Goal: Task Accomplishment & Management: Manage account settings

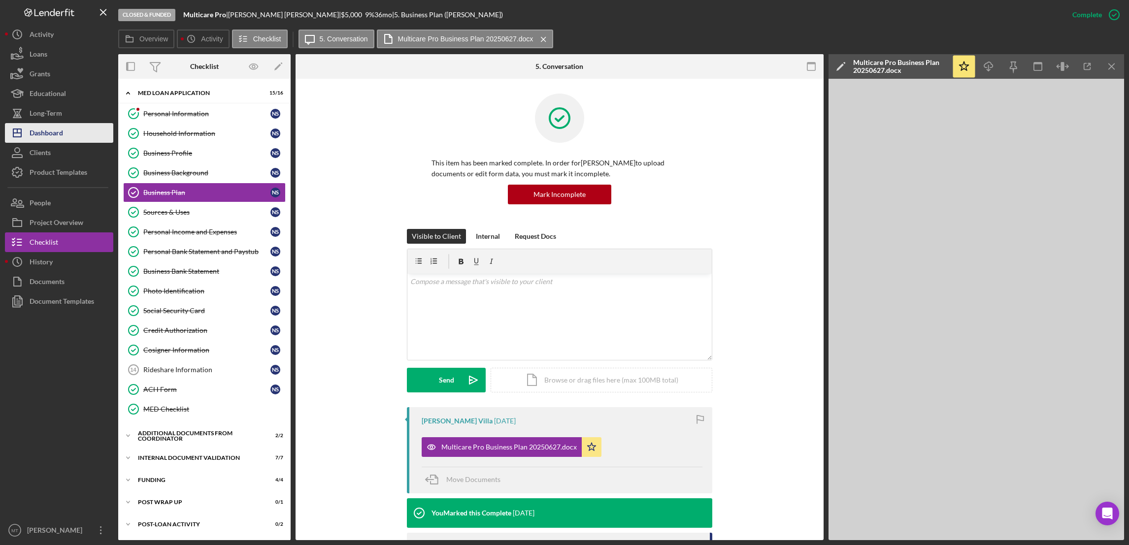
click at [42, 138] on div "Dashboard" at bounding box center [46, 134] width 33 height 22
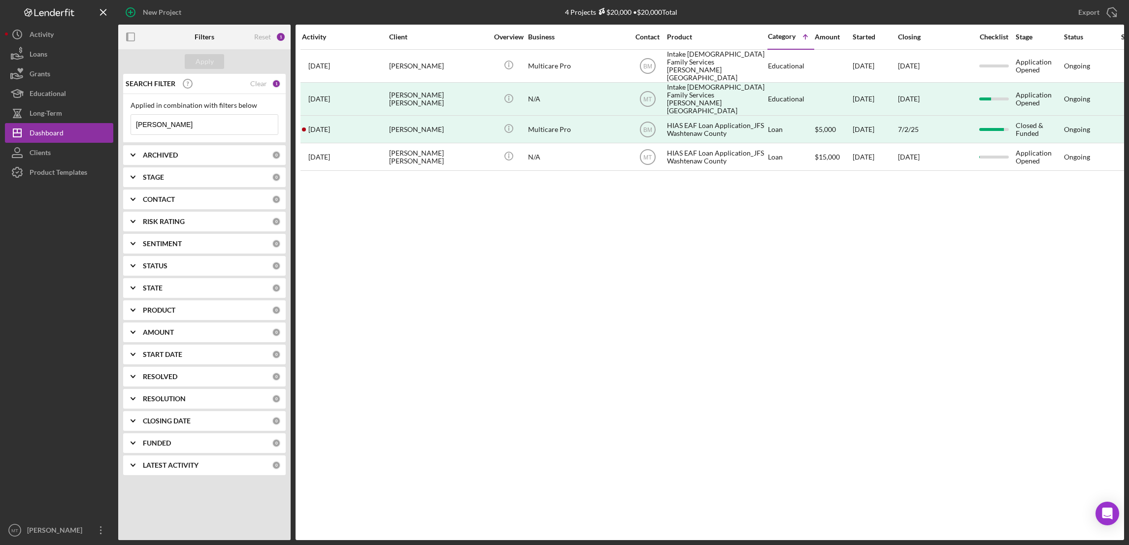
click at [194, 125] on input "[PERSON_NAME]" at bounding box center [204, 125] width 147 height 20
type input "N"
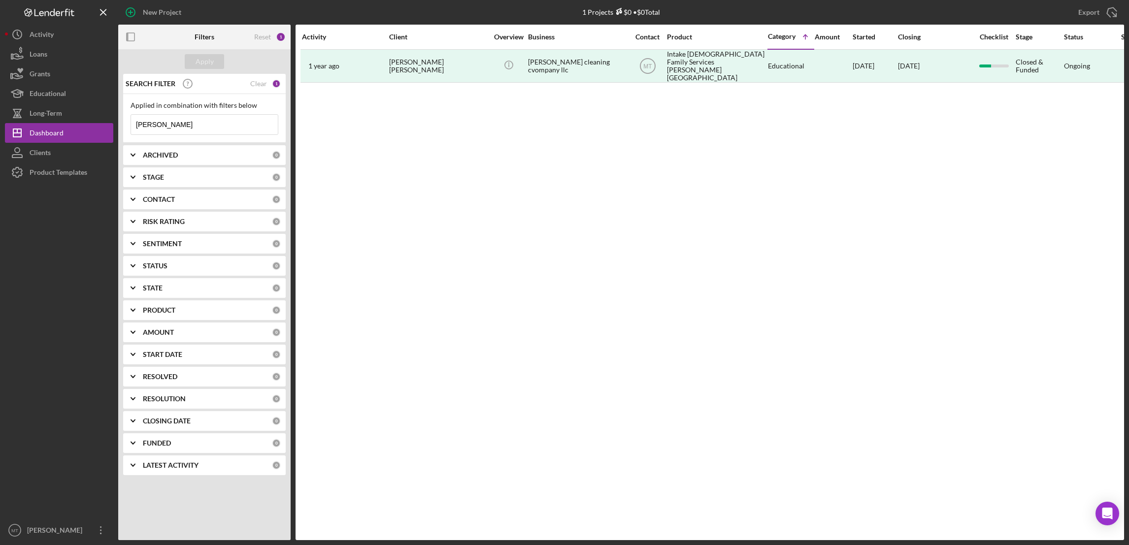
type input "[PERSON_NAME]"
click at [161, 154] on b "ARCHIVED" at bounding box center [160, 155] width 35 height 8
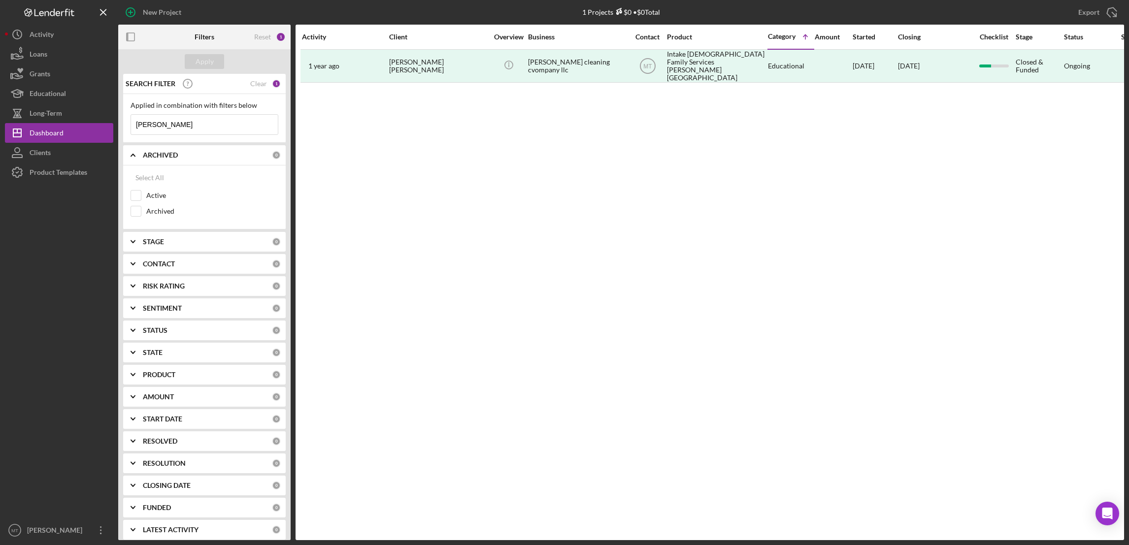
click at [160, 154] on b "ARCHIVED" at bounding box center [160, 155] width 35 height 8
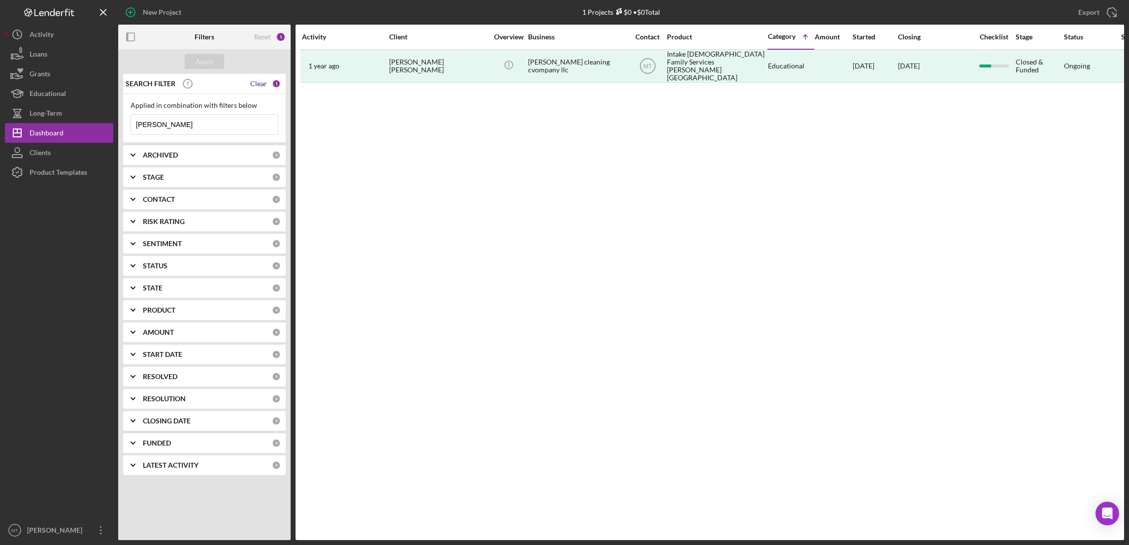
click at [262, 83] on div "Clear" at bounding box center [258, 84] width 17 height 8
click at [182, 125] on input at bounding box center [204, 125] width 147 height 20
type input "[PERSON_NAME]"
click at [165, 155] on b "ARCHIVED" at bounding box center [160, 155] width 35 height 8
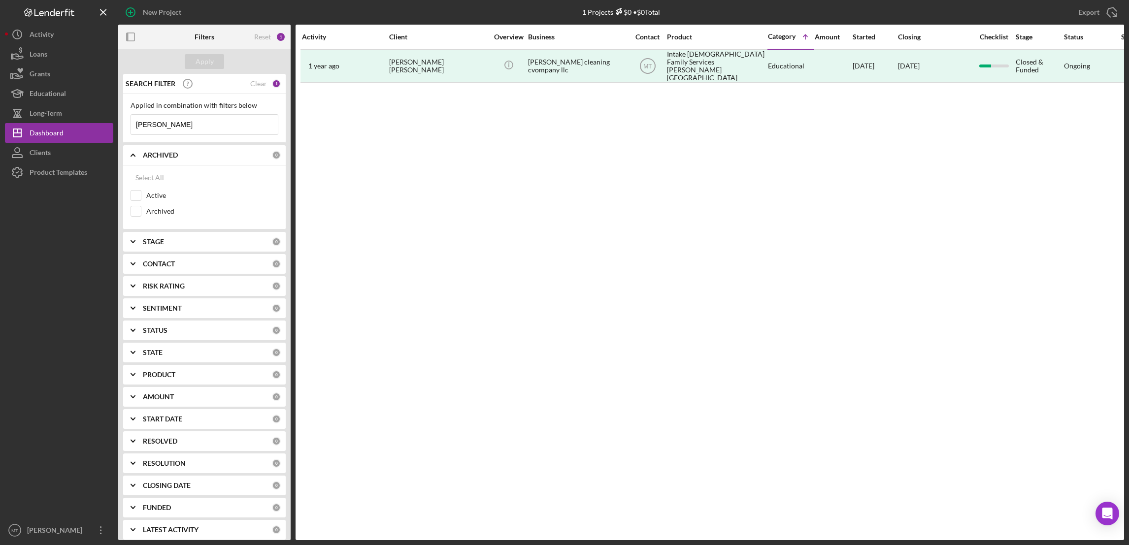
click at [159, 244] on b "STAGE" at bounding box center [153, 242] width 21 height 8
click at [157, 385] on div "CONTACT 0" at bounding box center [212, 376] width 138 height 20
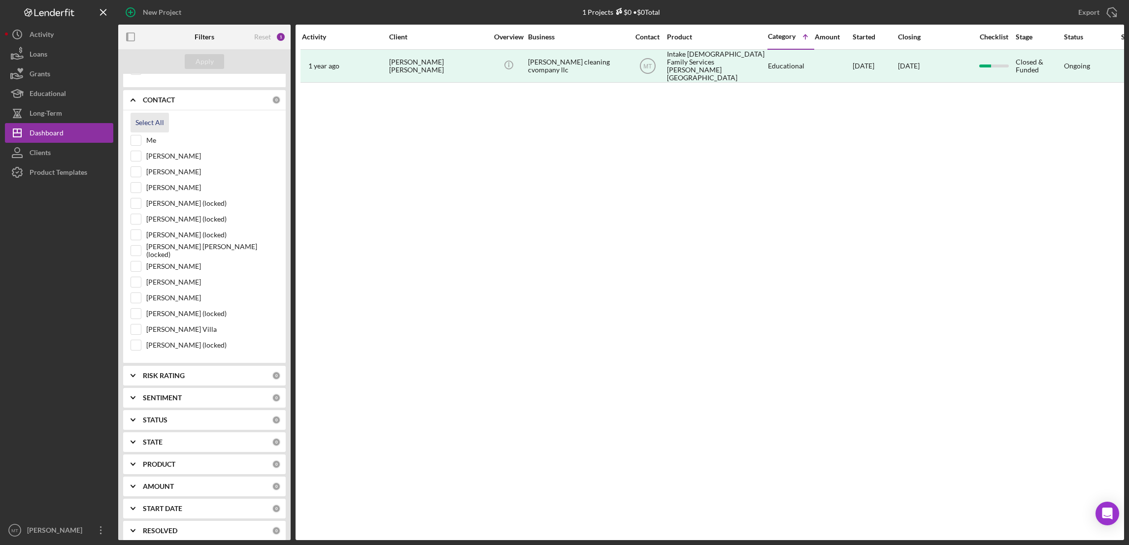
scroll to position [296, 0]
click at [137, 124] on input "Me" at bounding box center [136, 121] width 10 height 10
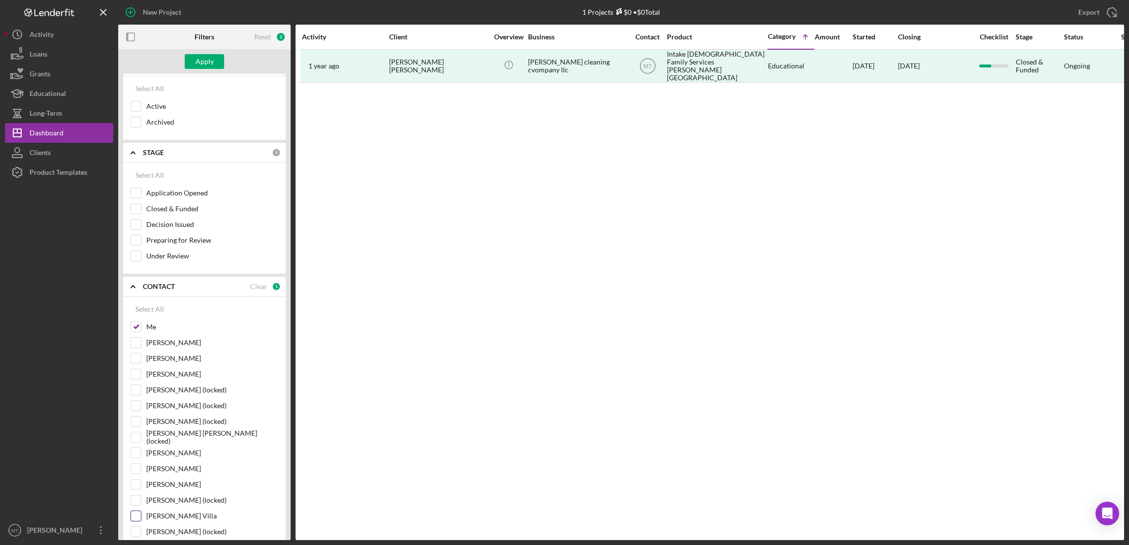
scroll to position [81, 0]
click at [136, 337] on input "Me" at bounding box center [136, 336] width 10 height 10
checkbox input "false"
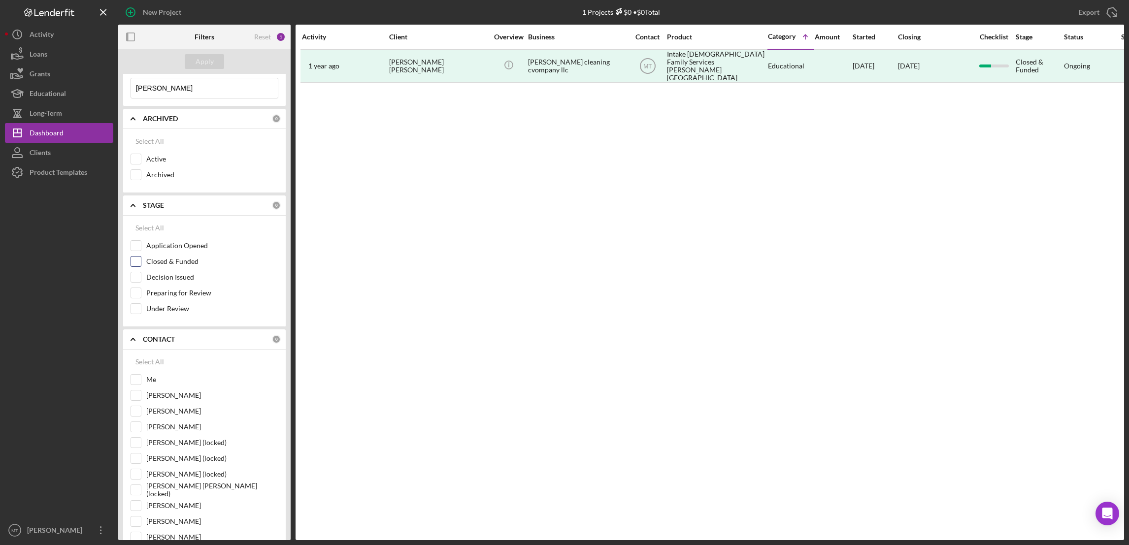
scroll to position [0, 0]
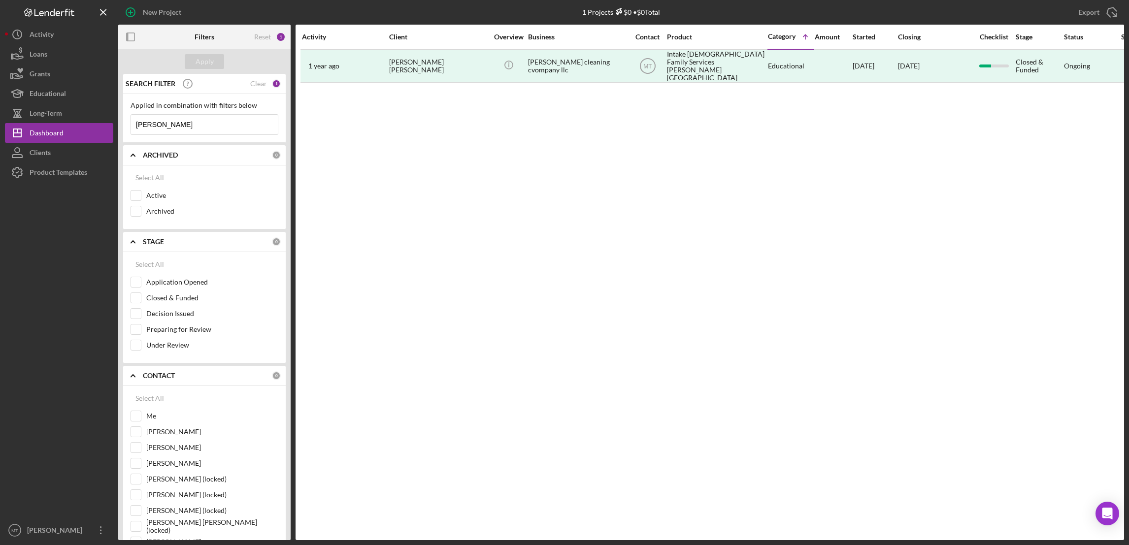
click at [178, 122] on input "[PERSON_NAME]" at bounding box center [204, 125] width 147 height 20
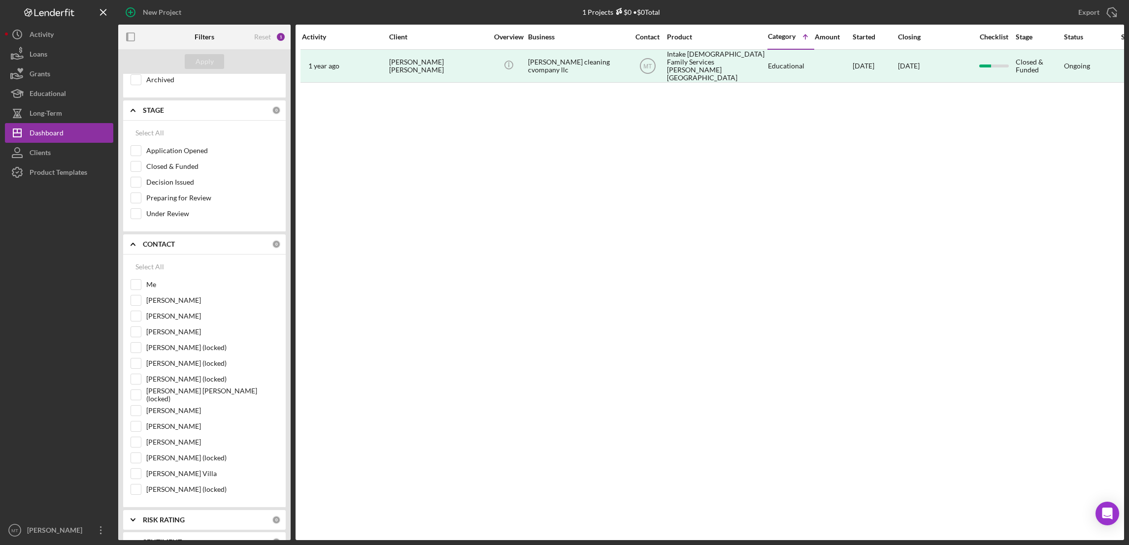
scroll to position [148, 0]
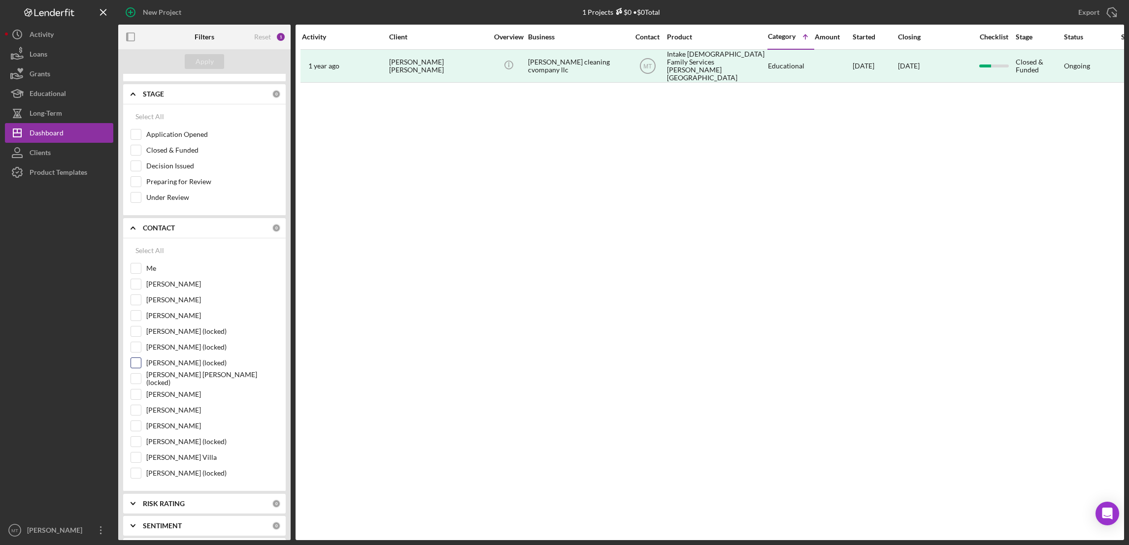
click at [135, 368] on input "[PERSON_NAME] (locked)" at bounding box center [136, 363] width 10 height 10
click at [194, 60] on button "Apply" at bounding box center [204, 61] width 39 height 15
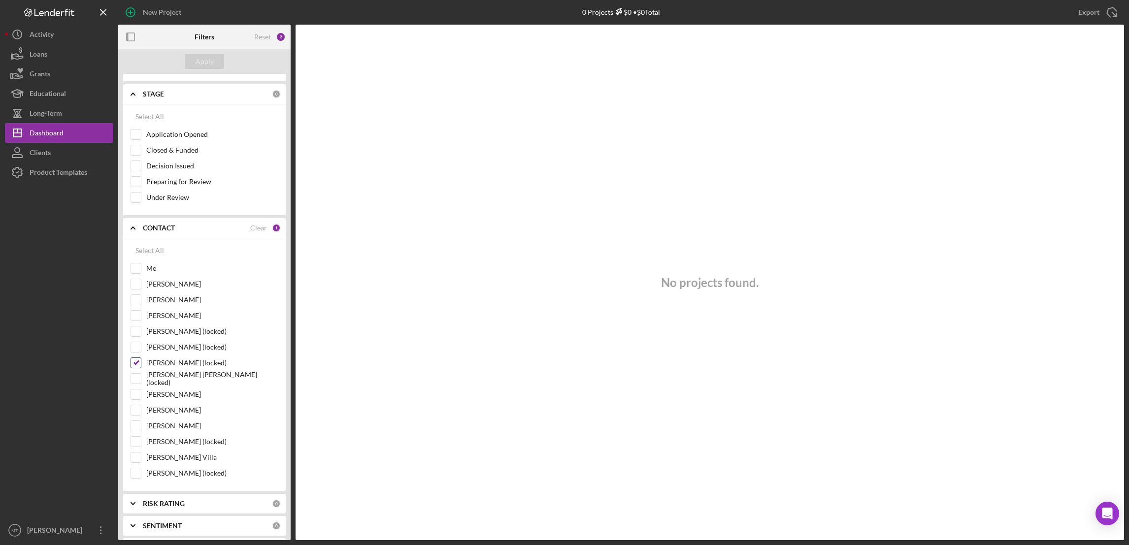
click at [133, 368] on input "[PERSON_NAME] (locked)" at bounding box center [136, 363] width 10 height 10
checkbox input "false"
click at [205, 63] on div "Apply" at bounding box center [205, 61] width 18 height 15
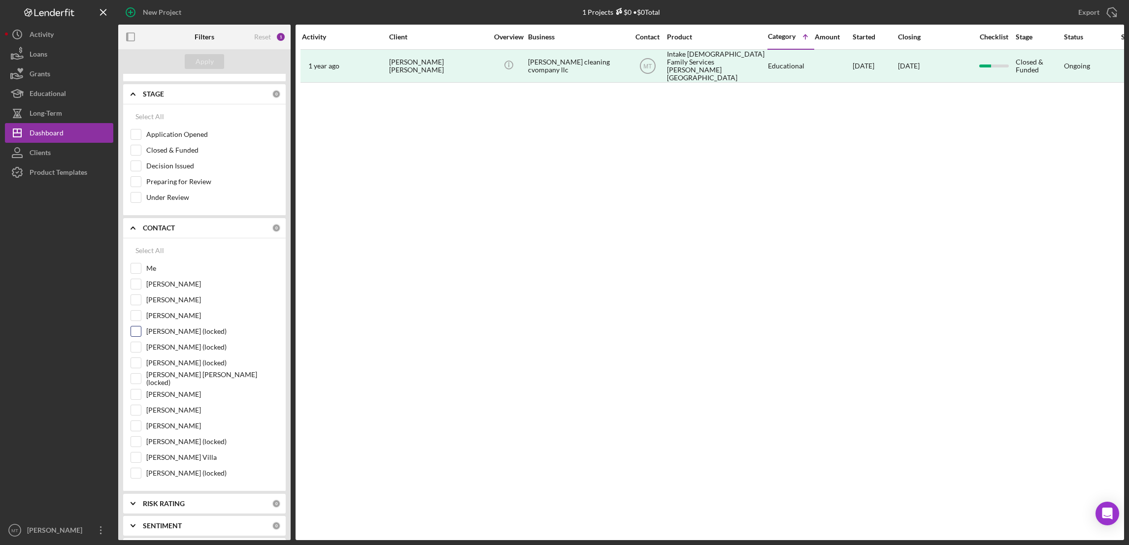
click at [135, 335] on input "[PERSON_NAME] (locked)" at bounding box center [136, 332] width 10 height 10
click at [218, 66] on button "Apply" at bounding box center [204, 61] width 39 height 15
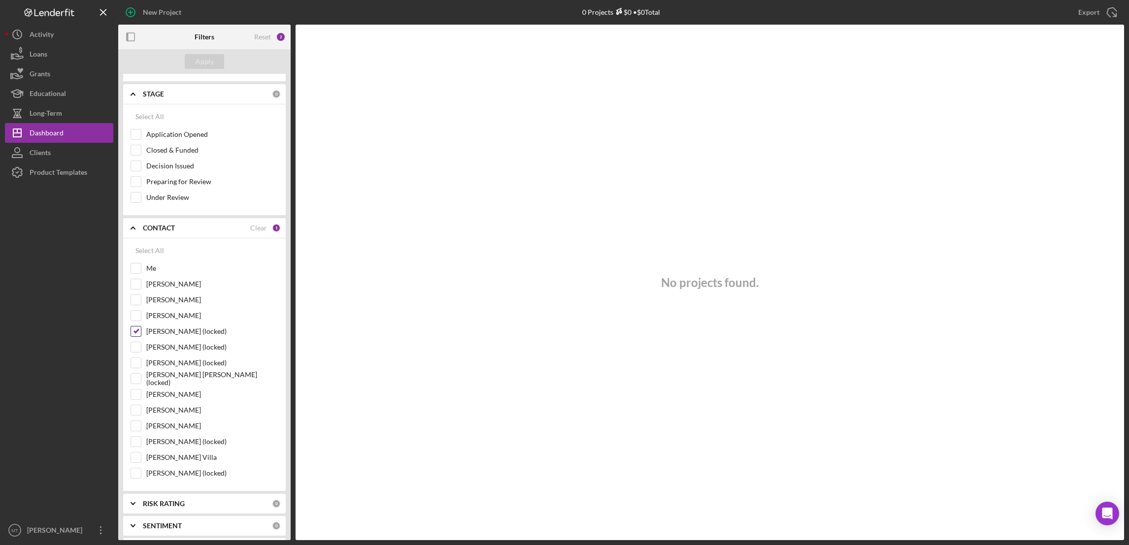
click at [136, 336] on input "[PERSON_NAME] (locked)" at bounding box center [136, 332] width 10 height 10
checkbox input "false"
click at [135, 429] on input "[PERSON_NAME]" at bounding box center [136, 426] width 10 height 10
click at [205, 62] on div "Apply" at bounding box center [205, 61] width 18 height 15
click at [137, 429] on input "[PERSON_NAME]" at bounding box center [136, 426] width 10 height 10
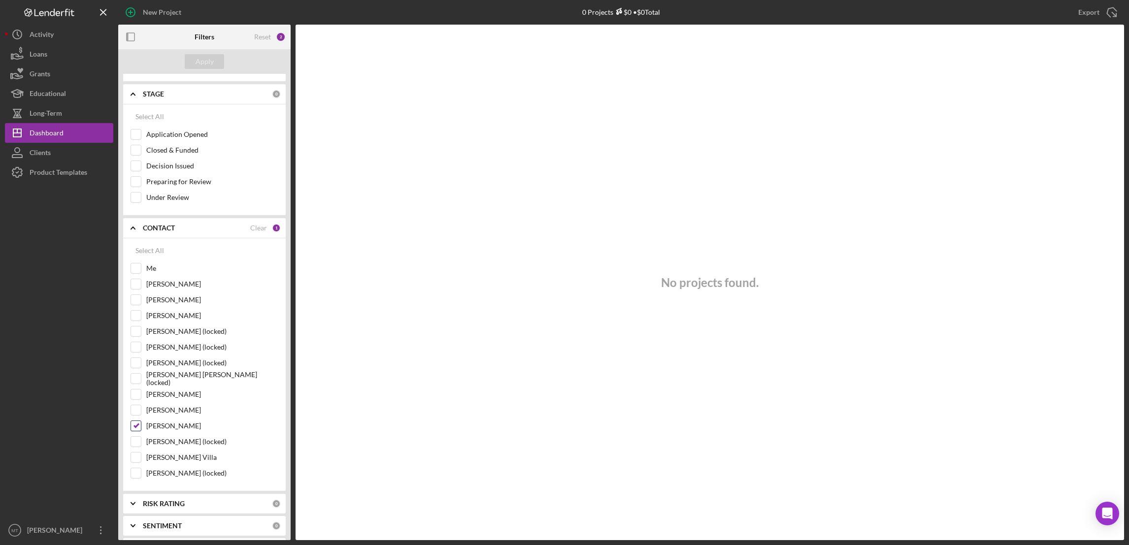
checkbox input "false"
click at [134, 463] on input "[PERSON_NAME] Villa" at bounding box center [136, 458] width 10 height 10
click at [209, 56] on div "Apply" at bounding box center [205, 61] width 18 height 15
click at [138, 463] on input "[PERSON_NAME] Villa" at bounding box center [136, 458] width 10 height 10
checkbox input "false"
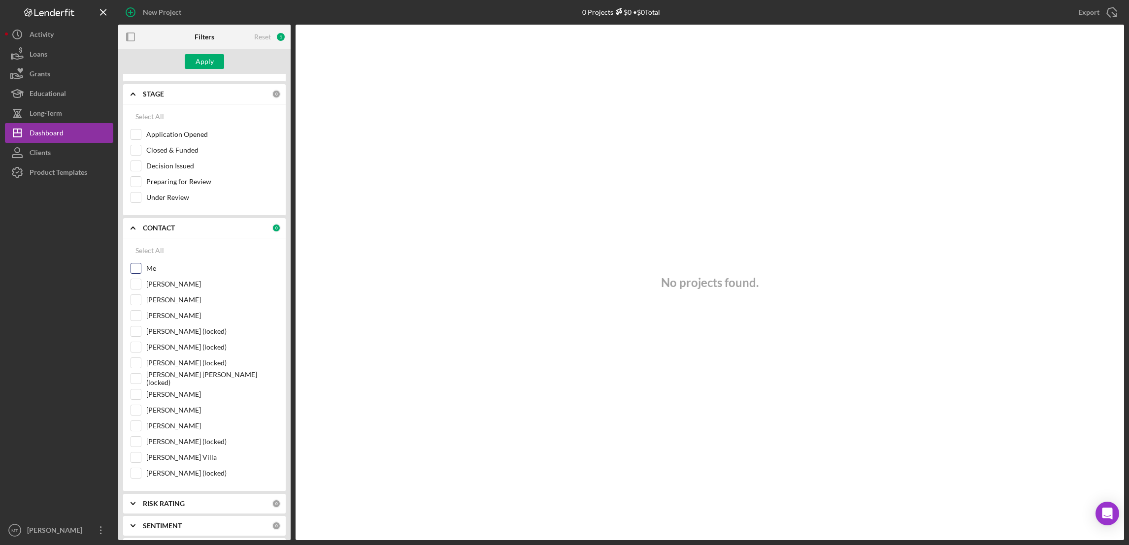
click at [136, 269] on input "Me" at bounding box center [136, 269] width 10 height 10
click at [201, 56] on div "Apply" at bounding box center [205, 61] width 18 height 15
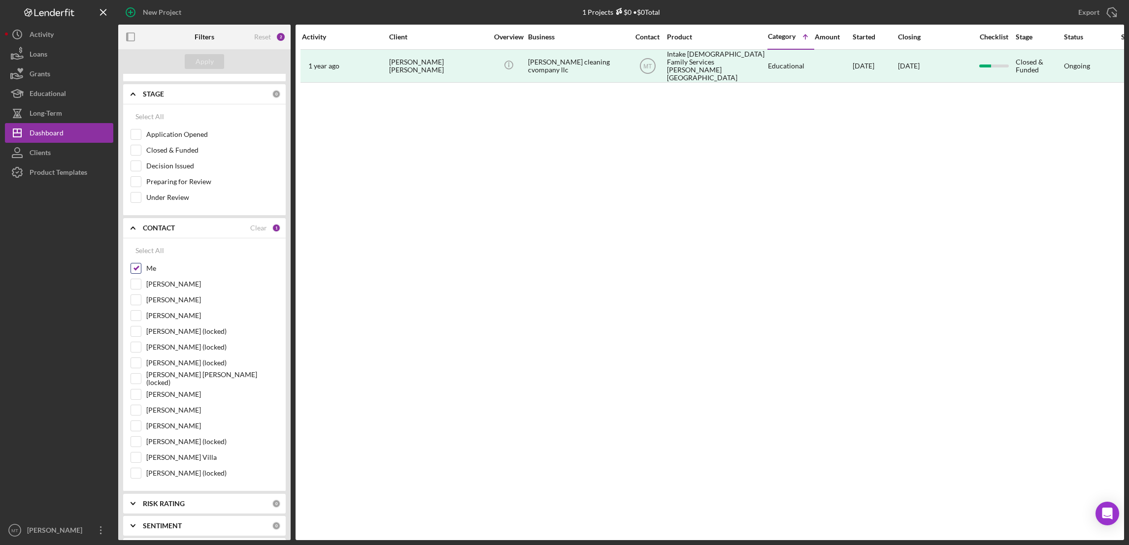
click at [137, 270] on input "Me" at bounding box center [136, 269] width 10 height 10
checkbox input "false"
click at [213, 63] on button "Apply" at bounding box center [204, 61] width 39 height 15
click at [139, 478] on input "[PERSON_NAME] (locked)" at bounding box center [136, 473] width 10 height 10
click at [203, 62] on div "Apply" at bounding box center [205, 61] width 18 height 15
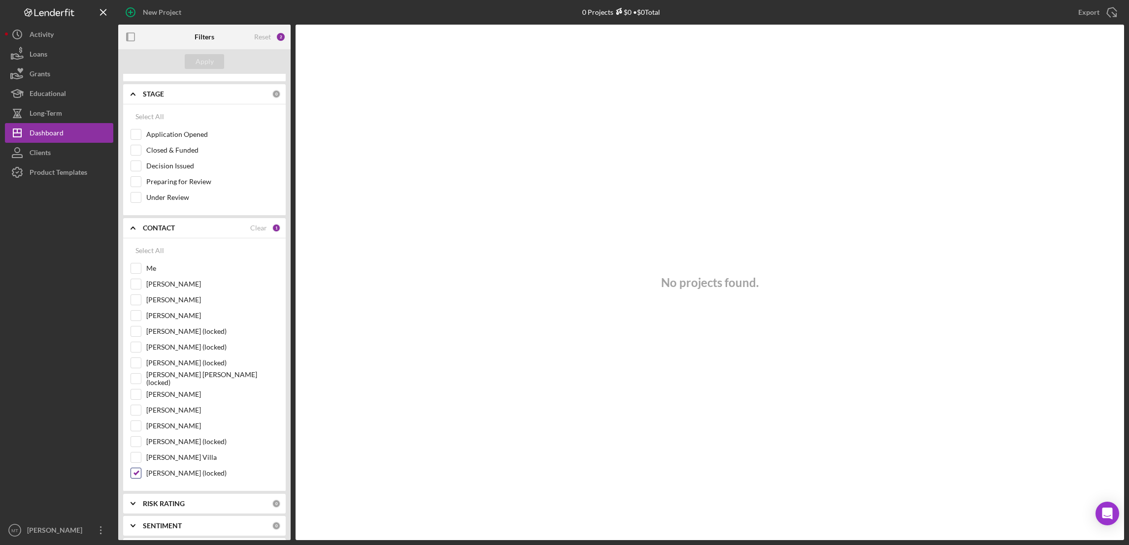
click at [137, 478] on input "[PERSON_NAME] (locked)" at bounding box center [136, 473] width 10 height 10
checkbox input "false"
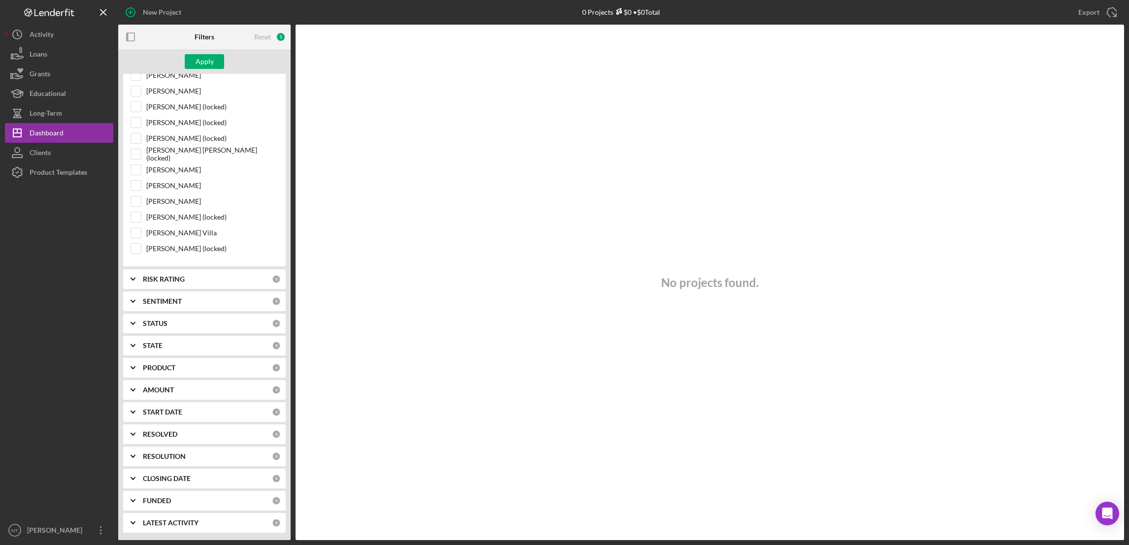
scroll to position [376, 0]
click at [131, 325] on icon "Icon/Expander" at bounding box center [133, 323] width 25 height 25
click at [134, 430] on icon "Icon/Expander" at bounding box center [133, 422] width 25 height 25
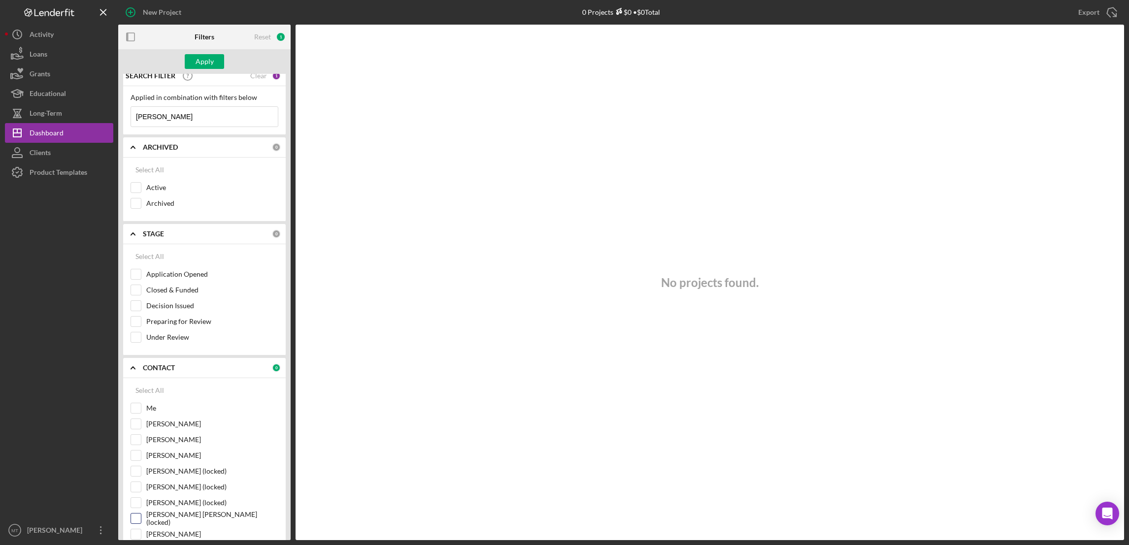
scroll to position [7, 0]
click at [132, 367] on icon "Icon/Expander" at bounding box center [133, 369] width 25 height 25
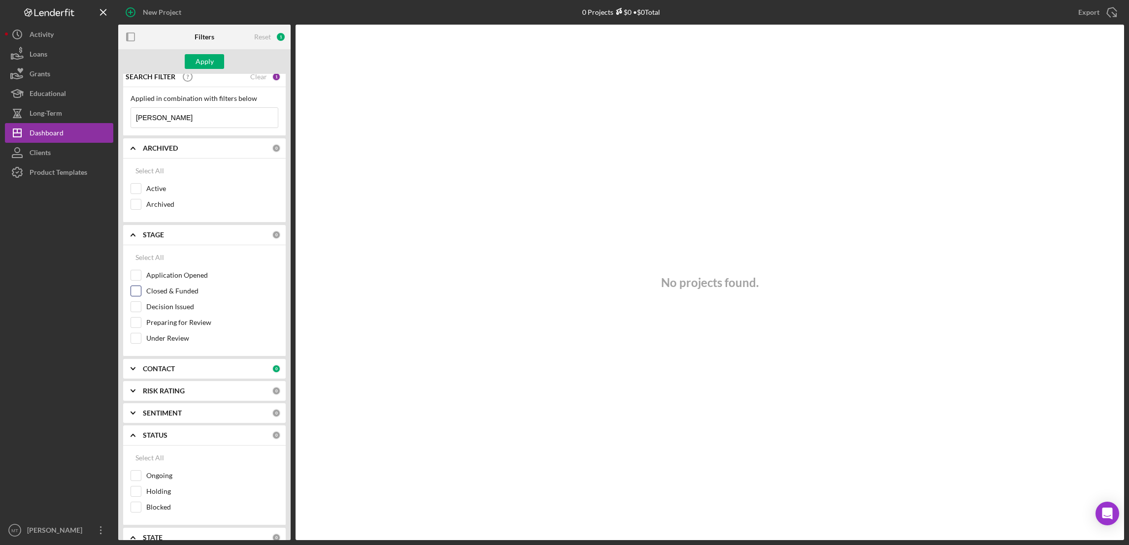
scroll to position [81, 0]
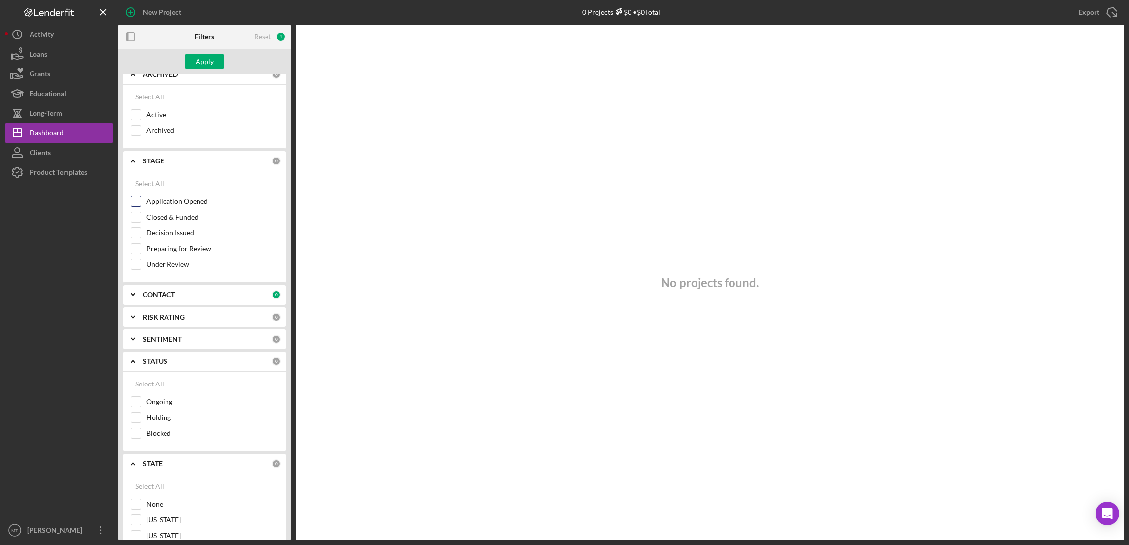
click at [132, 201] on input "Application Opened" at bounding box center [136, 202] width 10 height 10
click at [208, 65] on div "Apply" at bounding box center [205, 61] width 18 height 15
click at [138, 201] on input "Application Opened" at bounding box center [136, 202] width 10 height 10
checkbox input "false"
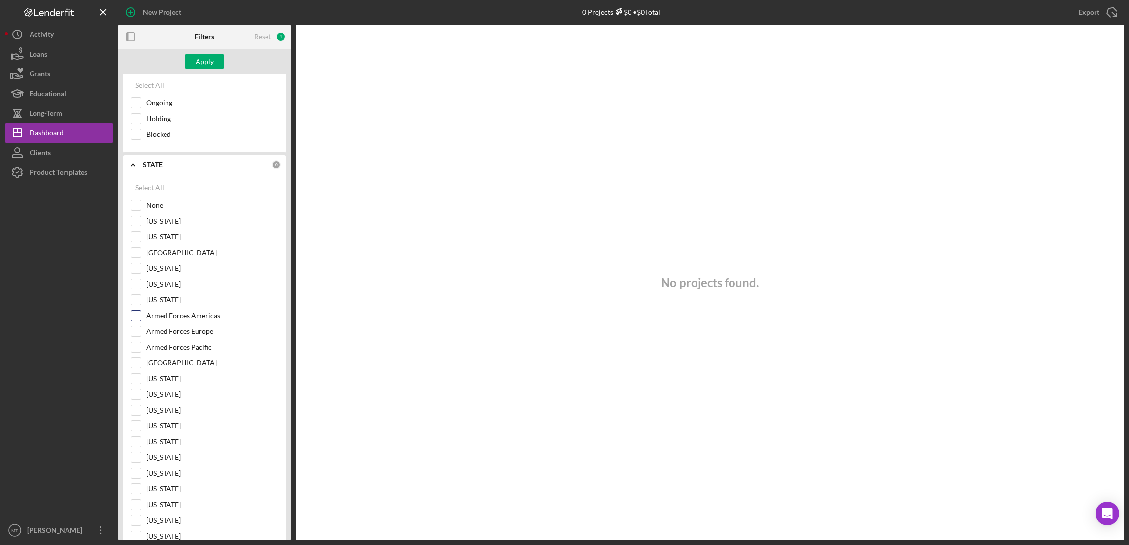
scroll to position [376, 0]
click at [133, 169] on polyline at bounding box center [133, 168] width 4 height 2
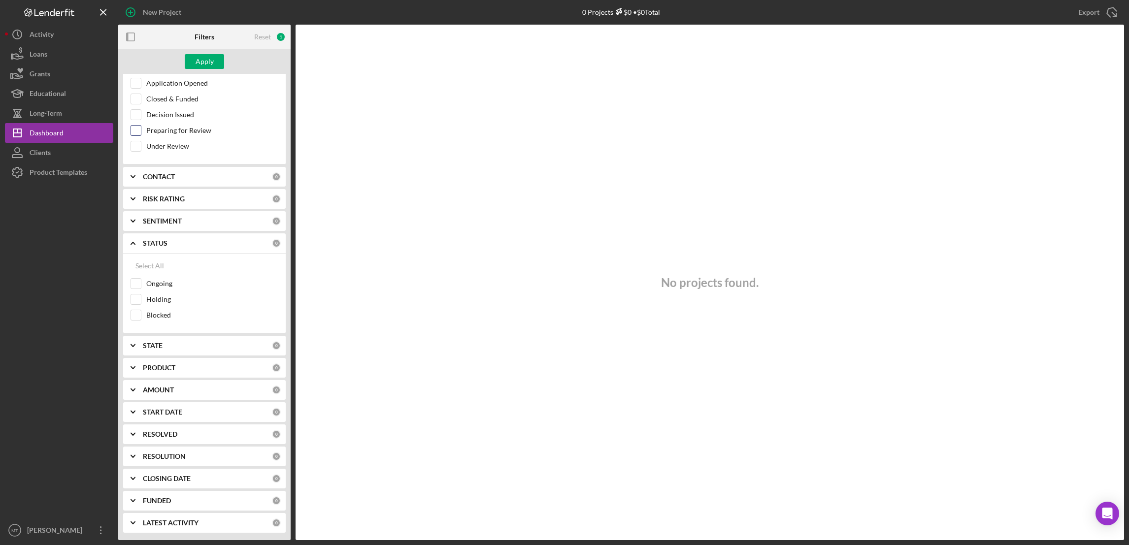
scroll to position [0, 0]
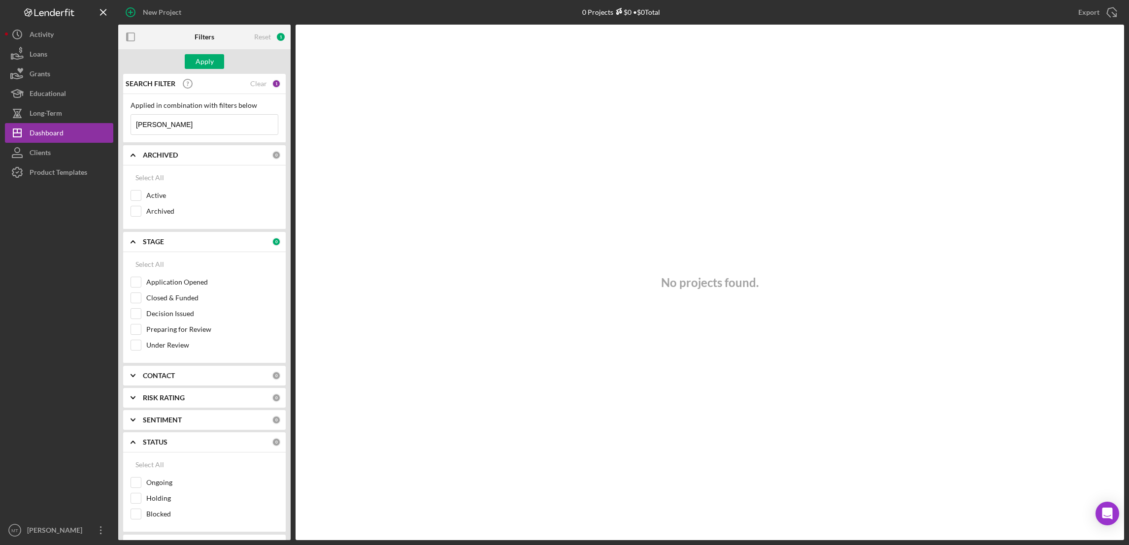
click at [131, 82] on b "SEARCH FILTER" at bounding box center [151, 84] width 50 height 8
click at [280, 37] on div "1" at bounding box center [281, 37] width 10 height 10
click at [55, 35] on button "Icon/History Activity" at bounding box center [59, 35] width 108 height 20
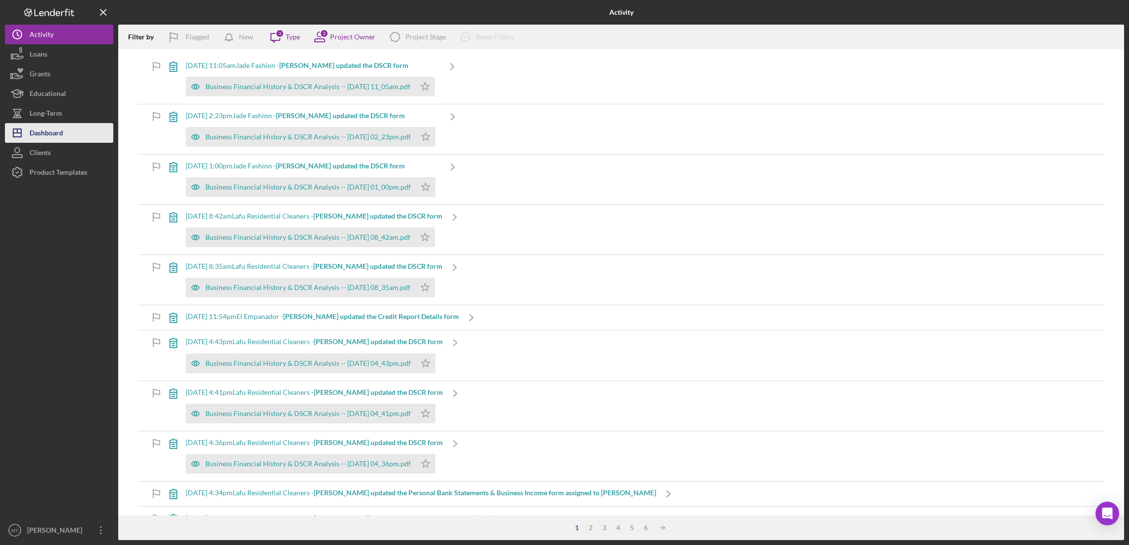
click at [54, 133] on div "Dashboard" at bounding box center [46, 134] width 33 height 22
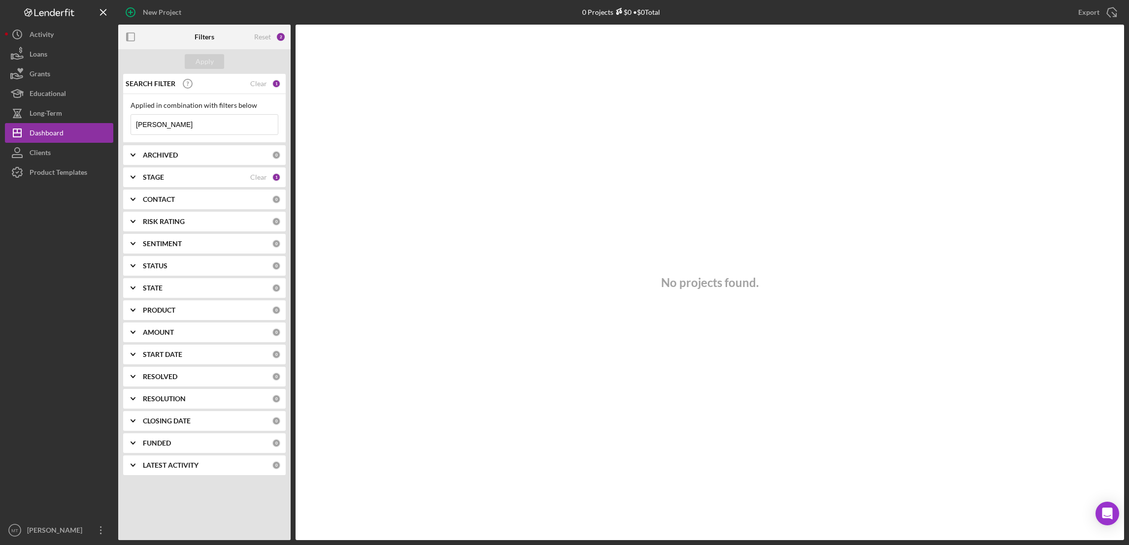
click at [392, 206] on div "No projects found." at bounding box center [710, 283] width 829 height 516
click at [273, 176] on div "1" at bounding box center [276, 177] width 9 height 9
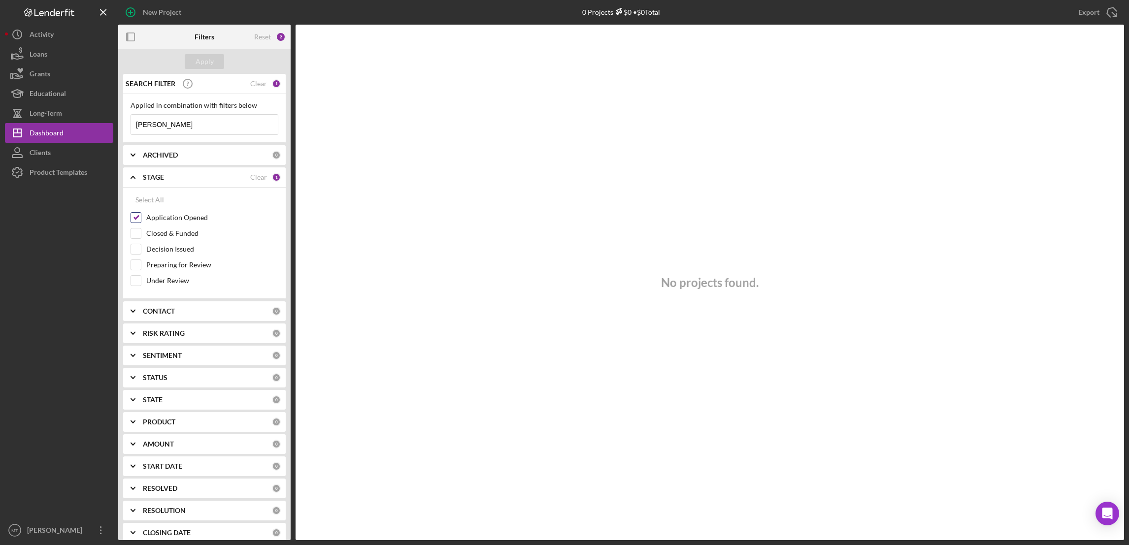
click at [135, 221] on input "Application Opened" at bounding box center [136, 218] width 10 height 10
click at [181, 127] on input "[PERSON_NAME]" at bounding box center [204, 125] width 147 height 20
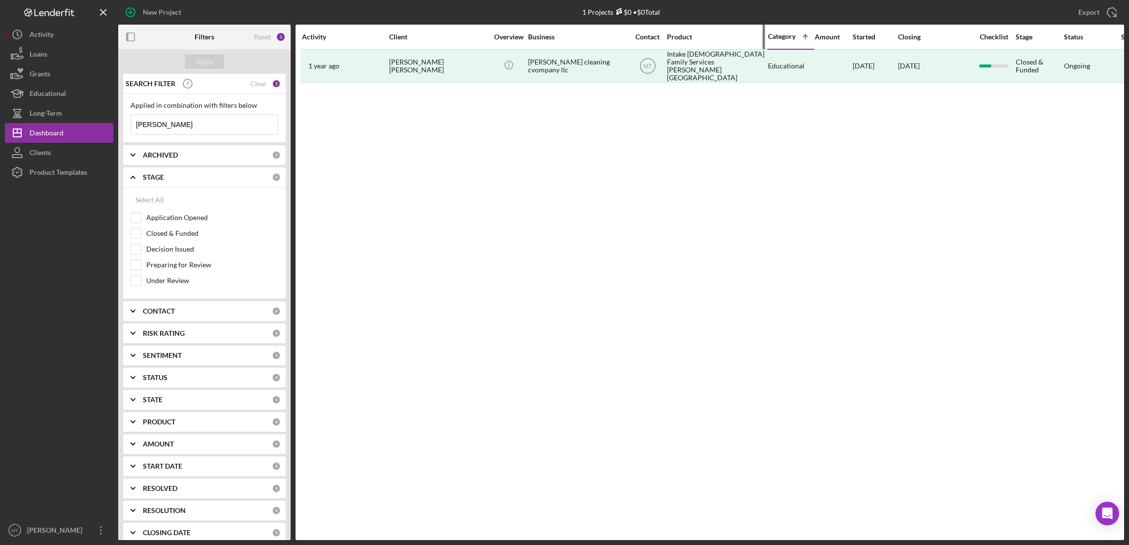
click at [675, 36] on div "Product" at bounding box center [716, 37] width 99 height 8
click at [675, 36] on div "Product" at bounding box center [691, 37] width 49 height 8
click at [754, 38] on icon "Icon/Table Sort Arrow" at bounding box center [756, 37] width 20 height 20
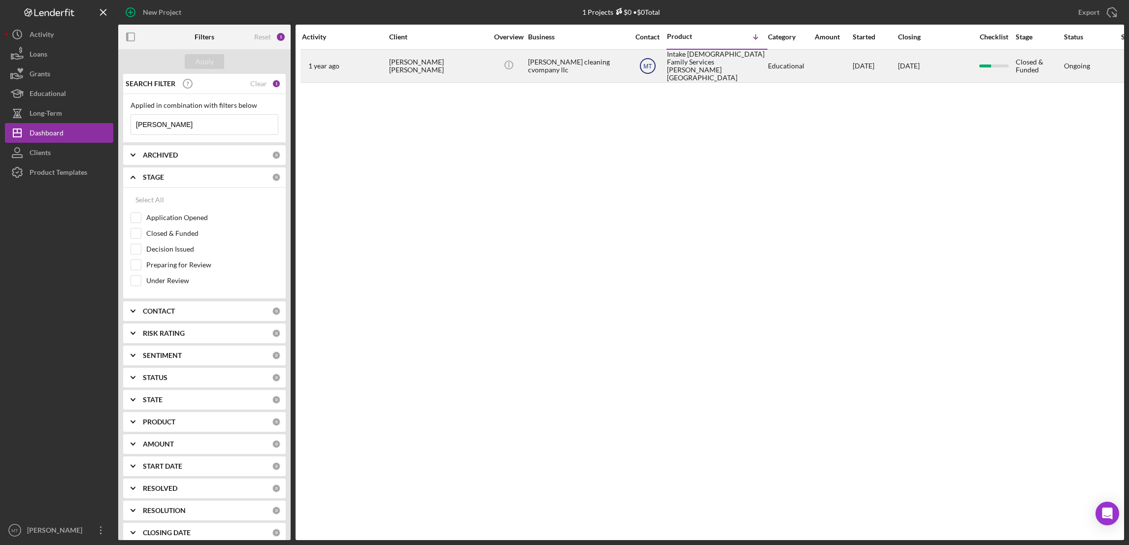
click at [650, 65] on text "MT" at bounding box center [647, 66] width 9 height 7
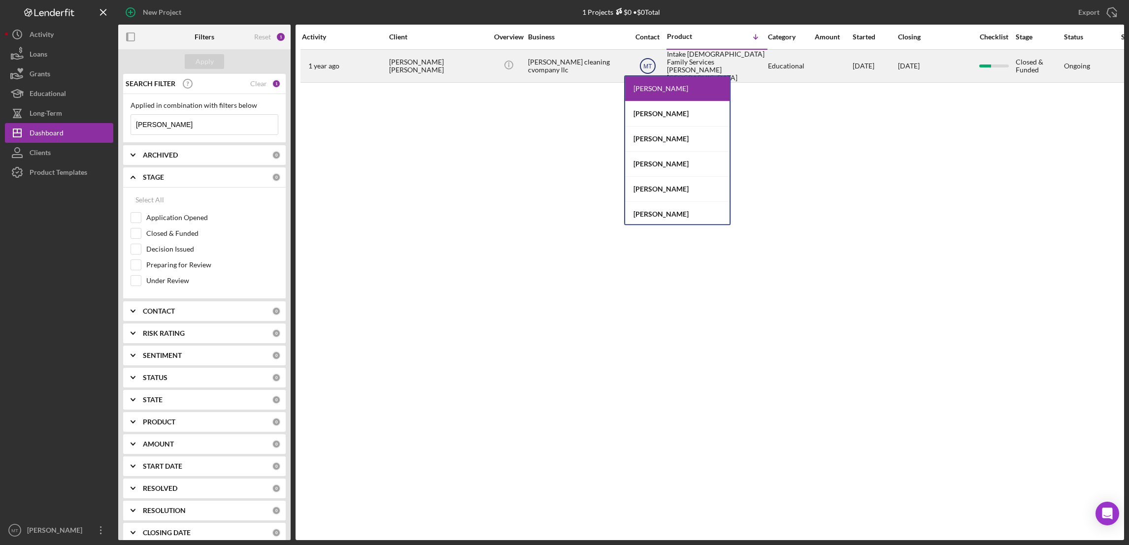
click at [650, 63] on text "MT" at bounding box center [647, 66] width 9 height 7
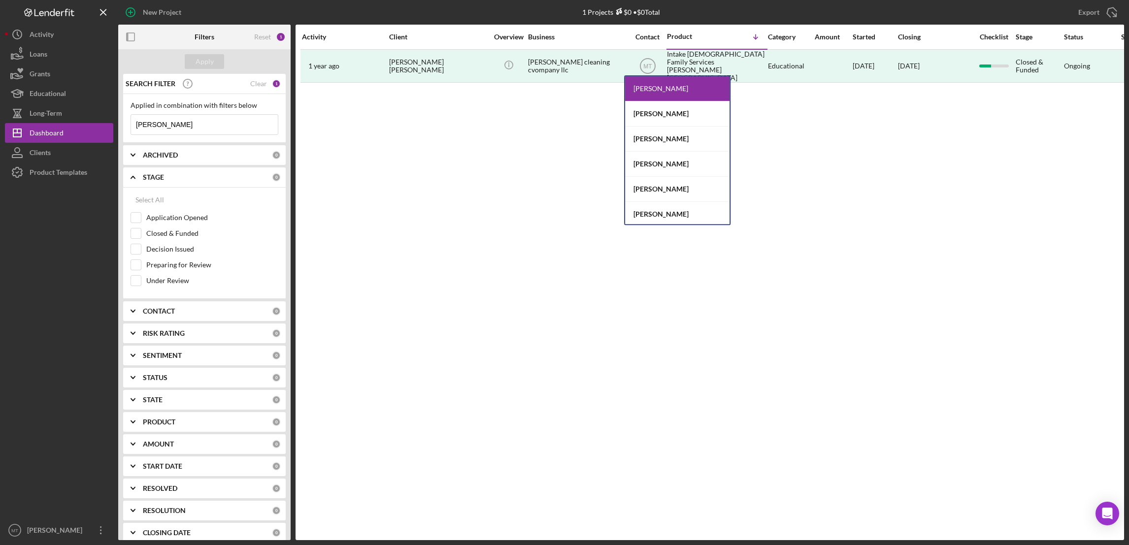
click at [565, 133] on div "Activity Client Overview Business Contact Product Icon/Table Sort Arrow Categor…" at bounding box center [710, 283] width 829 height 516
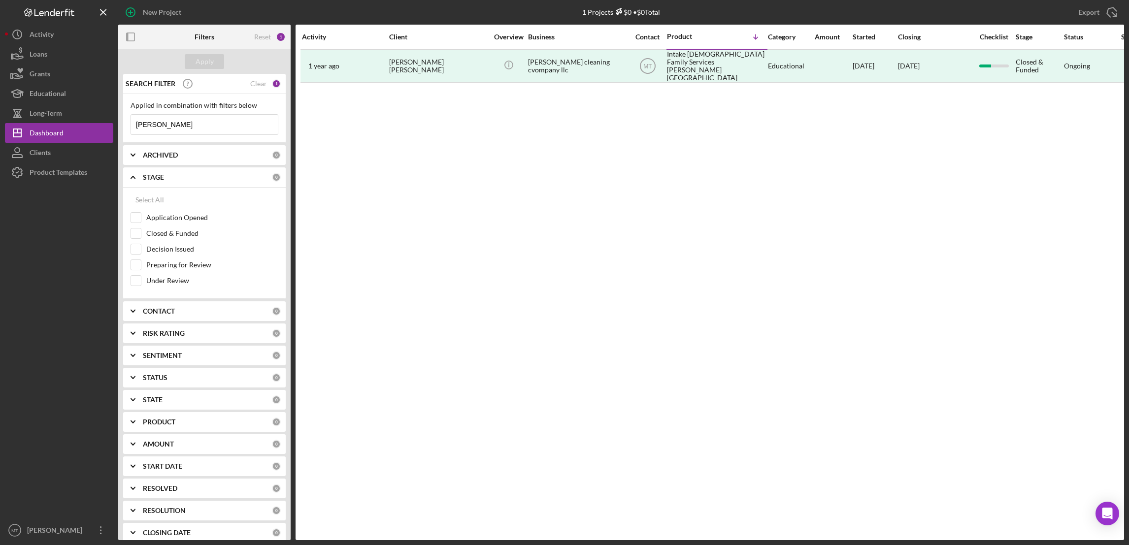
click at [163, 125] on input "[PERSON_NAME]" at bounding box center [204, 125] width 147 height 20
click at [359, 177] on div "Activity Client Overview Business Contact Product Icon/Table Sort Arrow Categor…" at bounding box center [710, 283] width 829 height 516
click at [139, 219] on input "Application Opened" at bounding box center [136, 218] width 10 height 10
click at [193, 62] on button "Apply" at bounding box center [204, 61] width 39 height 15
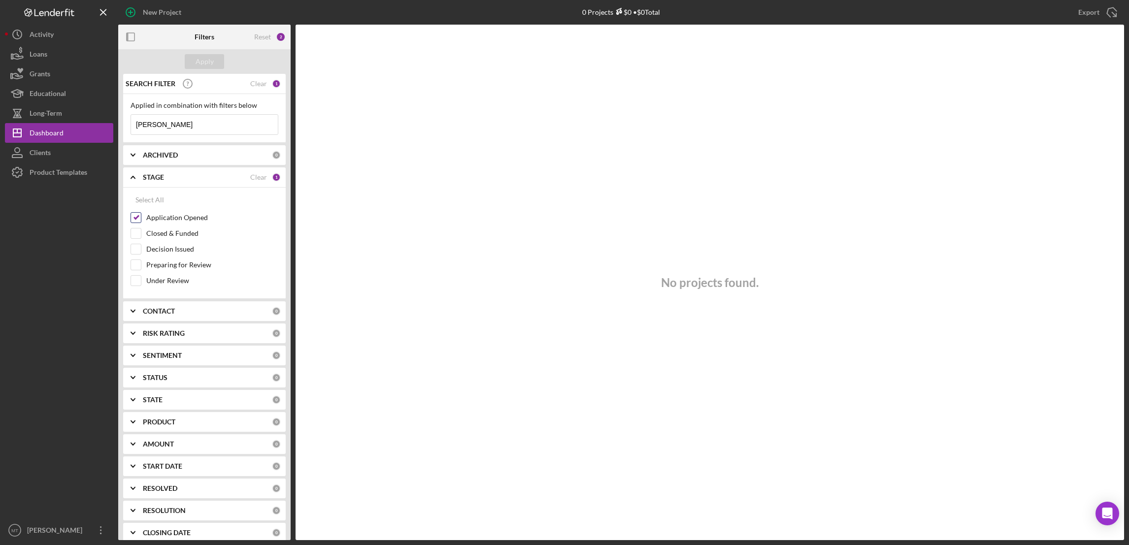
click at [139, 218] on input "Application Opened" at bounding box center [136, 218] width 10 height 10
checkbox input "false"
click at [132, 252] on input "Decision Issued" at bounding box center [136, 249] width 10 height 10
click at [205, 57] on div "Apply" at bounding box center [205, 61] width 18 height 15
click at [136, 254] on input "Decision Issued" at bounding box center [136, 249] width 10 height 10
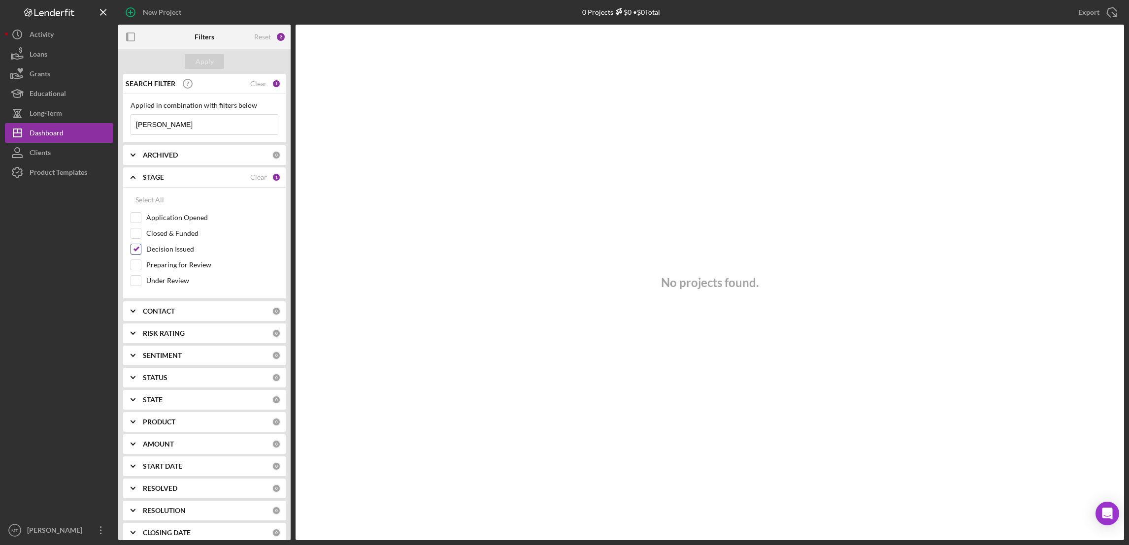
checkbox input "false"
click at [141, 239] on div "Closed & Funded" at bounding box center [205, 236] width 148 height 16
click at [207, 63] on div "Apply" at bounding box center [205, 61] width 18 height 15
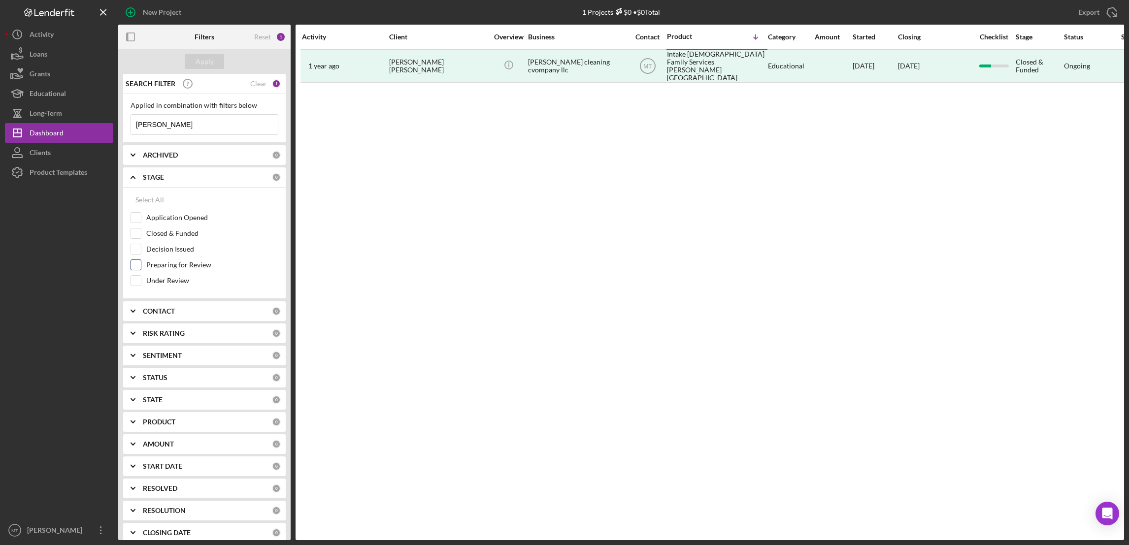
click at [137, 263] on input "Preparing for Review" at bounding box center [136, 265] width 10 height 10
click at [209, 64] on div "Apply" at bounding box center [205, 61] width 18 height 15
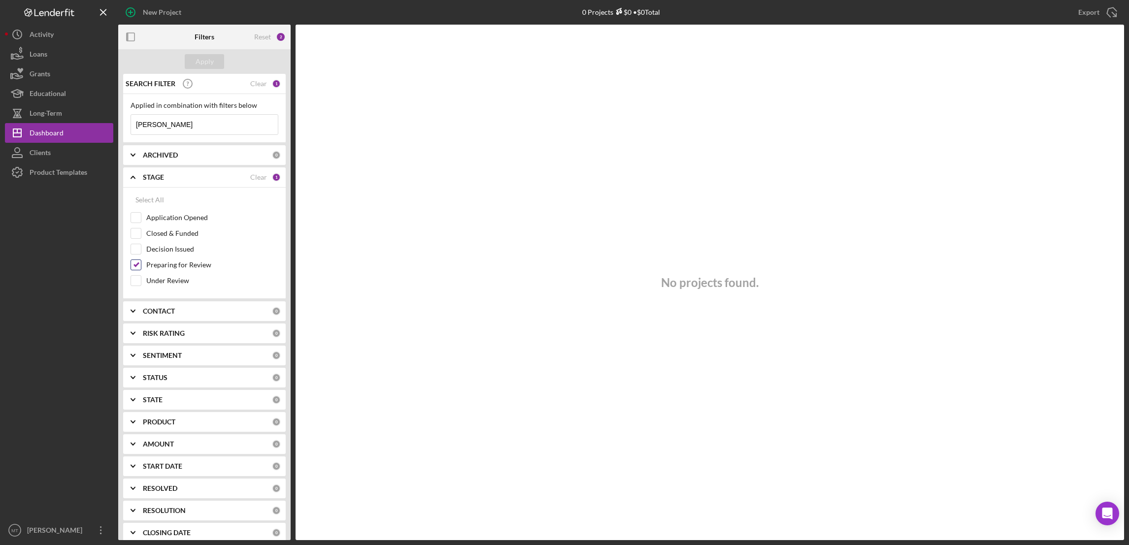
click at [137, 262] on input "Preparing for Review" at bounding box center [136, 265] width 10 height 10
checkbox input "false"
click at [131, 180] on icon "Icon/Expander" at bounding box center [133, 177] width 25 height 25
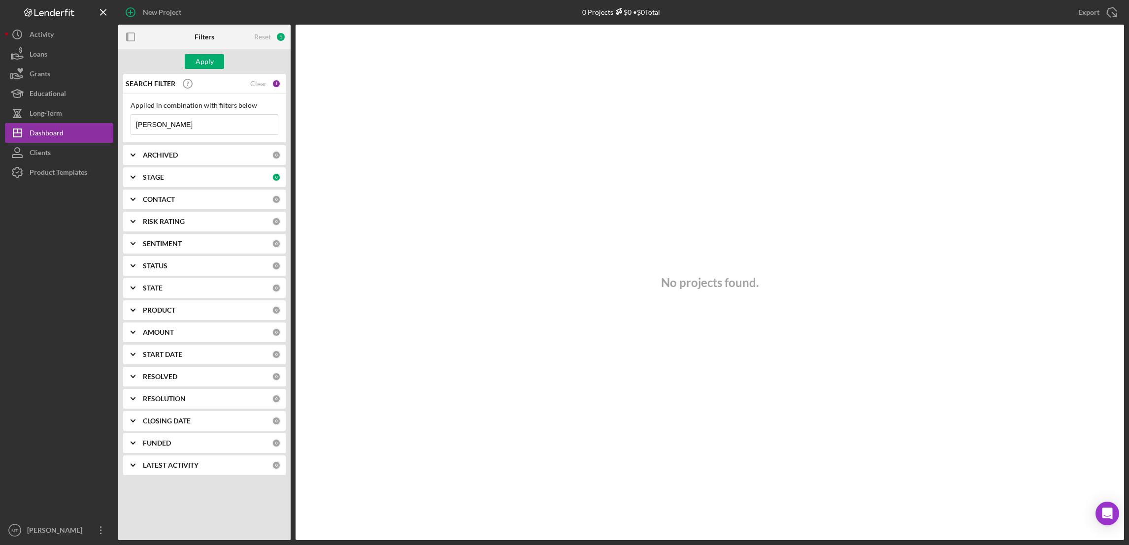
click at [135, 154] on icon "Icon/Expander" at bounding box center [133, 155] width 25 height 25
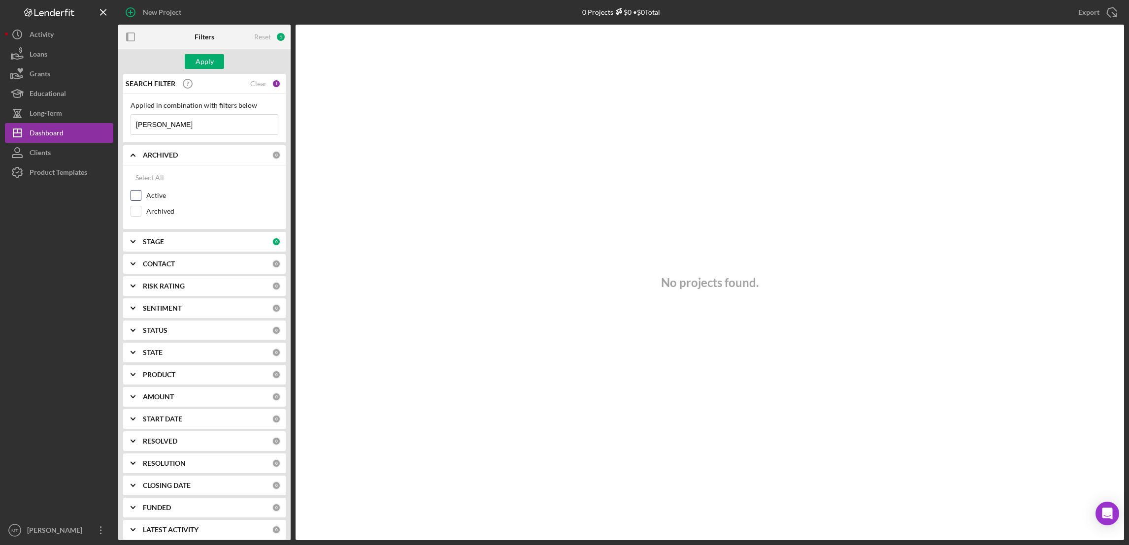
click at [135, 191] on input "Active" at bounding box center [136, 196] width 10 height 10
checkbox input "true"
click at [209, 65] on div "Apply" at bounding box center [205, 61] width 18 height 15
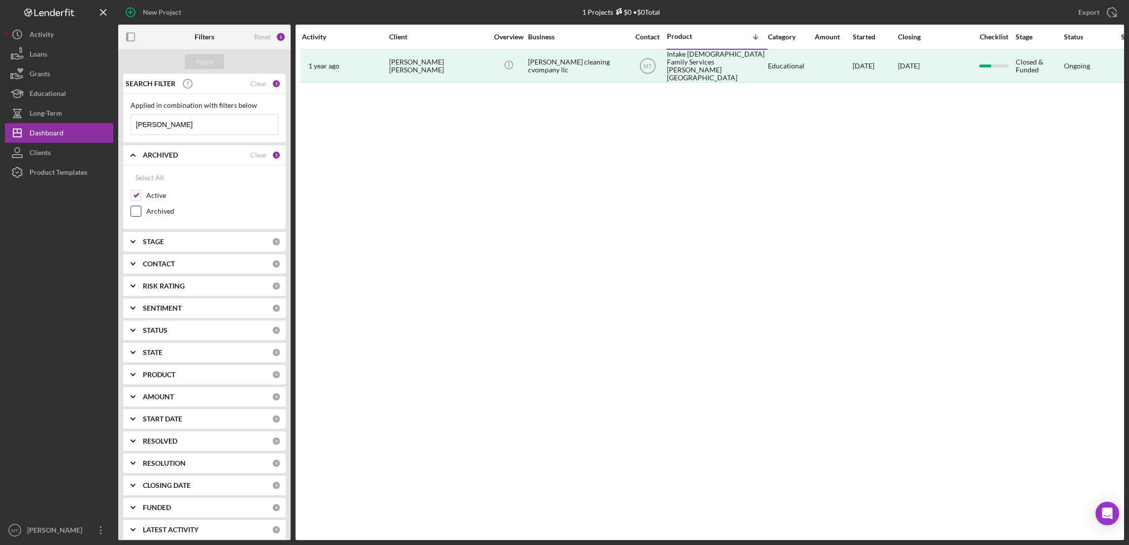
click at [134, 213] on input "Archived" at bounding box center [136, 211] width 10 height 10
checkbox input "true"
click at [208, 60] on div "Apply" at bounding box center [205, 61] width 18 height 15
click at [133, 193] on input "Active" at bounding box center [136, 196] width 10 height 10
click at [206, 58] on div "Apply" at bounding box center [205, 61] width 18 height 15
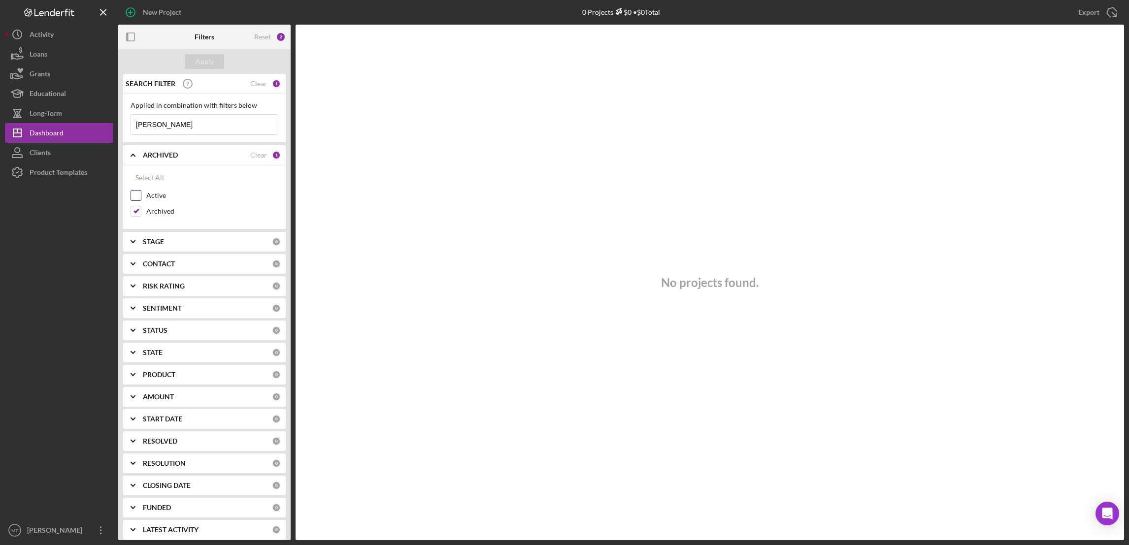
click at [135, 195] on input "Active" at bounding box center [136, 196] width 10 height 10
checkbox input "true"
click at [134, 210] on input "Archived" at bounding box center [136, 211] width 10 height 10
checkbox input "false"
click at [206, 66] on div "Apply" at bounding box center [205, 61] width 18 height 15
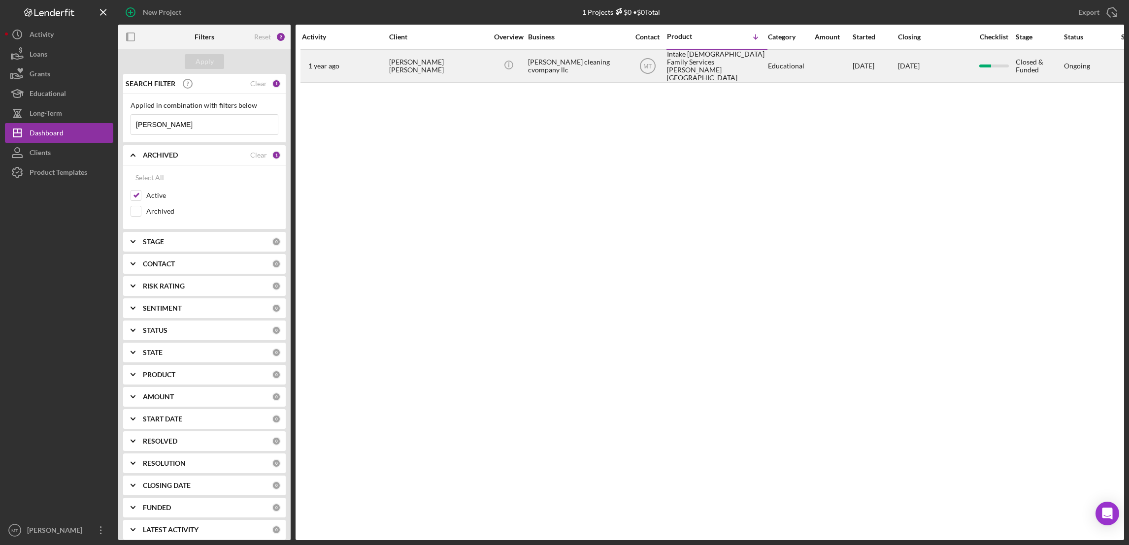
click at [691, 60] on div "Intake [DEMOGRAPHIC_DATA] Family Services [PERSON_NAME][GEOGRAPHIC_DATA]" at bounding box center [716, 66] width 99 height 32
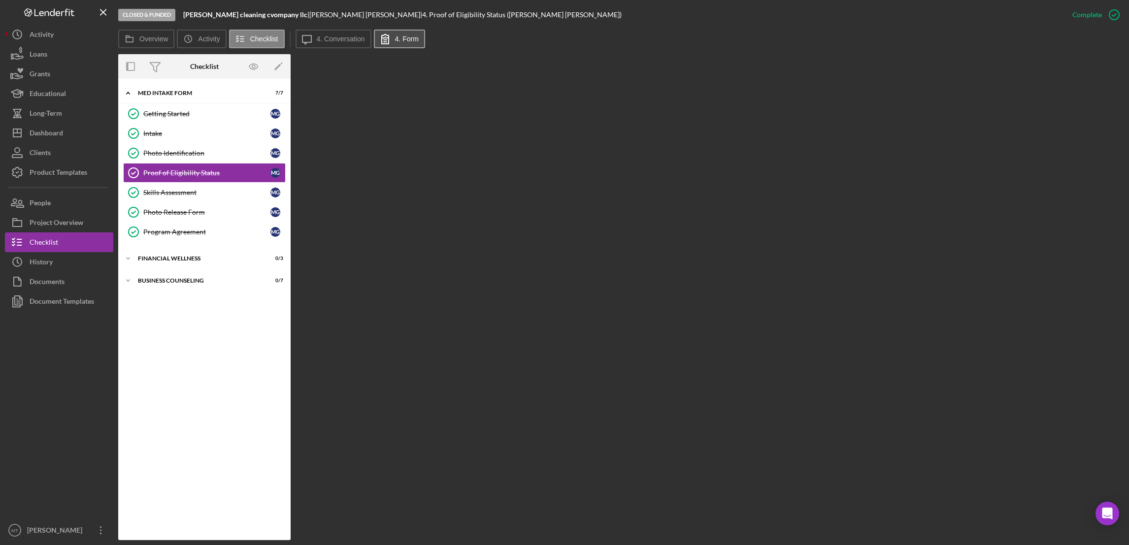
click at [400, 37] on label "4. Form" at bounding box center [407, 39] width 24 height 8
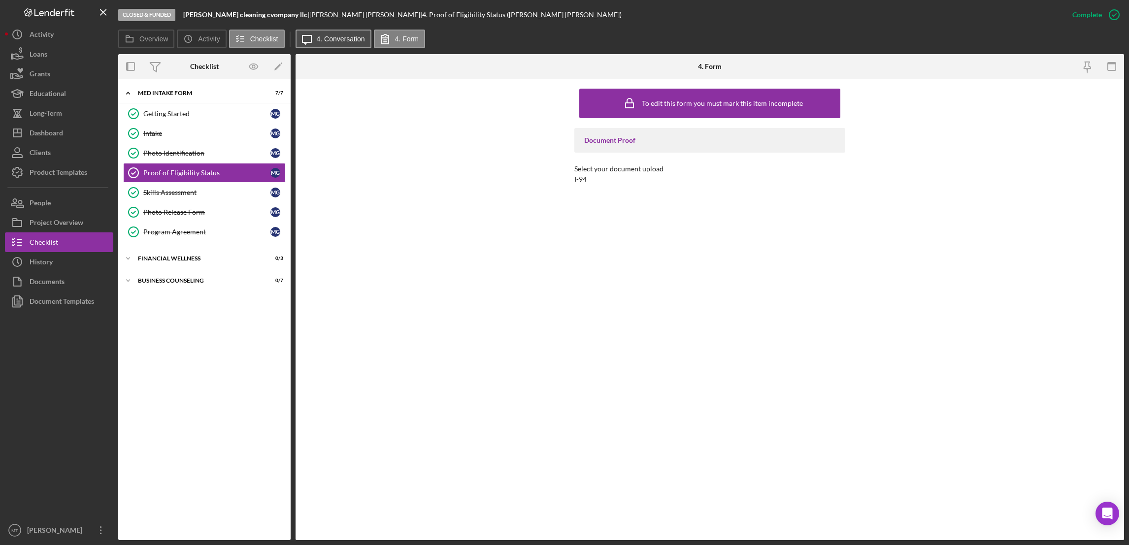
click at [342, 44] on button "Icon/Message 4. Conversation" at bounding box center [334, 39] width 76 height 19
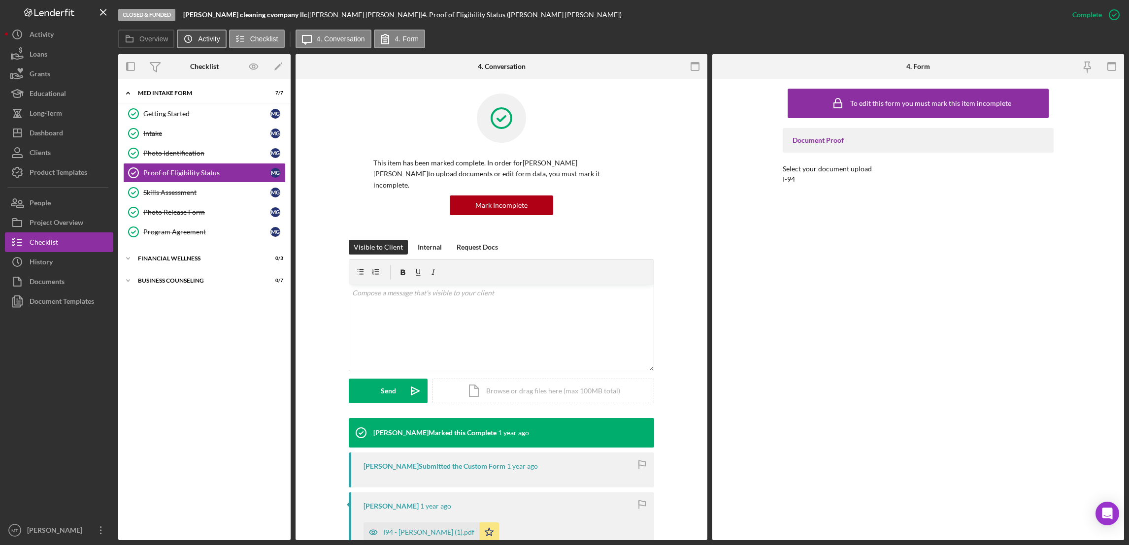
click at [204, 39] on label "Activity" at bounding box center [209, 39] width 22 height 8
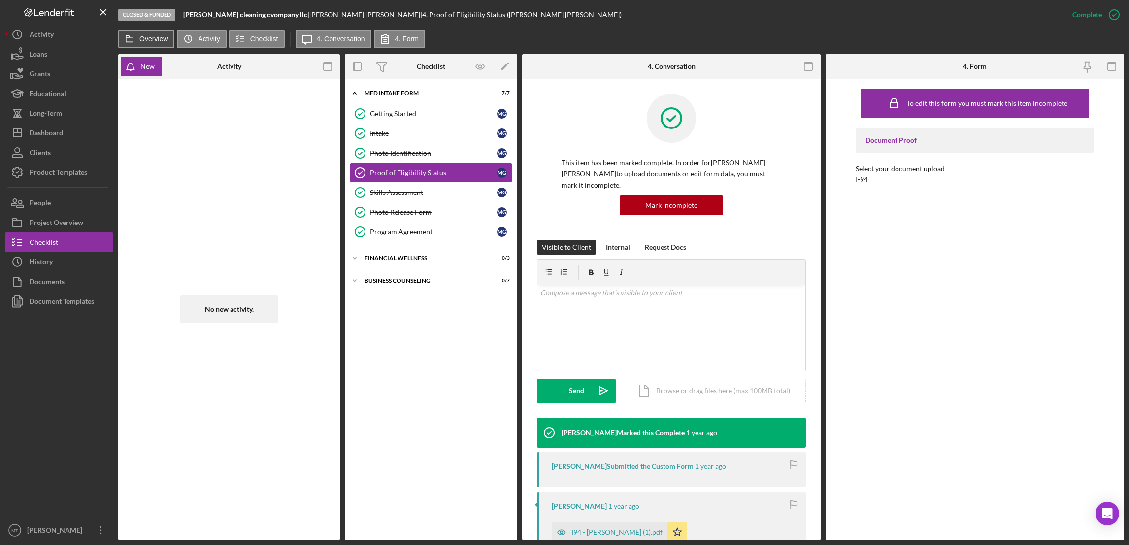
click at [153, 38] on label "Overview" at bounding box center [153, 39] width 29 height 8
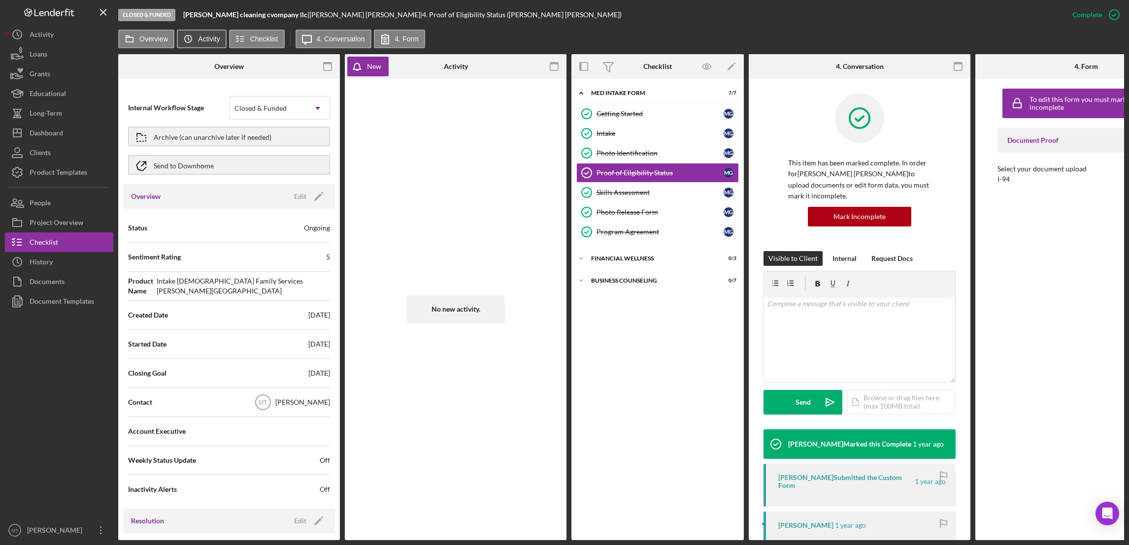
click at [190, 37] on icon "Icon/History" at bounding box center [188, 39] width 20 height 20
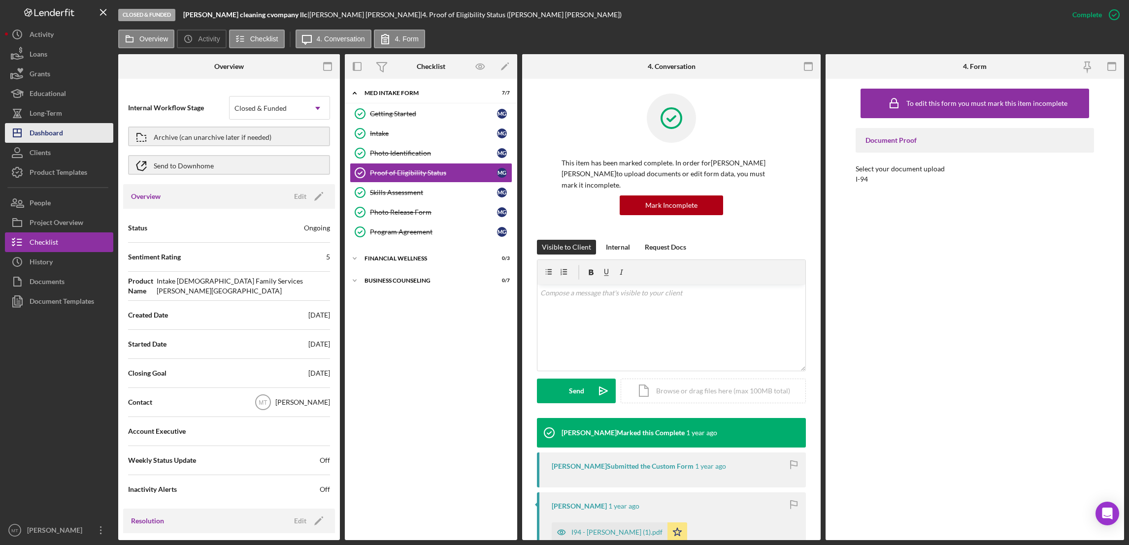
click at [51, 129] on div "Dashboard" at bounding box center [46, 134] width 33 height 22
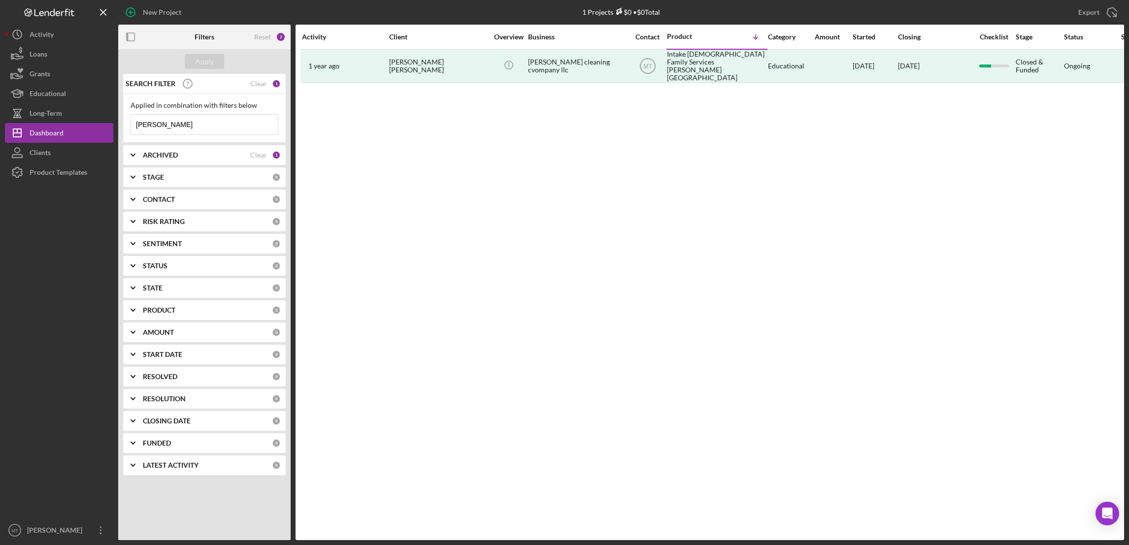
click at [132, 153] on icon "Icon/Expander" at bounding box center [133, 155] width 25 height 25
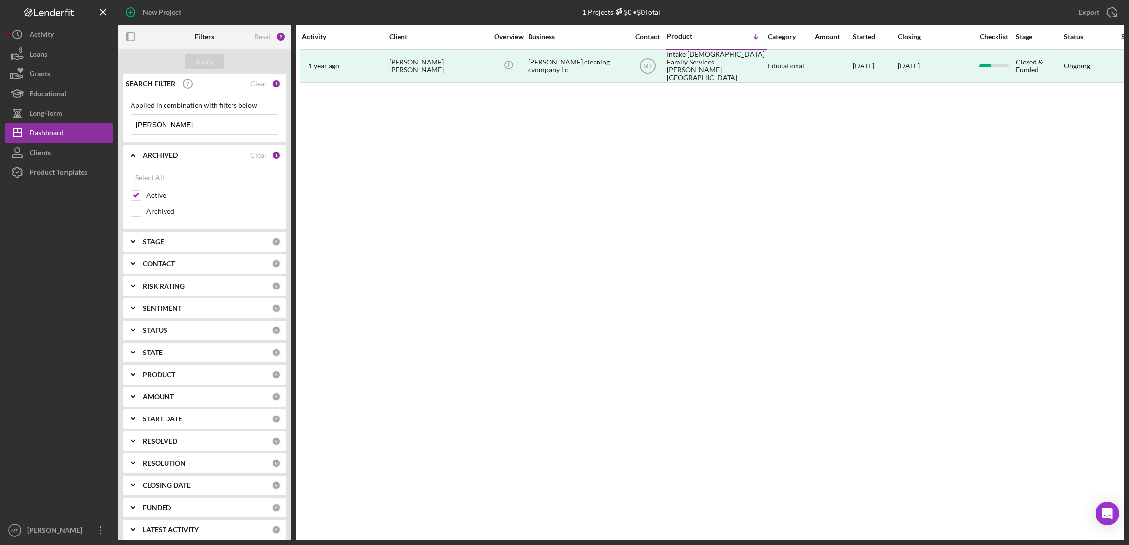
click at [133, 238] on icon "Icon/Expander" at bounding box center [133, 242] width 25 height 25
click at [137, 300] on input "Closed & Funded" at bounding box center [136, 298] width 10 height 10
checkbox input "true"
click at [201, 62] on div "Apply" at bounding box center [205, 61] width 18 height 15
click at [135, 194] on input "Active" at bounding box center [136, 196] width 10 height 10
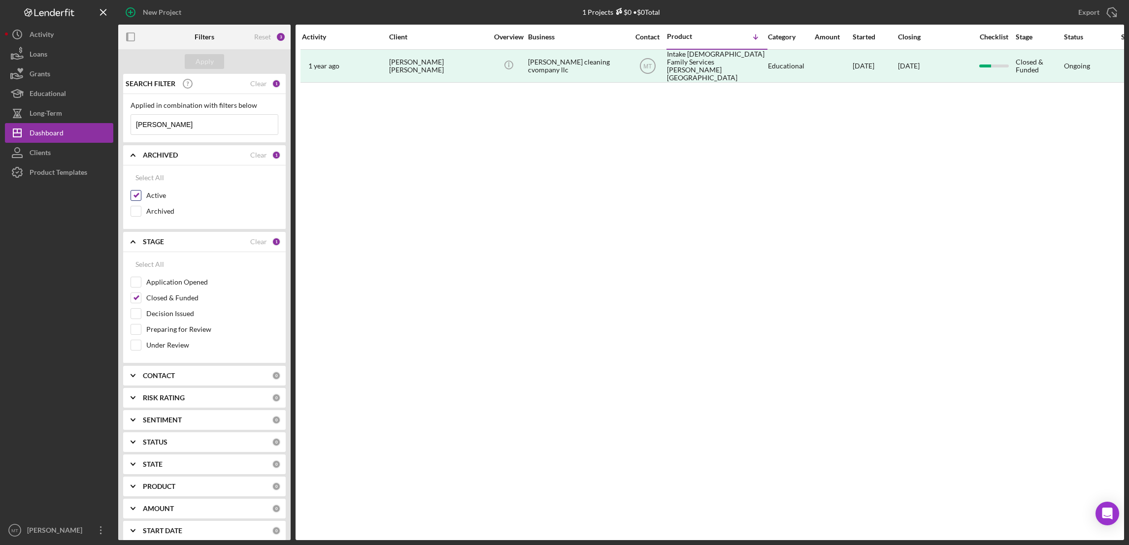
checkbox input "false"
click at [211, 53] on div "Apply" at bounding box center [204, 61] width 172 height 25
click at [208, 60] on div "Apply" at bounding box center [205, 61] width 18 height 15
drag, startPoint x: 169, startPoint y: 126, endPoint x: 122, endPoint y: 118, distance: 47.5
click at [122, 118] on div "SEARCH FILTER Clear 1 Applied in combination with filters below [PERSON_NAME] I…" at bounding box center [204, 307] width 172 height 466
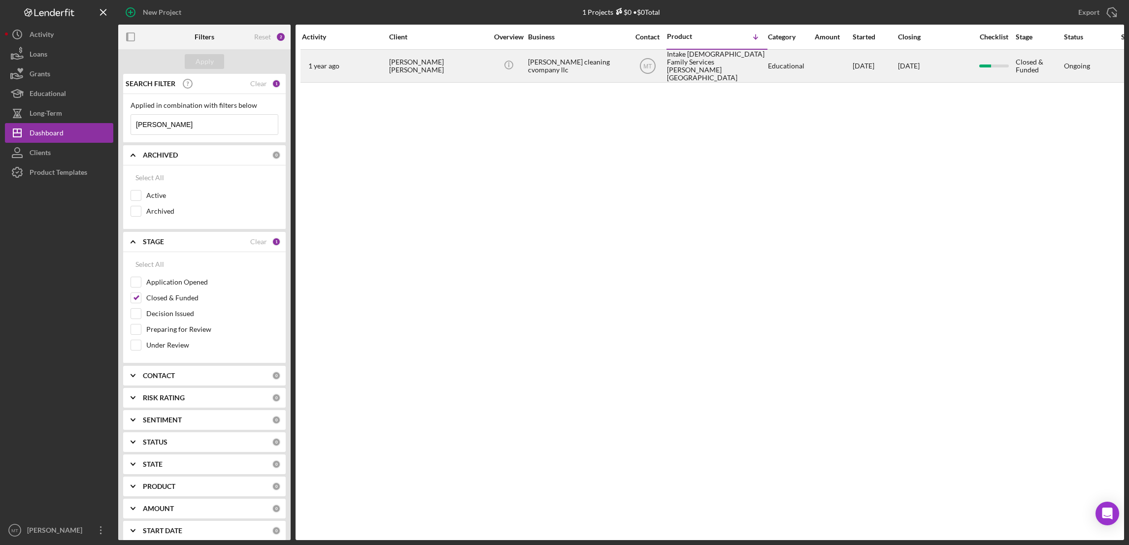
drag, startPoint x: 418, startPoint y: 67, endPoint x: 389, endPoint y: 61, distance: 29.7
click at [389, 61] on div "[PERSON_NAME] [PERSON_NAME]" at bounding box center [438, 66] width 99 height 32
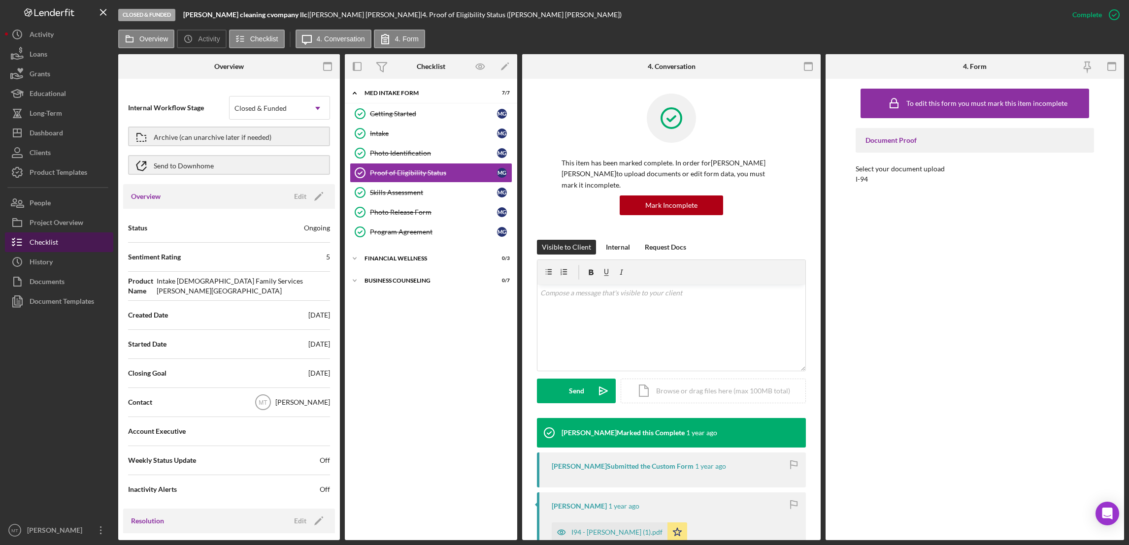
click at [63, 239] on button "Checklist" at bounding box center [59, 242] width 108 height 20
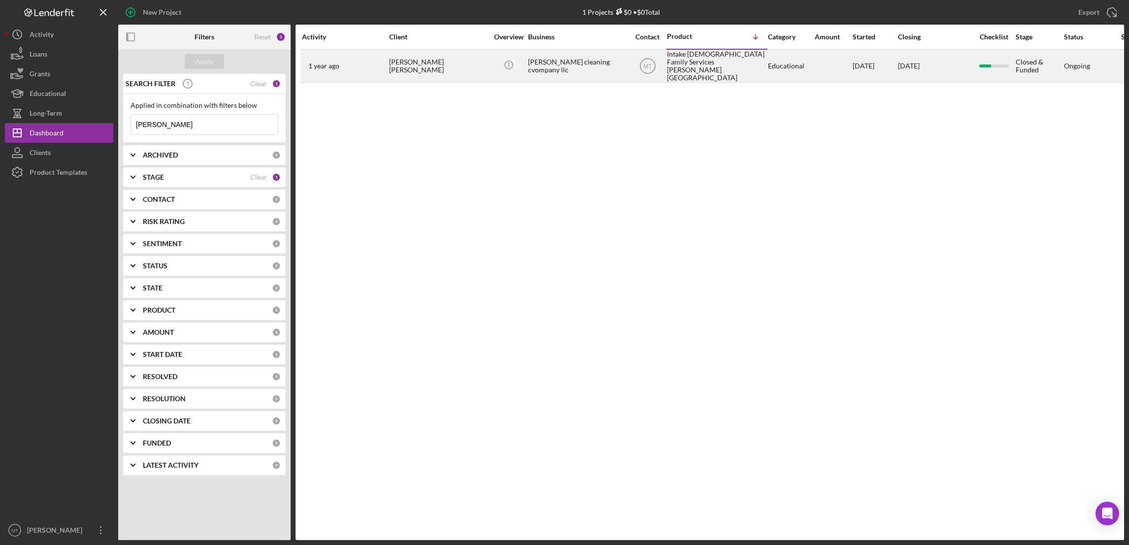
drag, startPoint x: 412, startPoint y: 65, endPoint x: 385, endPoint y: 62, distance: 27.3
click at [385, 62] on tr "[DATE] [PERSON_NAME] de [PERSON_NAME] [PERSON_NAME] Icon/Info [PERSON_NAME] cle…" at bounding box center [884, 65] width 1168 height 33
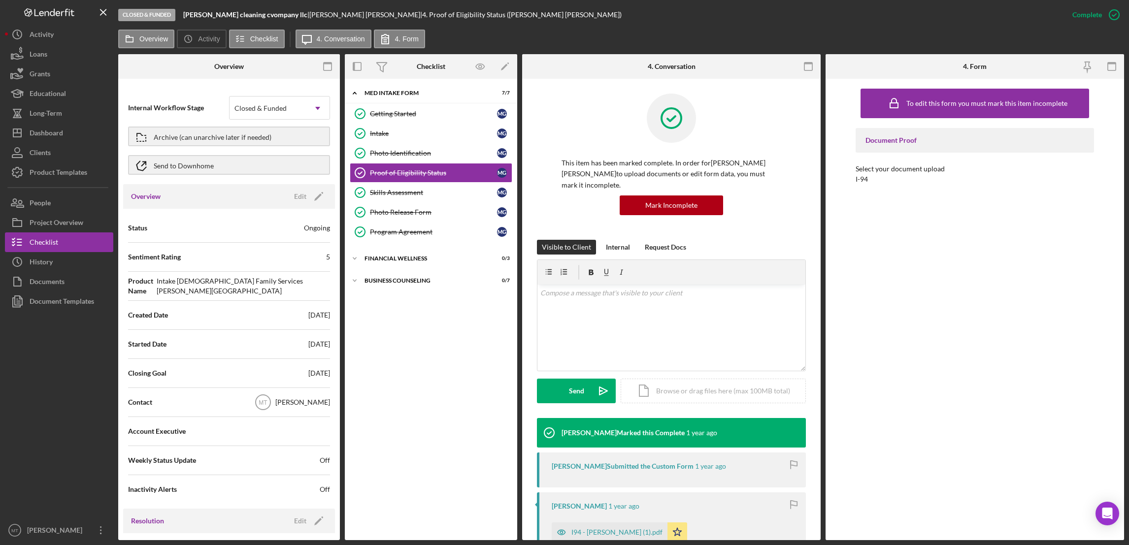
drag, startPoint x: 305, startPoint y: 14, endPoint x: 412, endPoint y: 13, distance: 106.4
click at [412, 13] on div "[PERSON_NAME] cleaning cvompany llc | [PERSON_NAME] [PERSON_NAME] | 4. Proof of…" at bounding box center [402, 15] width 438 height 8
copy div "[PERSON_NAME] [PERSON_NAME]"
click at [233, 139] on div "Archive (can unarchive later if needed)" at bounding box center [213, 137] width 118 height 18
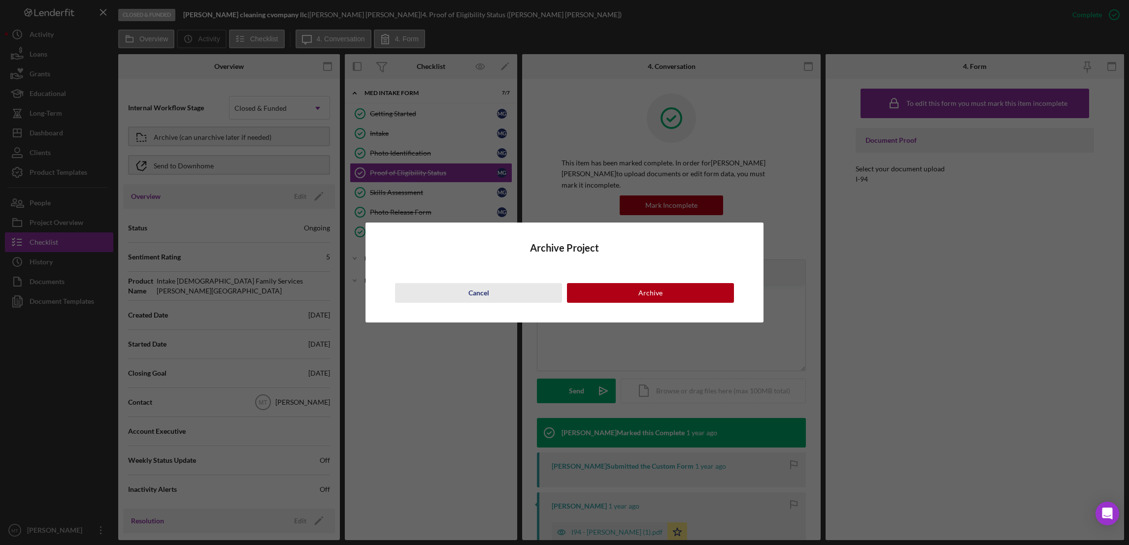
click at [477, 295] on div "Cancel" at bounding box center [478, 293] width 21 height 20
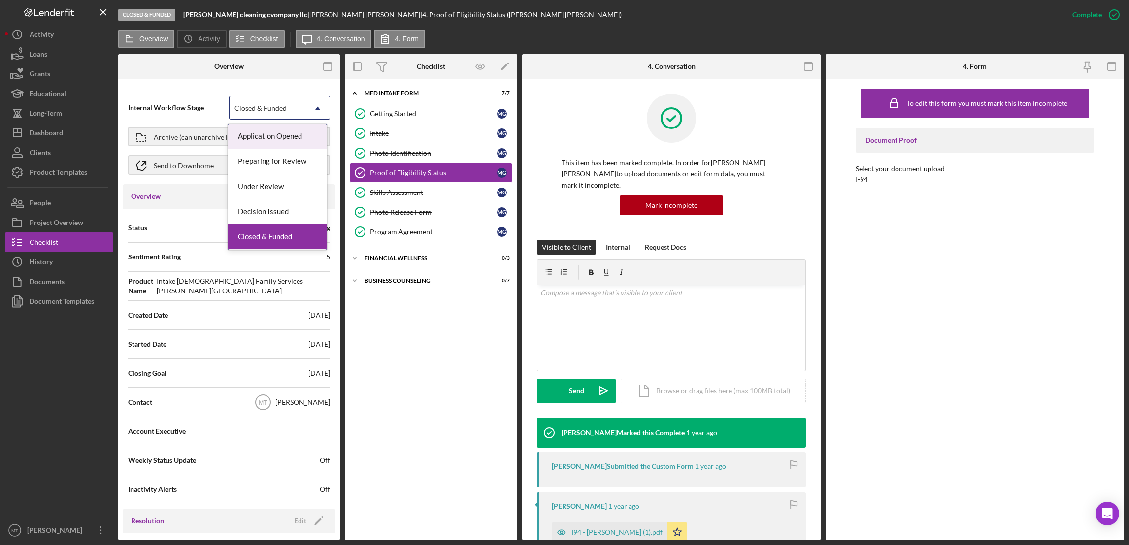
click at [317, 106] on icon "Icon/Dropdown Arrow" at bounding box center [318, 109] width 24 height 24
click at [270, 137] on div "Application Opened" at bounding box center [277, 136] width 99 height 25
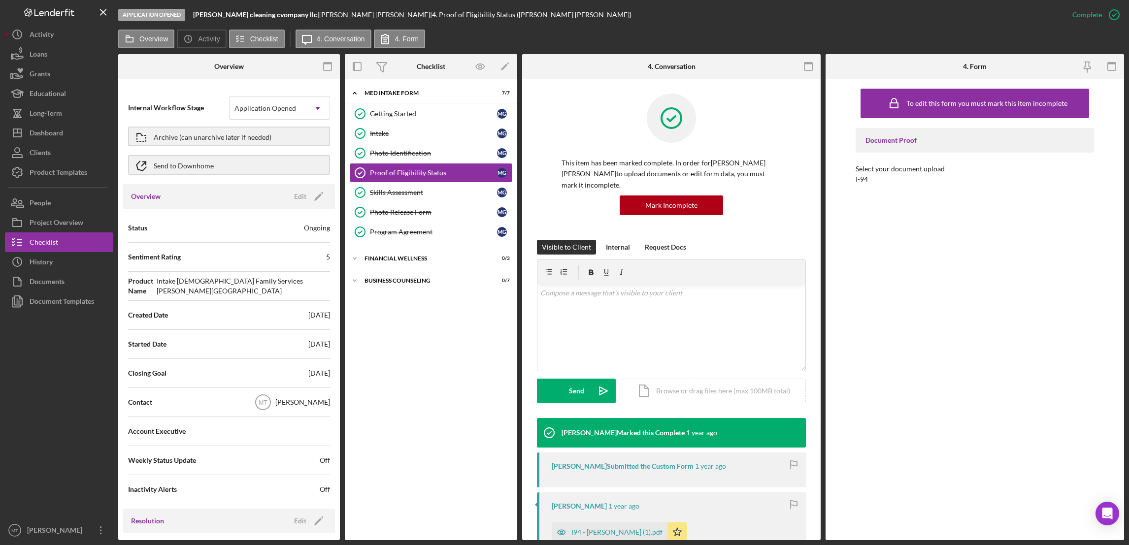
click at [451, 378] on div "Icon/Expander MED Intake Form 7 / 7 Getting Started Getting Started m g Intake …" at bounding box center [431, 310] width 172 height 452
click at [191, 133] on div "Archive (can unarchive later if needed)" at bounding box center [213, 137] width 118 height 18
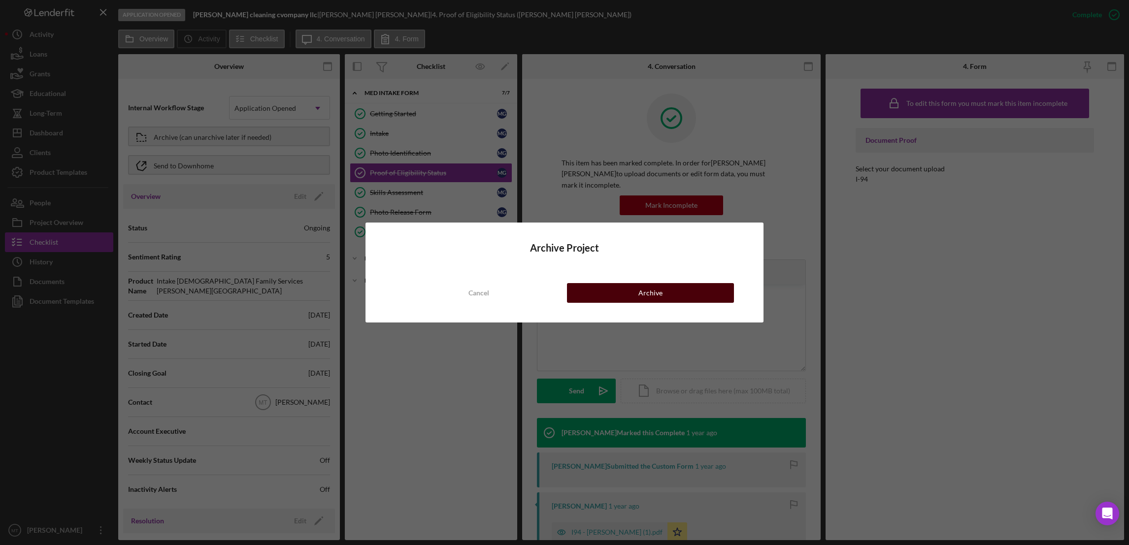
click at [639, 293] on div "Archive" at bounding box center [650, 293] width 24 height 20
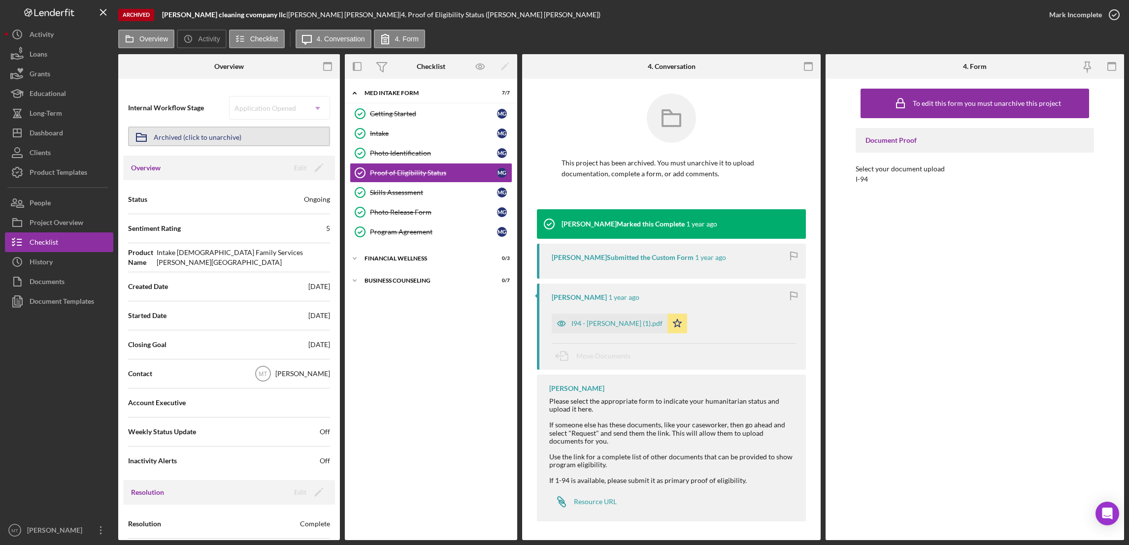
click at [190, 138] on div "Archived (click to unarchive)" at bounding box center [198, 137] width 88 height 18
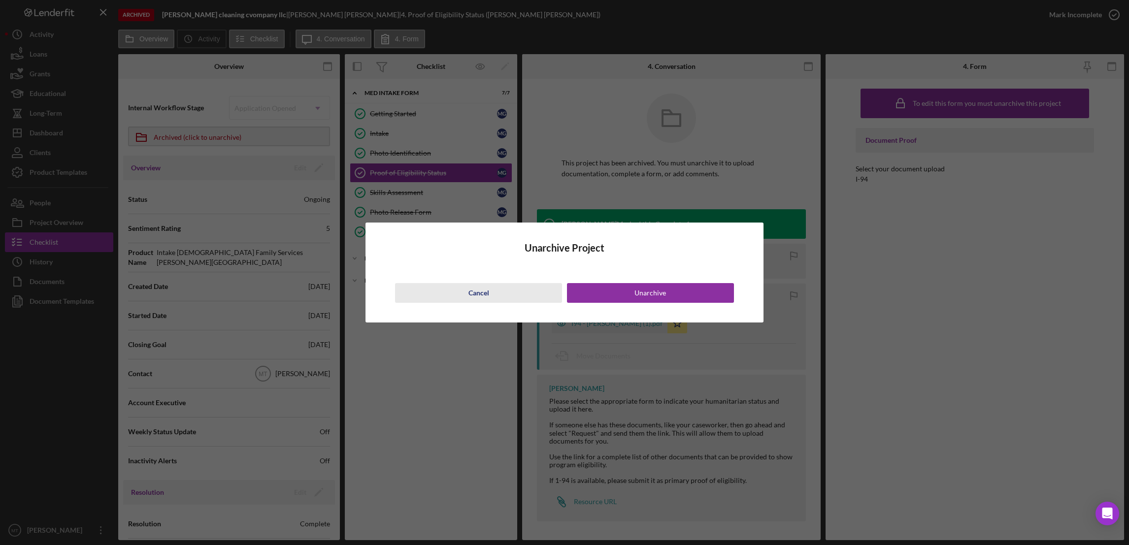
click at [478, 298] on div "Cancel" at bounding box center [478, 293] width 21 height 20
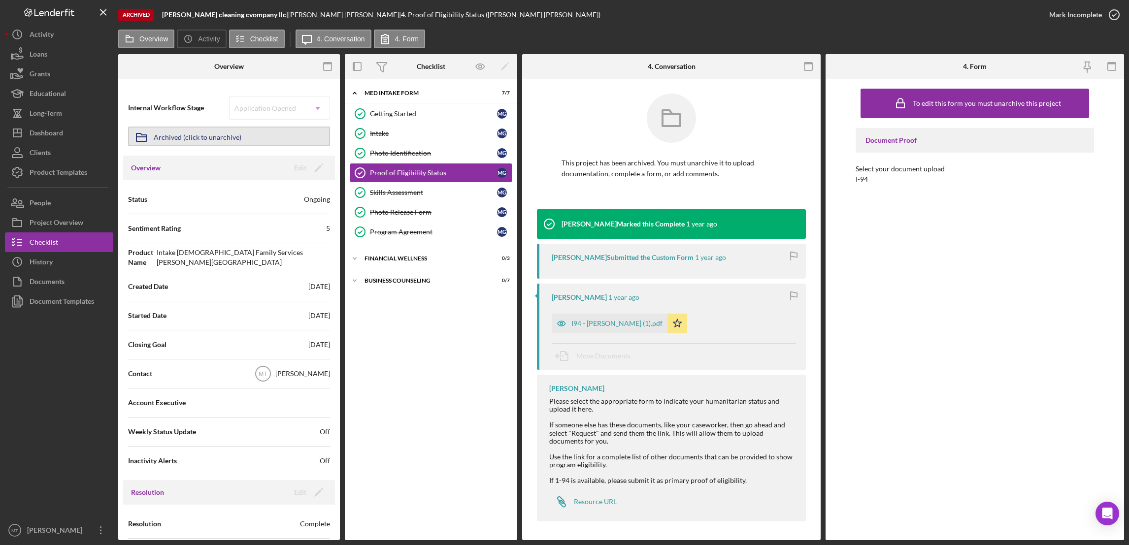
click at [220, 138] on div "Archived (click to unarchive)" at bounding box center [198, 137] width 88 height 18
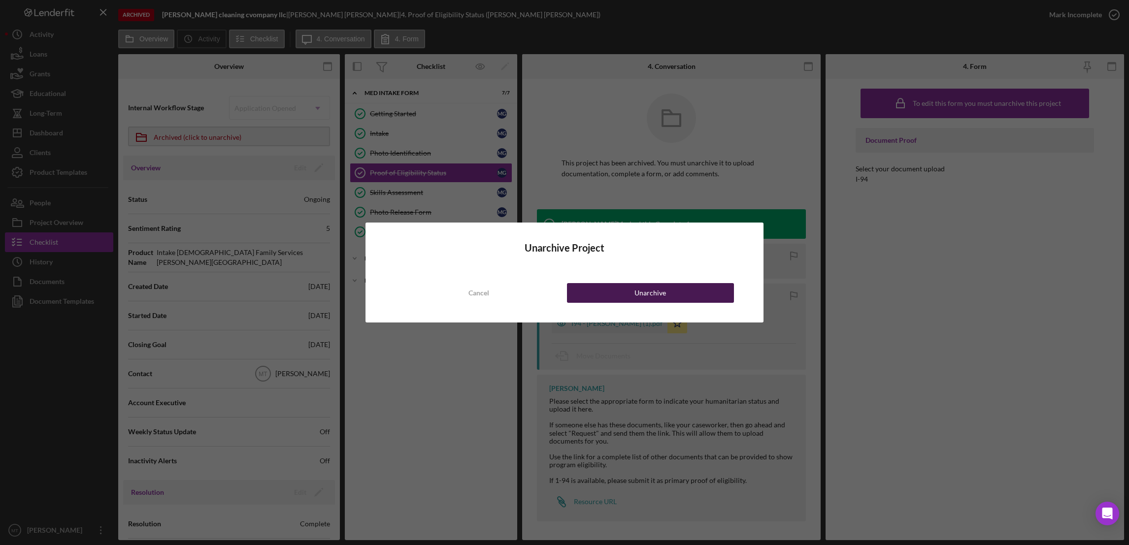
click at [632, 298] on button "Unarchive" at bounding box center [650, 293] width 167 height 20
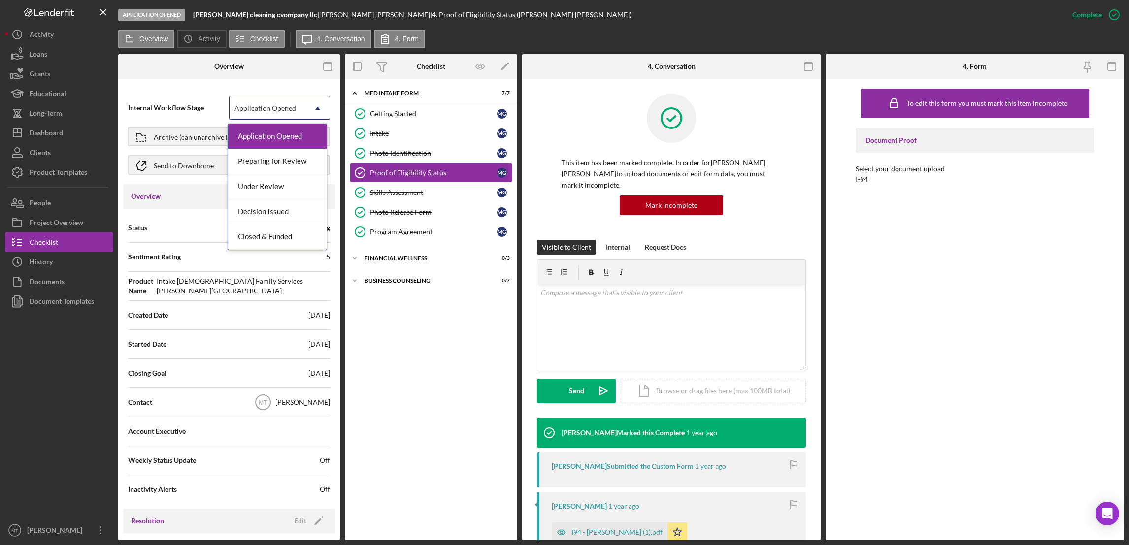
click at [317, 106] on icon "Icon/Dropdown Arrow" at bounding box center [318, 109] width 24 height 24
click at [273, 236] on div "Closed & Funded" at bounding box center [277, 237] width 99 height 25
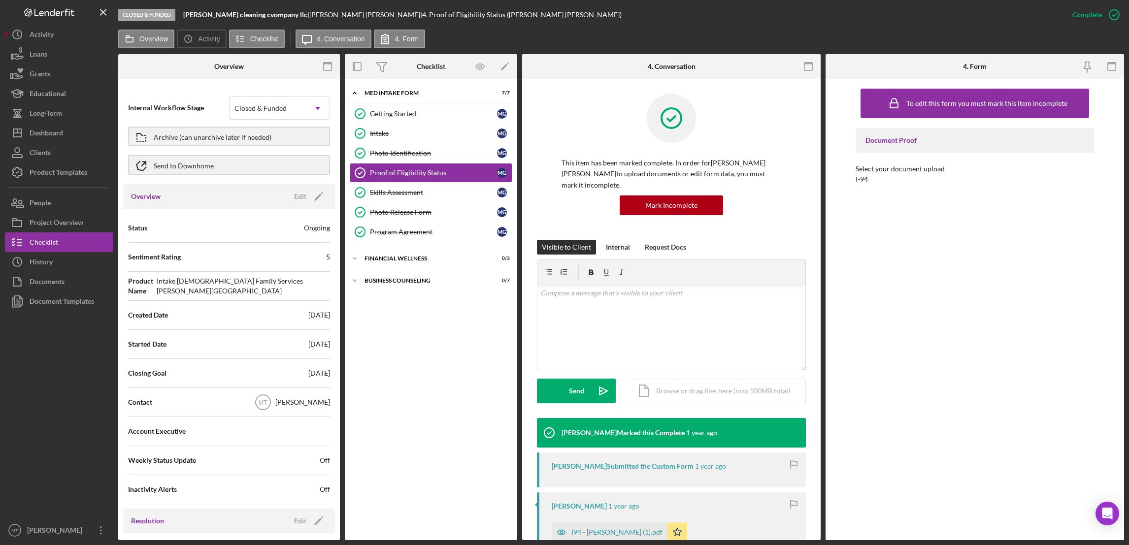
click at [140, 230] on span "Status" at bounding box center [137, 228] width 19 height 10
click at [59, 133] on div "Dashboard" at bounding box center [46, 134] width 33 height 22
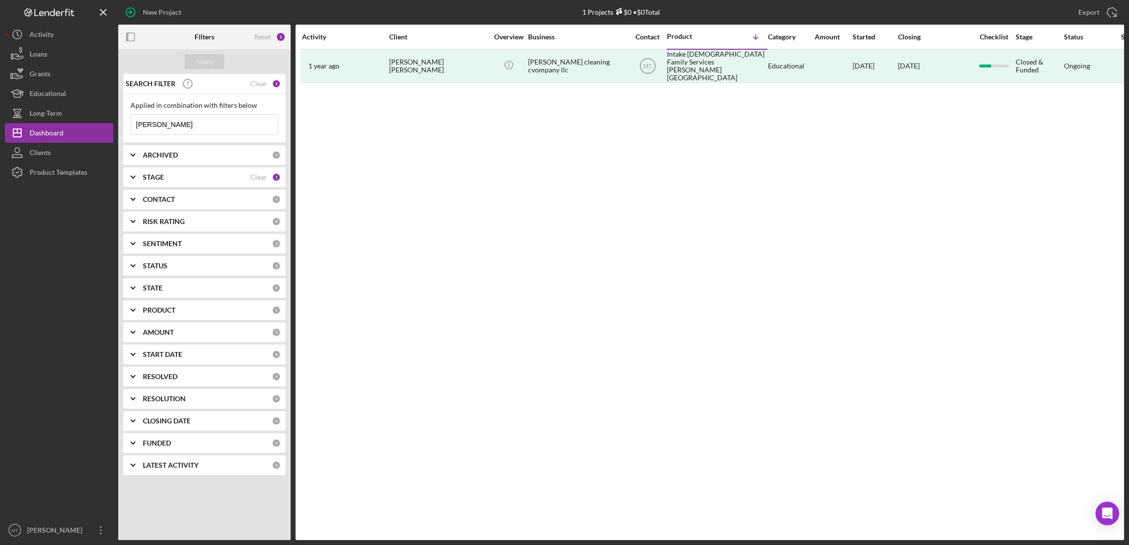
click at [274, 177] on div "1" at bounding box center [276, 177] width 9 height 9
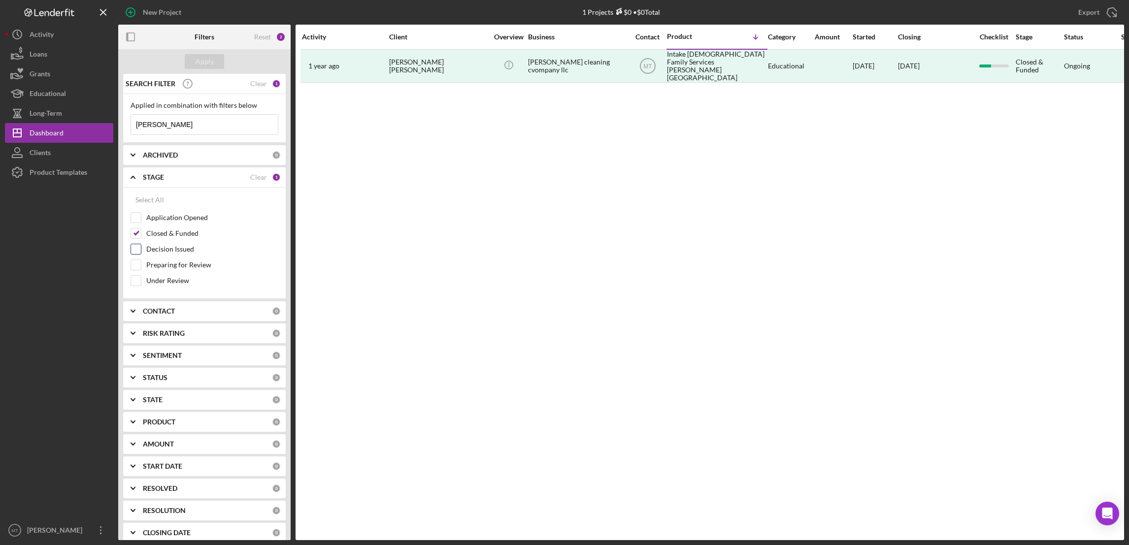
click at [133, 252] on input "Decision Issued" at bounding box center [136, 249] width 10 height 10
checkbox input "true"
click at [210, 62] on div "Apply" at bounding box center [205, 61] width 18 height 15
click at [136, 235] on input "Closed & Funded" at bounding box center [136, 234] width 10 height 10
checkbox input "false"
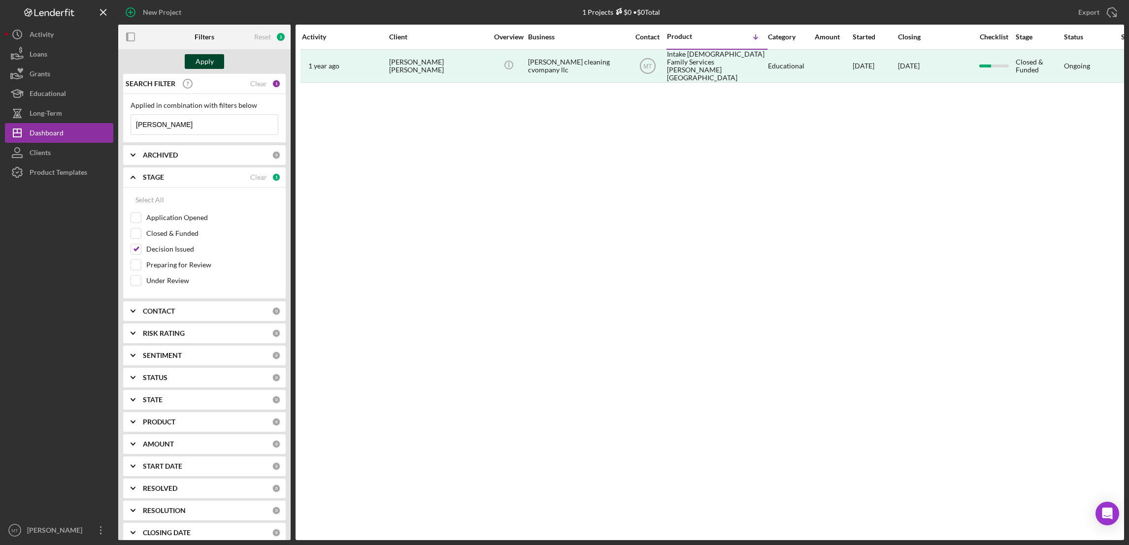
click at [206, 59] on div "Apply" at bounding box center [205, 61] width 18 height 15
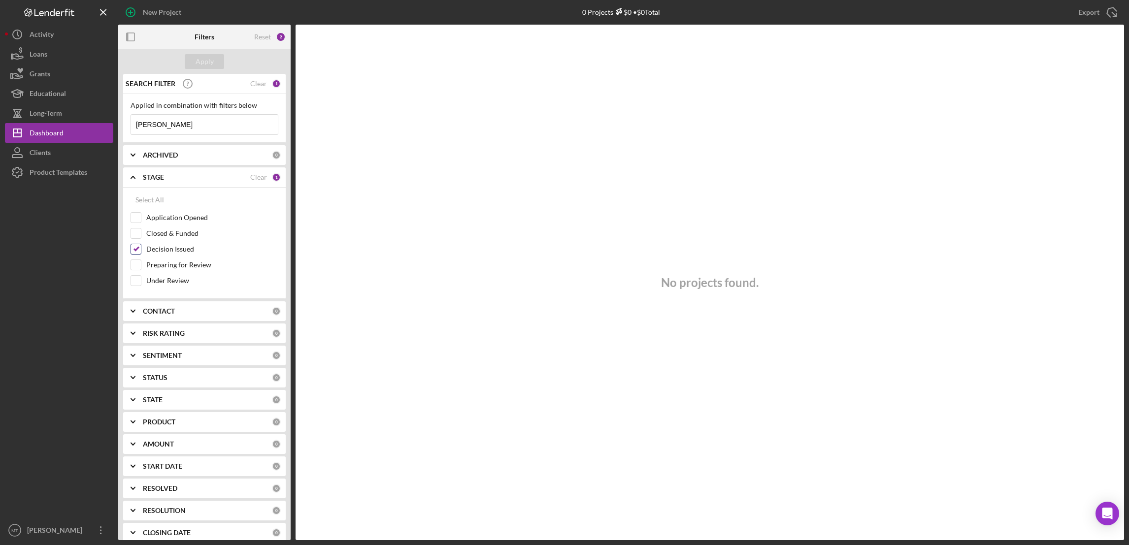
click at [135, 249] on input "Decision Issued" at bounding box center [136, 249] width 10 height 10
checkbox input "false"
click at [136, 266] on input "Preparing for Review" at bounding box center [136, 265] width 10 height 10
checkbox input "true"
click at [199, 55] on div "Apply" at bounding box center [205, 61] width 18 height 15
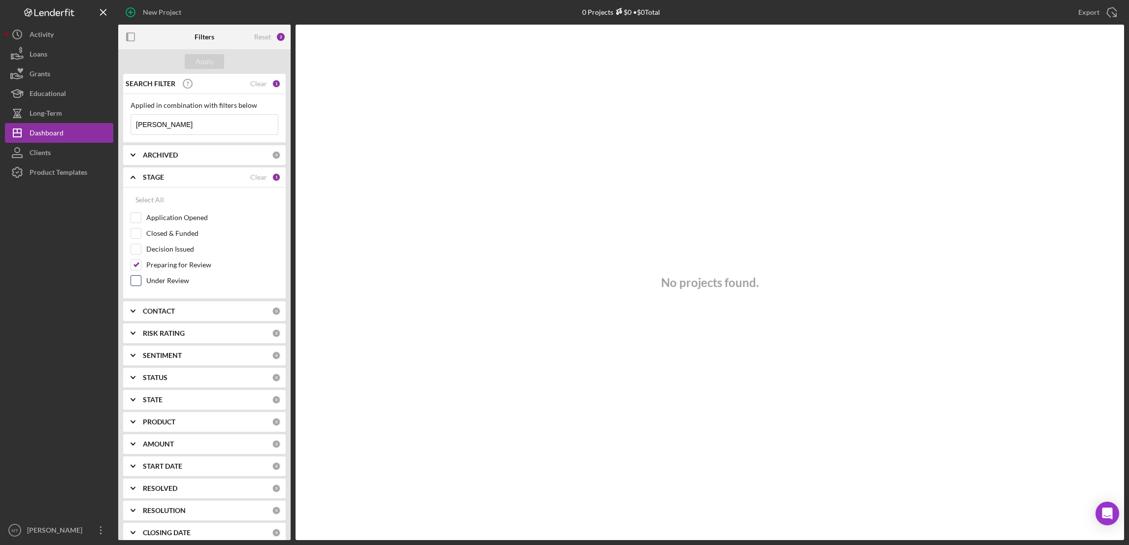
click at [136, 281] on input "Under Review" at bounding box center [136, 281] width 10 height 10
checkbox input "true"
click at [140, 265] on input "Preparing for Review" at bounding box center [136, 265] width 10 height 10
checkbox input "false"
click at [208, 61] on div "Apply" at bounding box center [205, 61] width 18 height 15
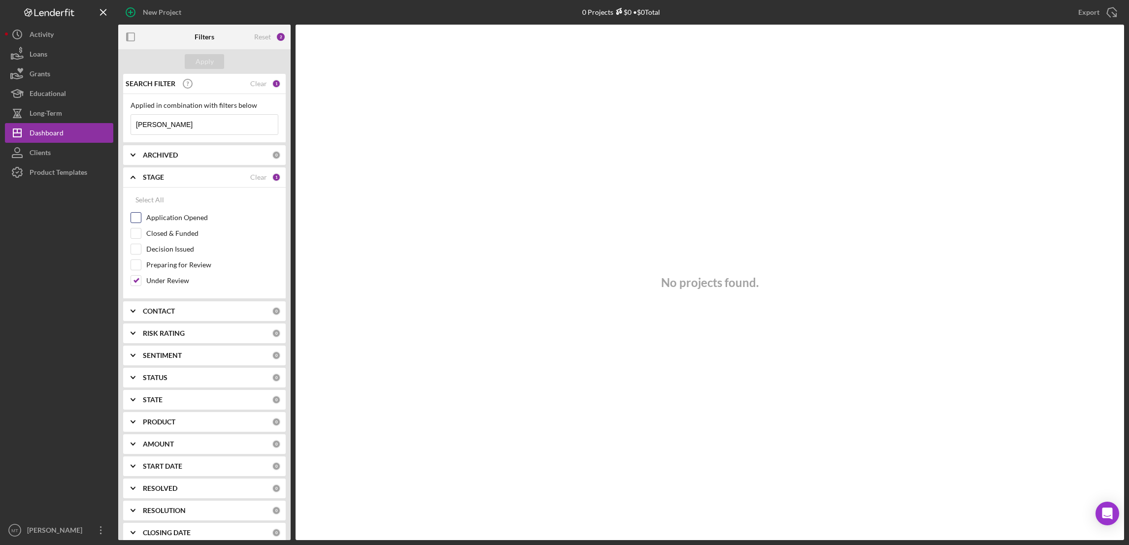
click at [137, 220] on input "Application Opened" at bounding box center [136, 218] width 10 height 10
checkbox input "true"
click at [137, 234] on input "Closed & Funded" at bounding box center [136, 234] width 10 height 10
checkbox input "true"
click at [133, 245] on input "Decision Issued" at bounding box center [136, 249] width 10 height 10
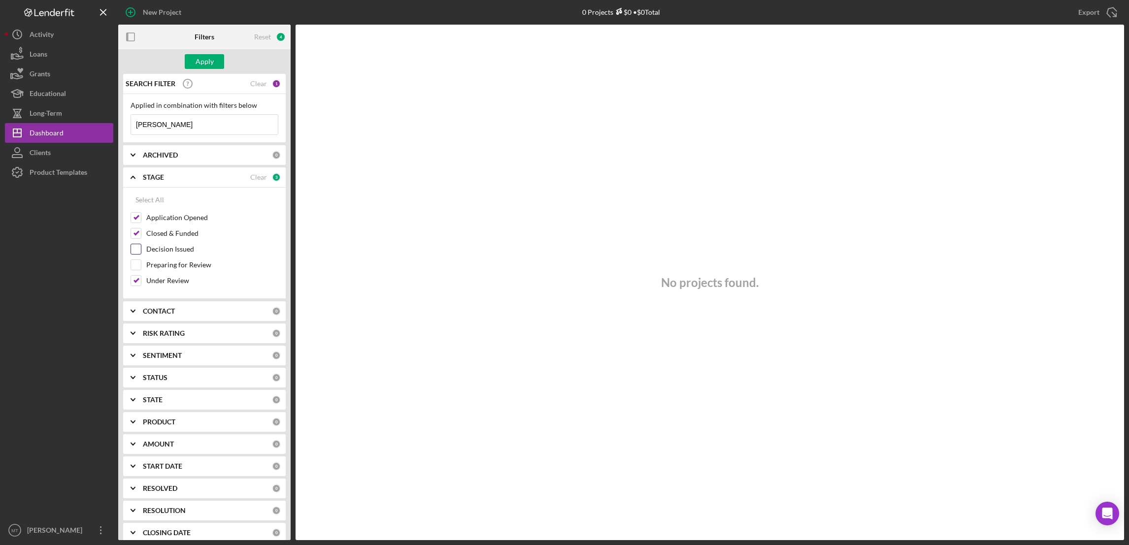
checkbox input "true"
click at [135, 268] on input "Preparing for Review" at bounding box center [136, 265] width 10 height 10
checkbox input "true"
click at [205, 57] on div "Apply" at bounding box center [205, 61] width 18 height 15
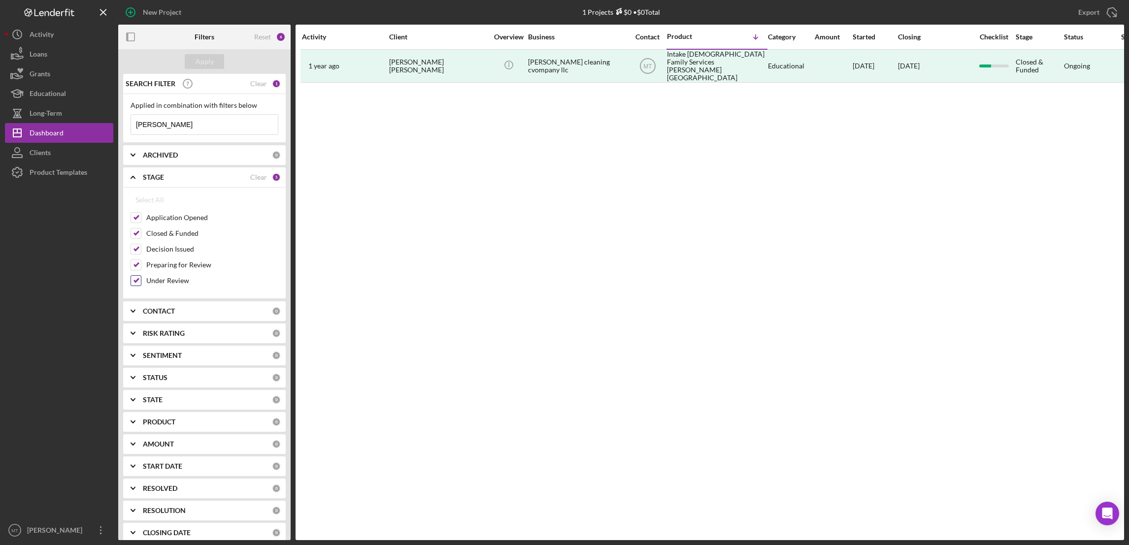
click at [132, 282] on input "Under Review" at bounding box center [136, 281] width 10 height 10
checkbox input "false"
click at [133, 268] on input "Preparing for Review" at bounding box center [136, 265] width 10 height 10
checkbox input "false"
click at [133, 243] on div "Closed & Funded" at bounding box center [205, 236] width 148 height 16
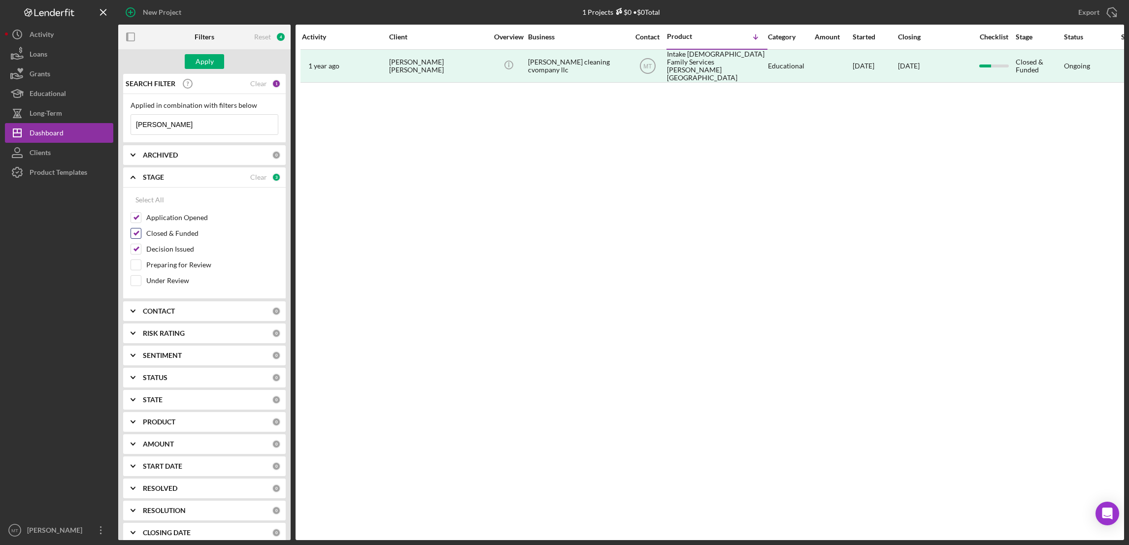
click at [137, 233] on input "Closed & Funded" at bounding box center [136, 234] width 10 height 10
checkbox input "false"
click at [134, 247] on input "Decision Issued" at bounding box center [136, 249] width 10 height 10
checkbox input "false"
click at [134, 217] on input "Application Opened" at bounding box center [136, 218] width 10 height 10
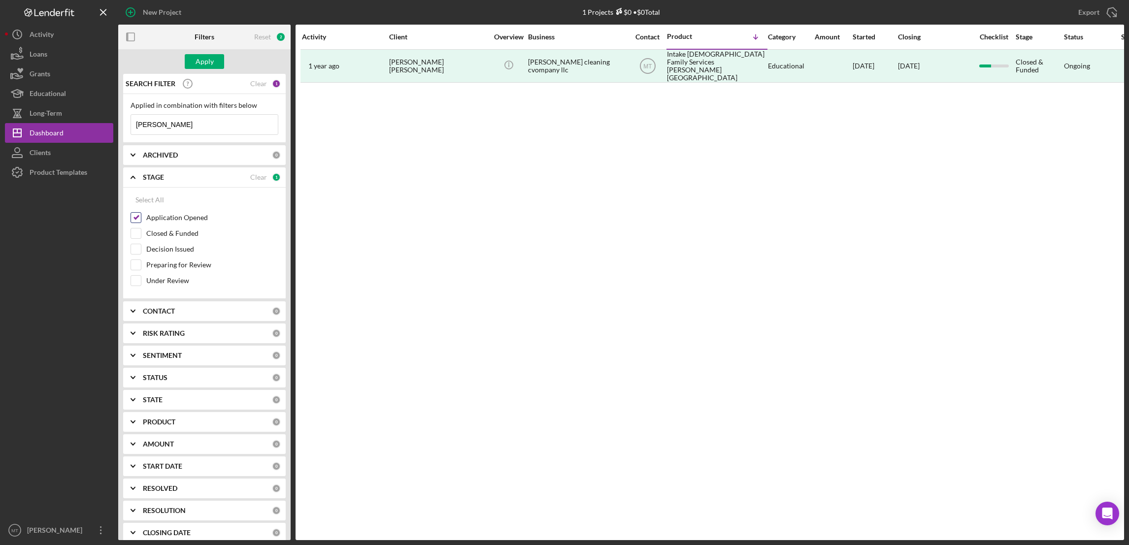
checkbox input "false"
click at [138, 311] on icon "Icon/Expander" at bounding box center [133, 311] width 25 height 25
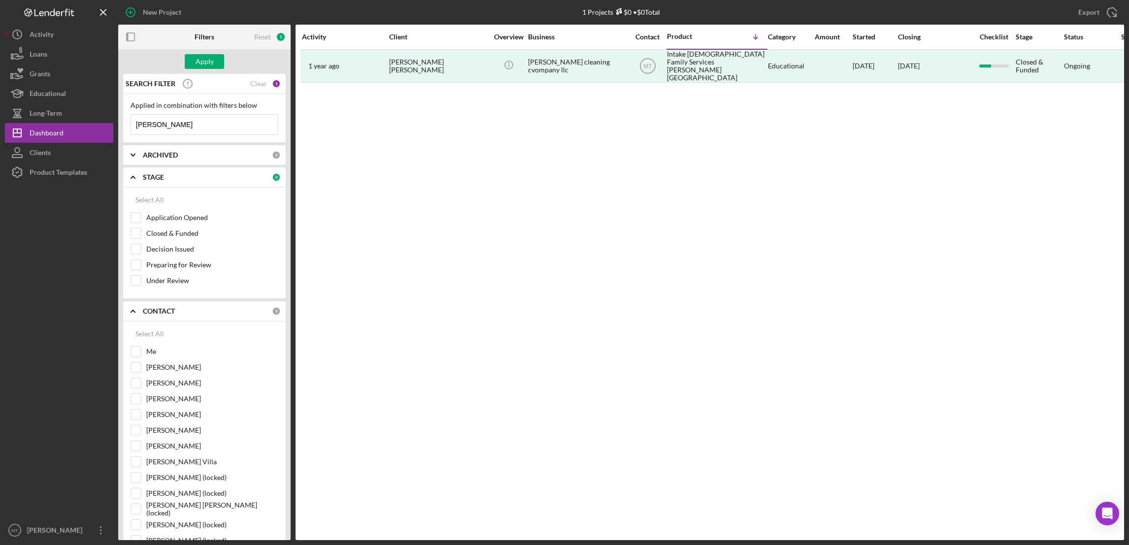
click at [135, 316] on icon "Icon/Expander" at bounding box center [133, 311] width 25 height 25
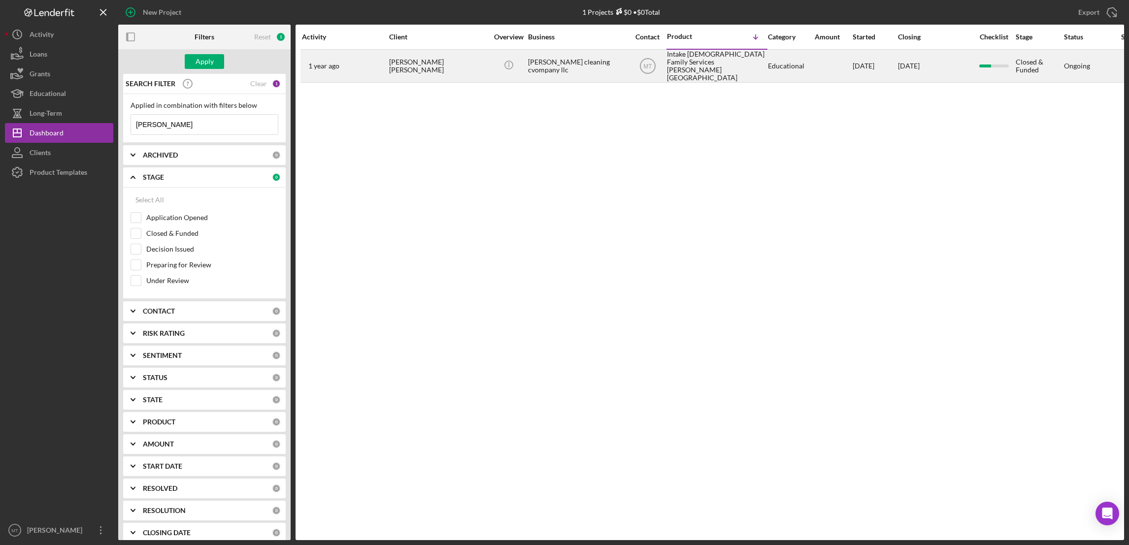
click at [560, 66] on div "[PERSON_NAME] cleaning cvompany llc" at bounding box center [577, 66] width 99 height 32
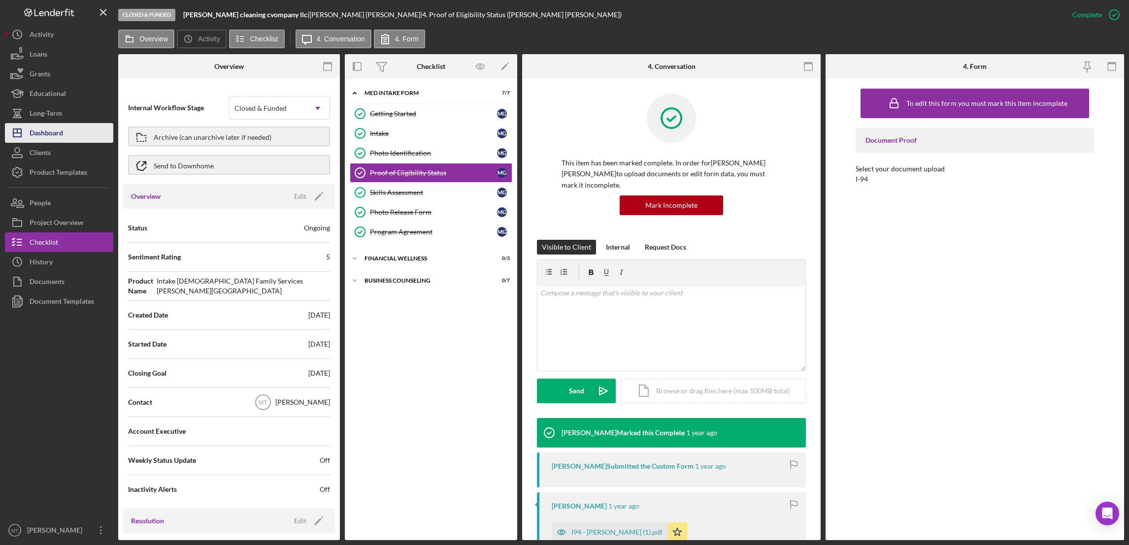
click at [51, 135] on div "Dashboard" at bounding box center [46, 134] width 33 height 22
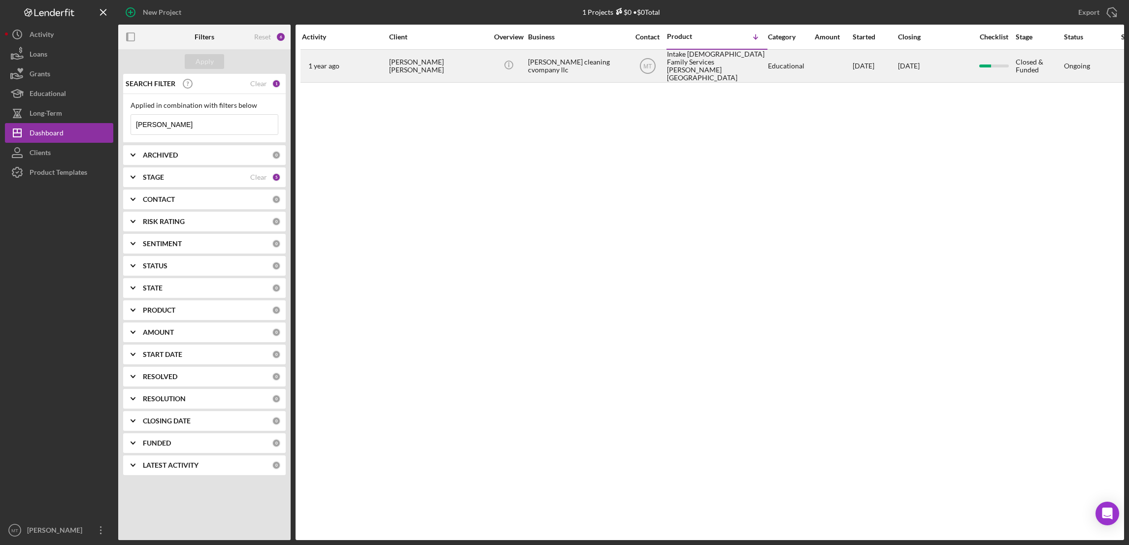
click at [569, 60] on div "[PERSON_NAME] cleaning cvompany llc" at bounding box center [577, 66] width 99 height 32
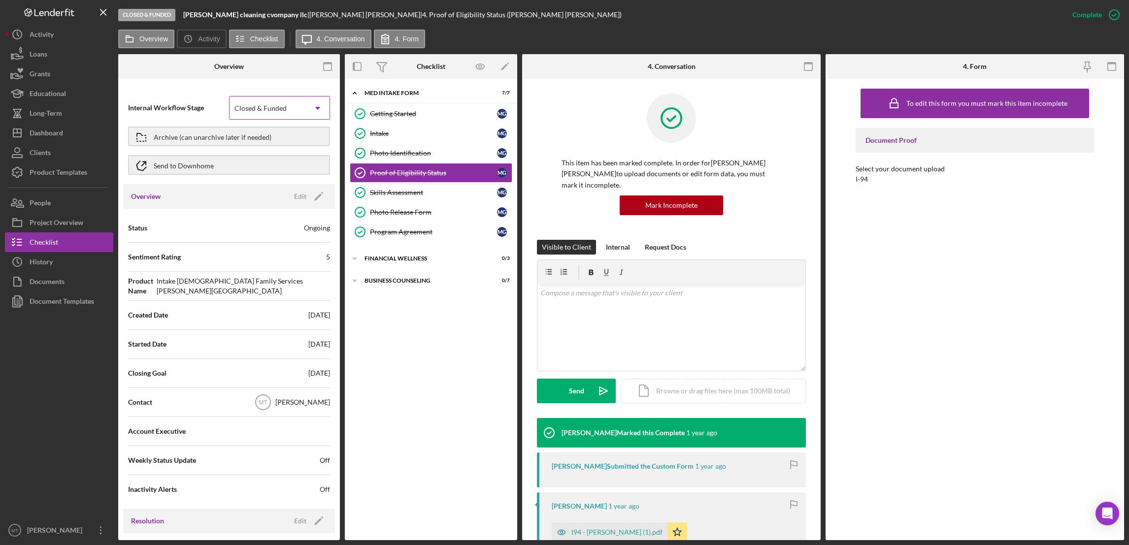
click at [315, 108] on use at bounding box center [317, 108] width 5 height 3
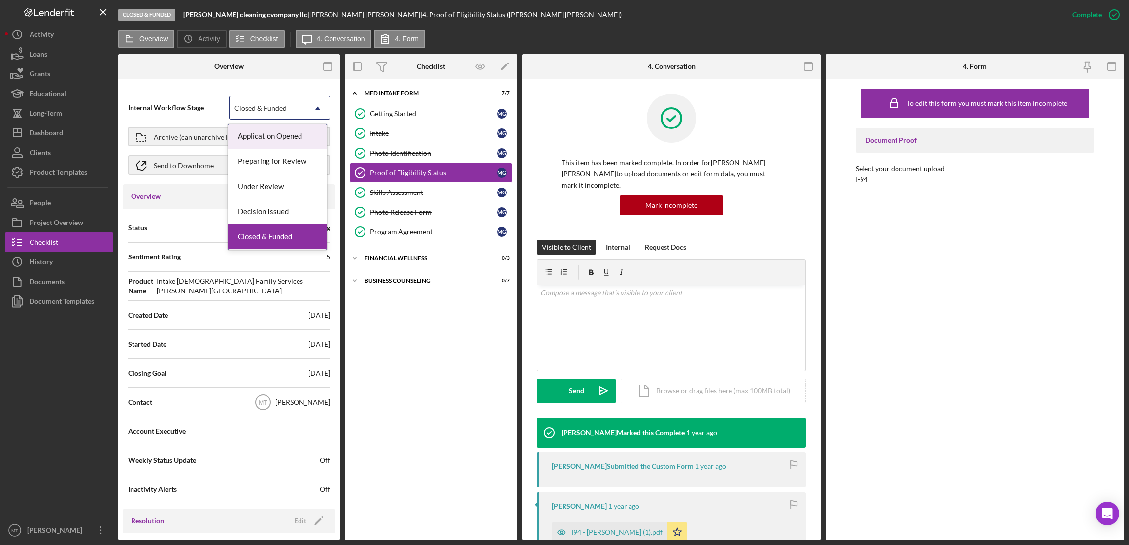
click at [281, 138] on div "Application Opened" at bounding box center [277, 136] width 99 height 25
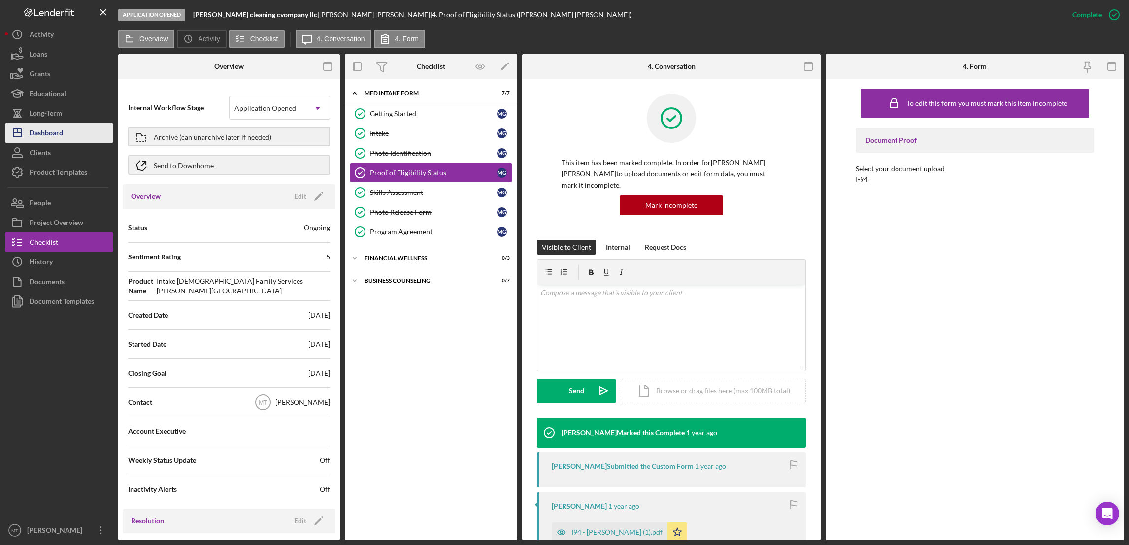
click at [57, 131] on div "Dashboard" at bounding box center [46, 134] width 33 height 22
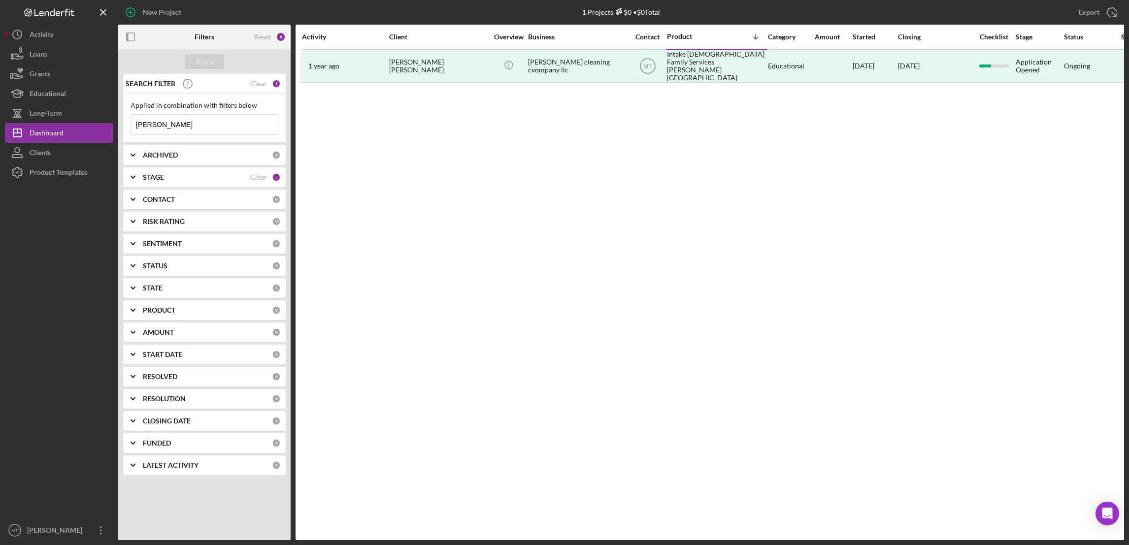
click at [380, 198] on div "Activity Client Overview Business Contact Product Icon/Table Sort Arrow Categor…" at bounding box center [710, 283] width 829 height 516
click at [271, 177] on div "STAGE Clear 5" at bounding box center [212, 177] width 138 height 9
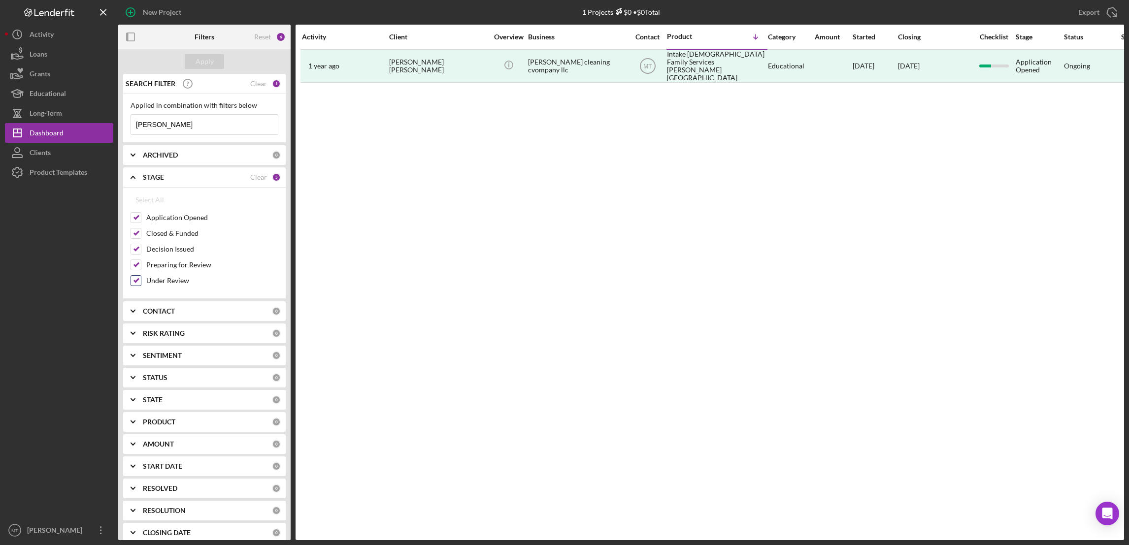
click at [131, 282] on input "Under Review" at bounding box center [136, 281] width 10 height 10
checkbox input "false"
click at [133, 264] on input "Preparing for Review" at bounding box center [136, 265] width 10 height 10
checkbox input "false"
click at [137, 246] on input "Decision Issued" at bounding box center [136, 249] width 10 height 10
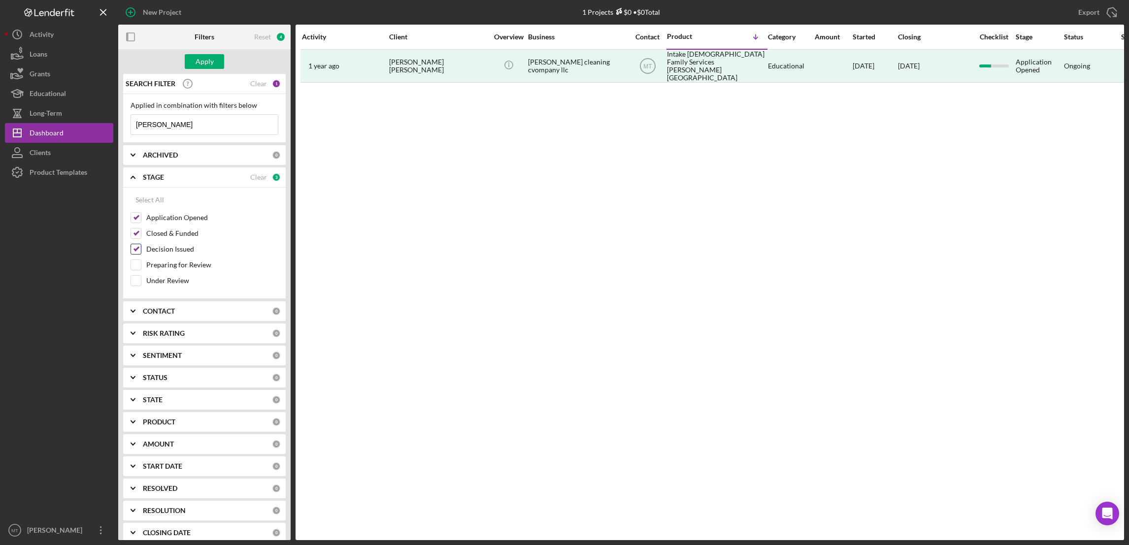
checkbox input "false"
click at [139, 232] on input "Closed & Funded" at bounding box center [136, 234] width 10 height 10
checkbox input "false"
click at [139, 221] on input "Application Opened" at bounding box center [136, 218] width 10 height 10
checkbox input "false"
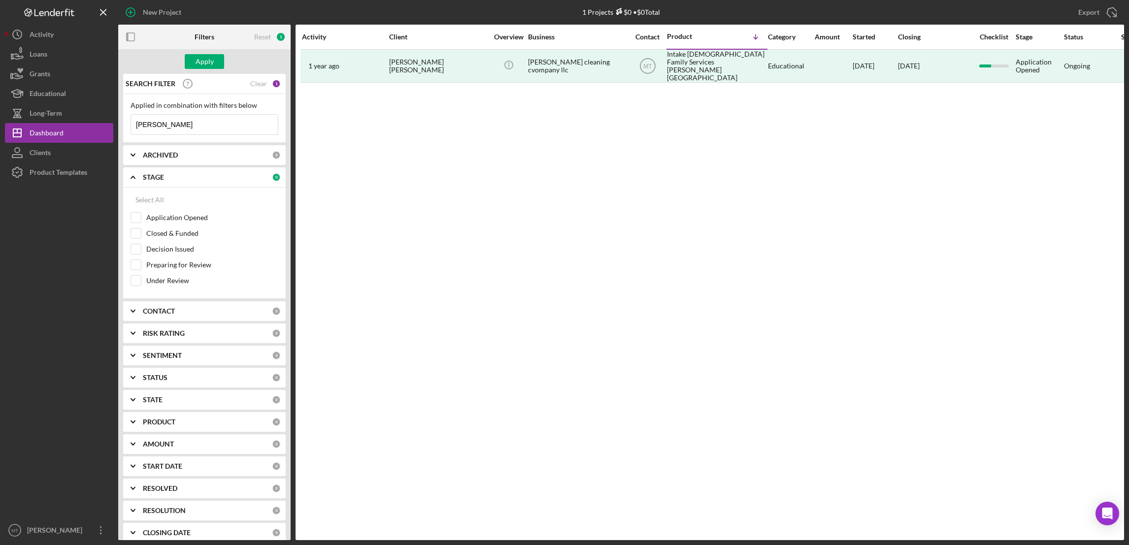
click at [172, 314] on b "CONTACT" at bounding box center [159, 311] width 32 height 8
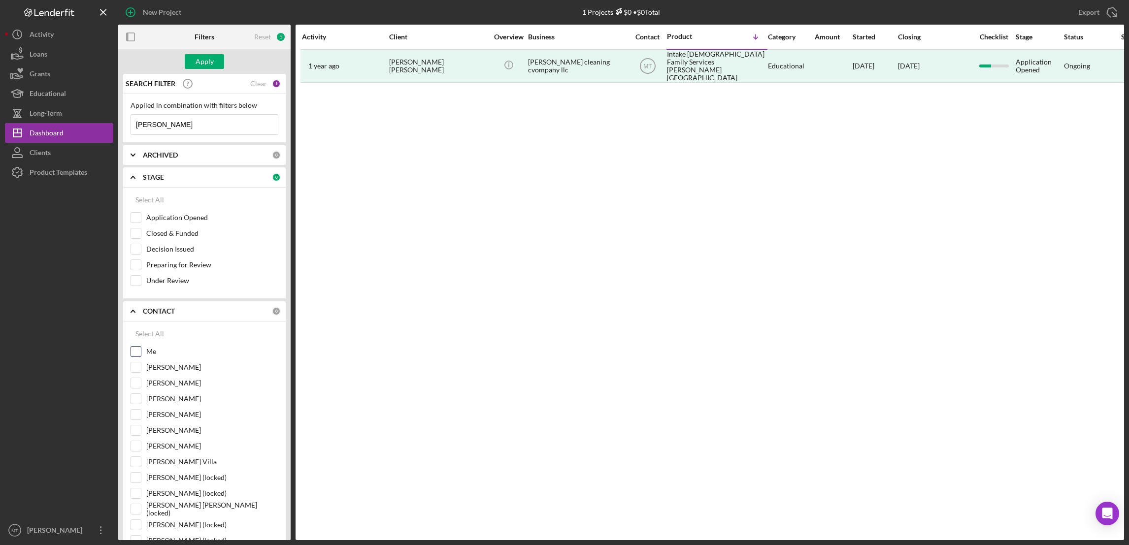
click at [135, 357] on input "Me" at bounding box center [136, 352] width 10 height 10
checkbox input "false"
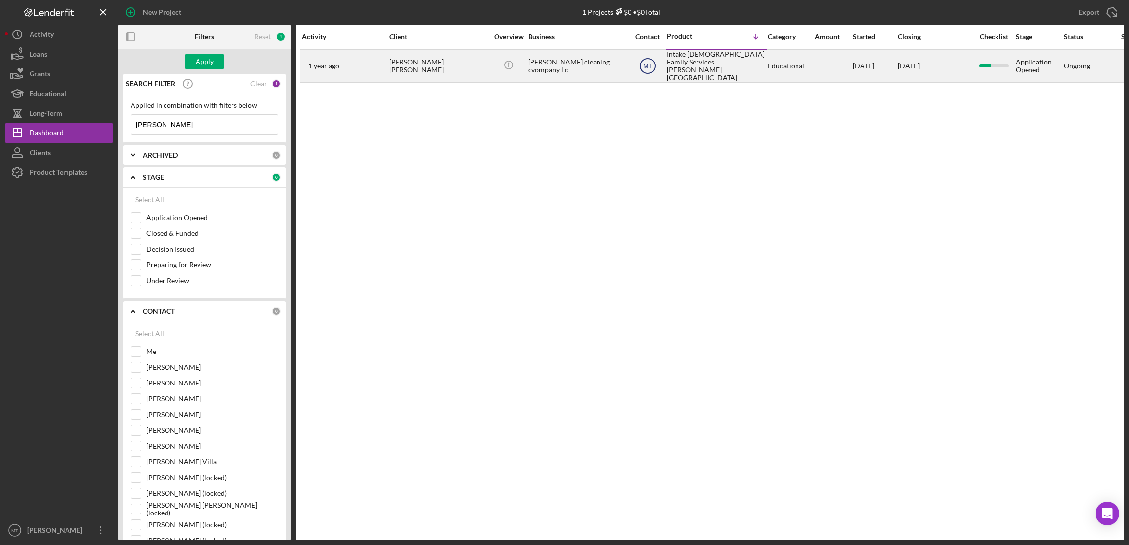
click at [644, 64] on text "MT" at bounding box center [647, 66] width 9 height 7
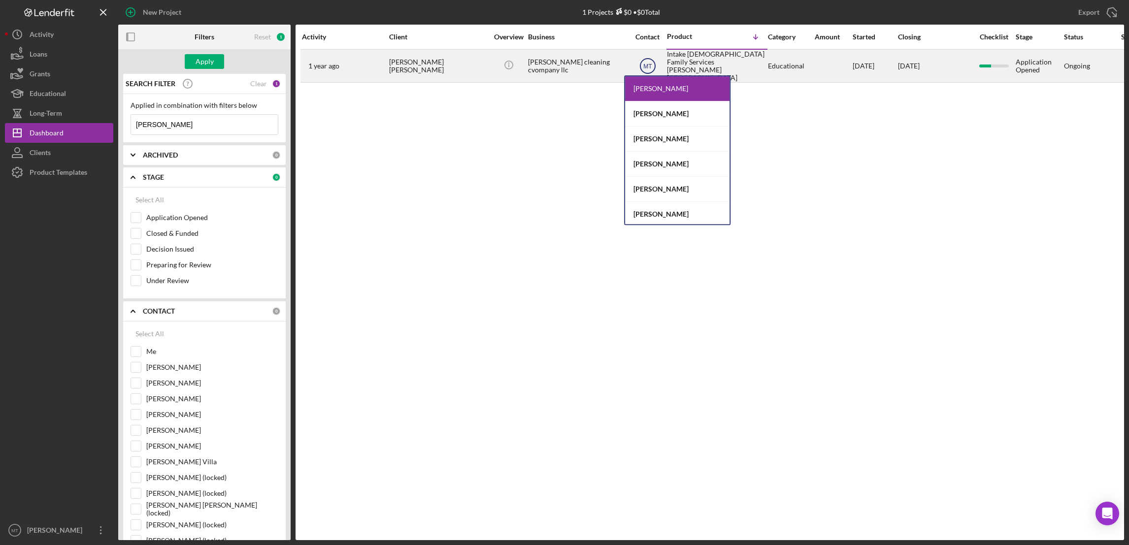
click at [643, 66] on text "MT" at bounding box center [647, 66] width 9 height 7
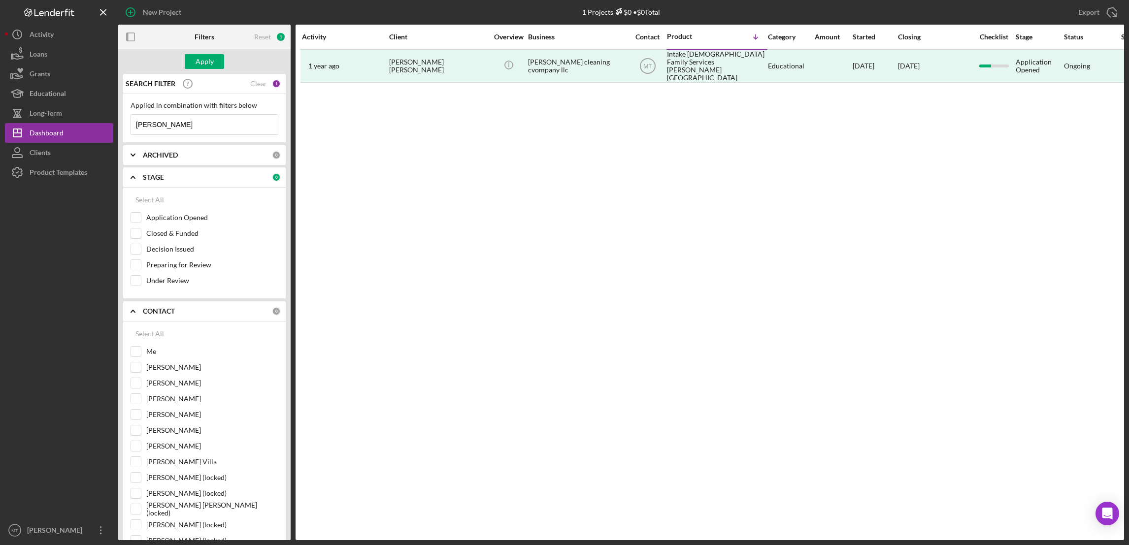
click at [522, 146] on div "Activity Client Overview Business Contact Product Icon/Table Sort Arrow Categor…" at bounding box center [710, 283] width 829 height 516
click at [134, 219] on input "Application Opened" at bounding box center [136, 218] width 10 height 10
checkbox input "false"
click at [136, 356] on input "Me" at bounding box center [136, 352] width 10 height 10
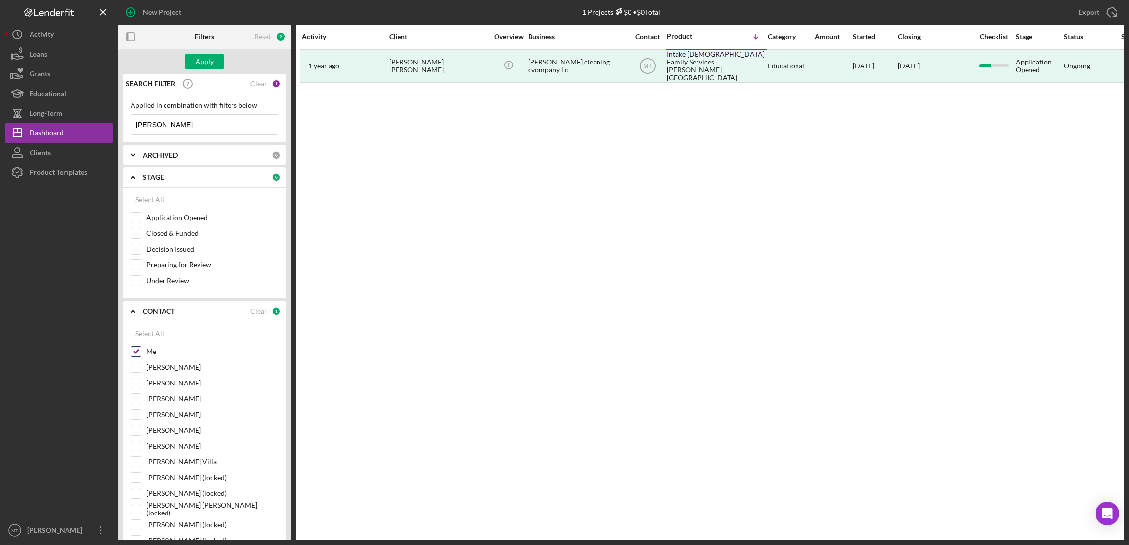
click at [136, 356] on input "Me" at bounding box center [136, 352] width 10 height 10
checkbox input "false"
click at [172, 124] on input "[PERSON_NAME]" at bounding box center [204, 125] width 147 height 20
click at [105, 9] on line "button" at bounding box center [102, 11] width 5 height 5
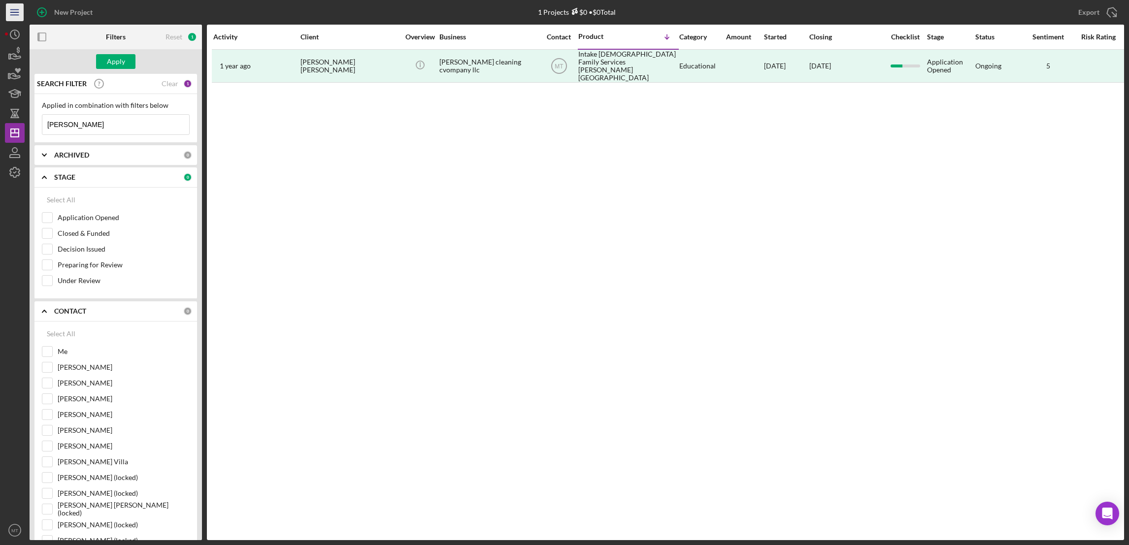
click at [11, 10] on line "button" at bounding box center [14, 10] width 8 height 0
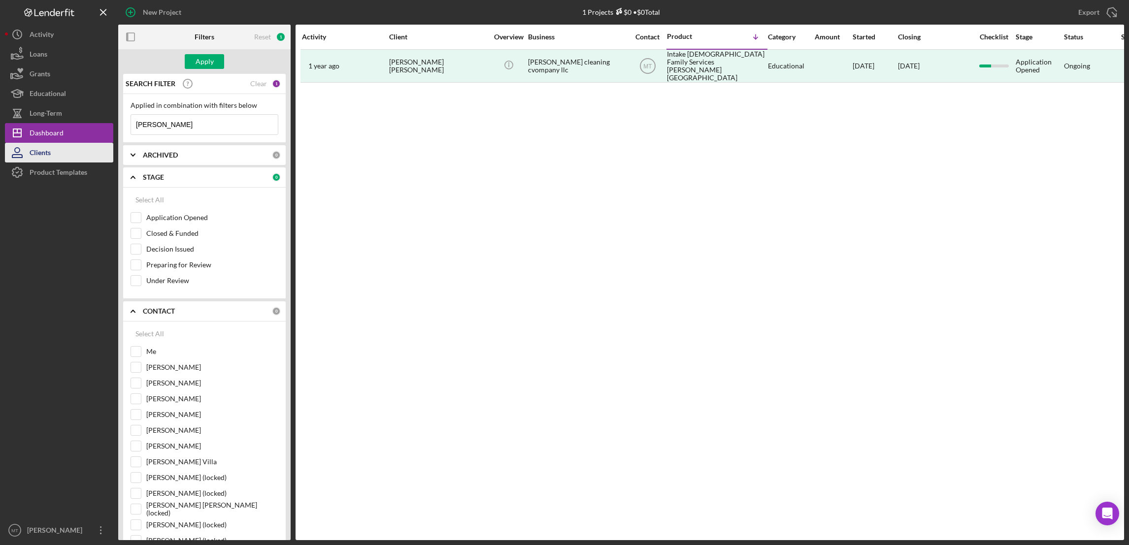
click at [43, 155] on div "Clients" at bounding box center [40, 154] width 21 height 22
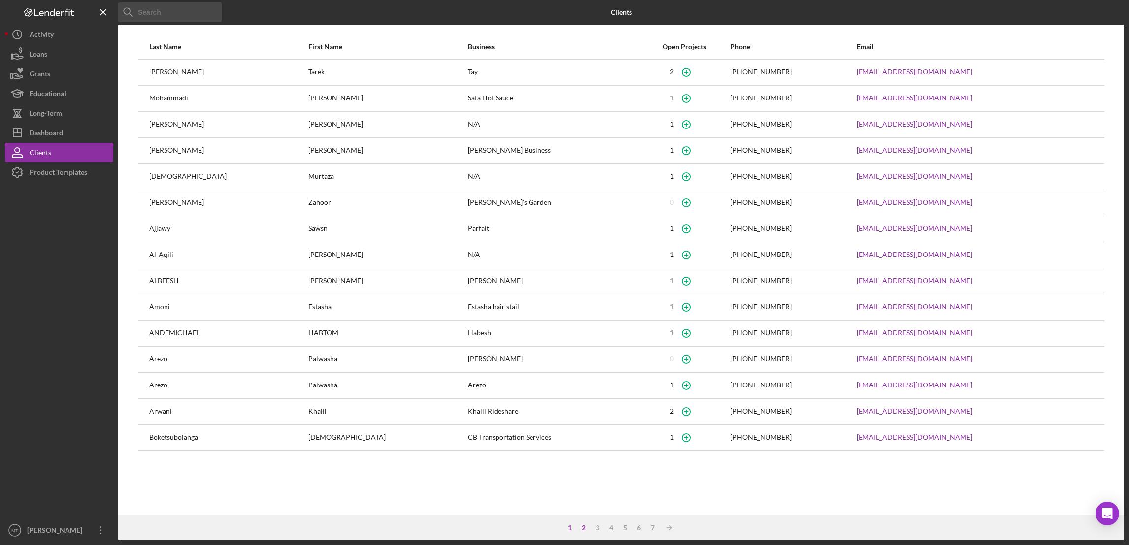
click at [581, 529] on div "2" at bounding box center [584, 528] width 14 height 8
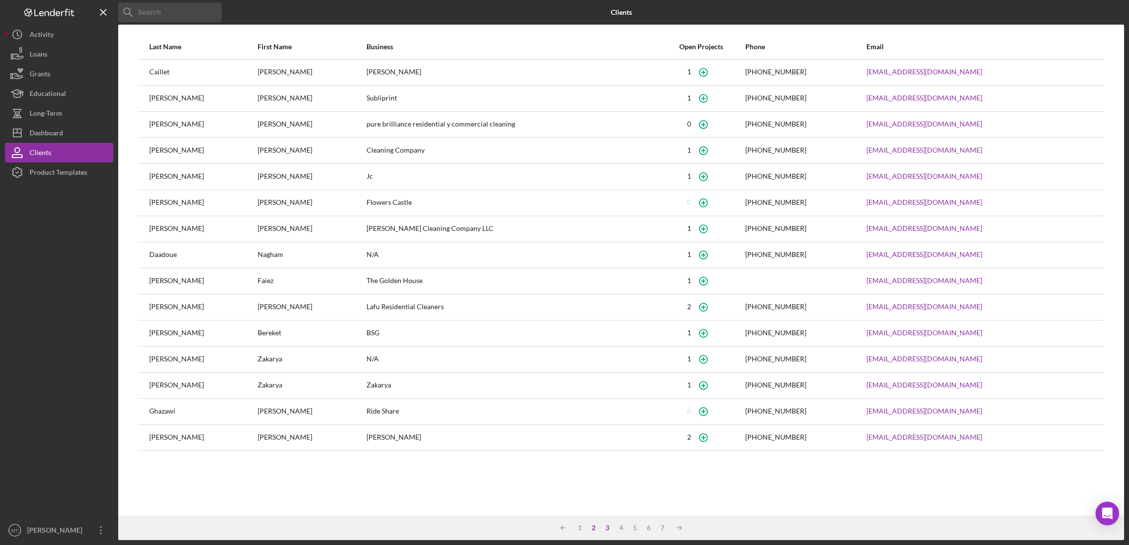
click at [607, 529] on div "3" at bounding box center [607, 528] width 14 height 8
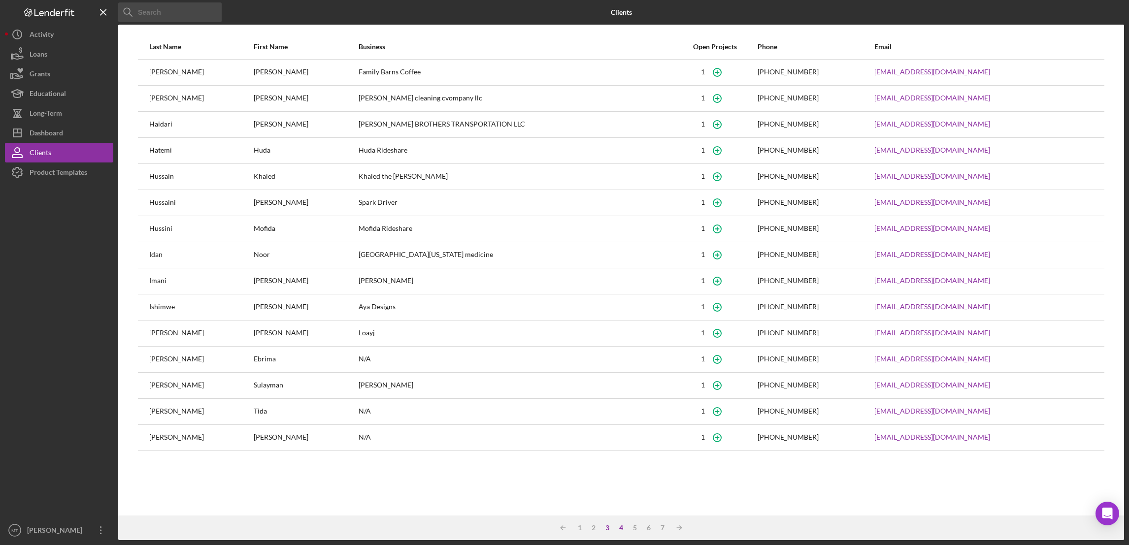
click at [622, 529] on div "4" at bounding box center [621, 528] width 14 height 8
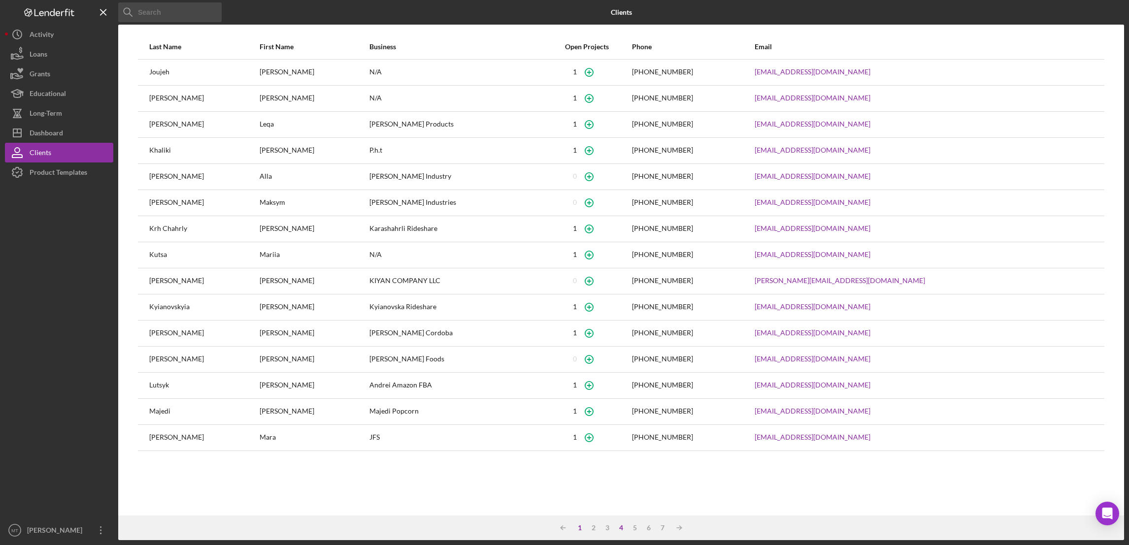
click at [581, 529] on div "1" at bounding box center [580, 528] width 14 height 8
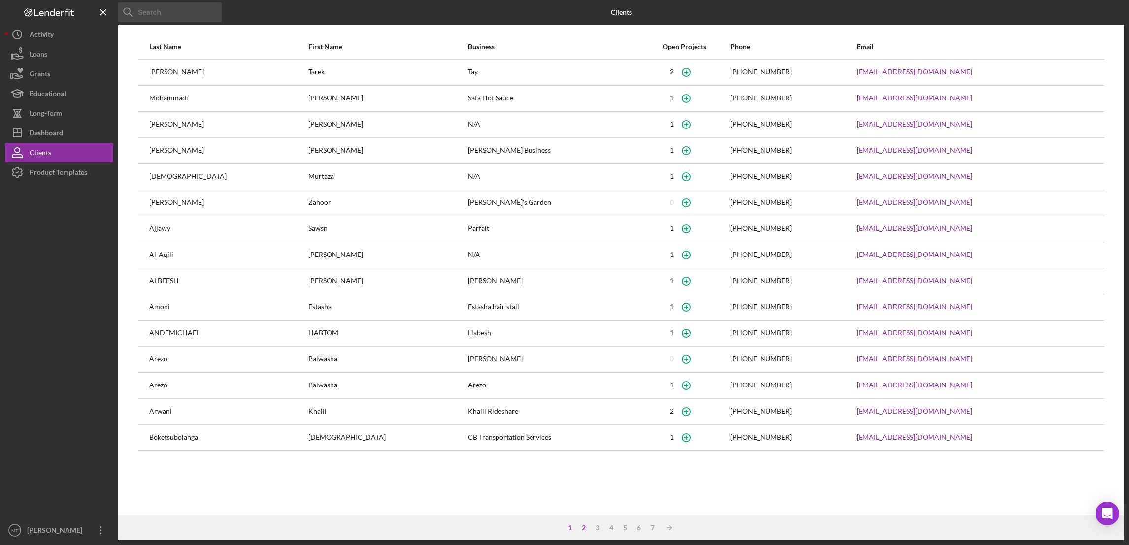
click at [583, 530] on div "2" at bounding box center [584, 528] width 14 height 8
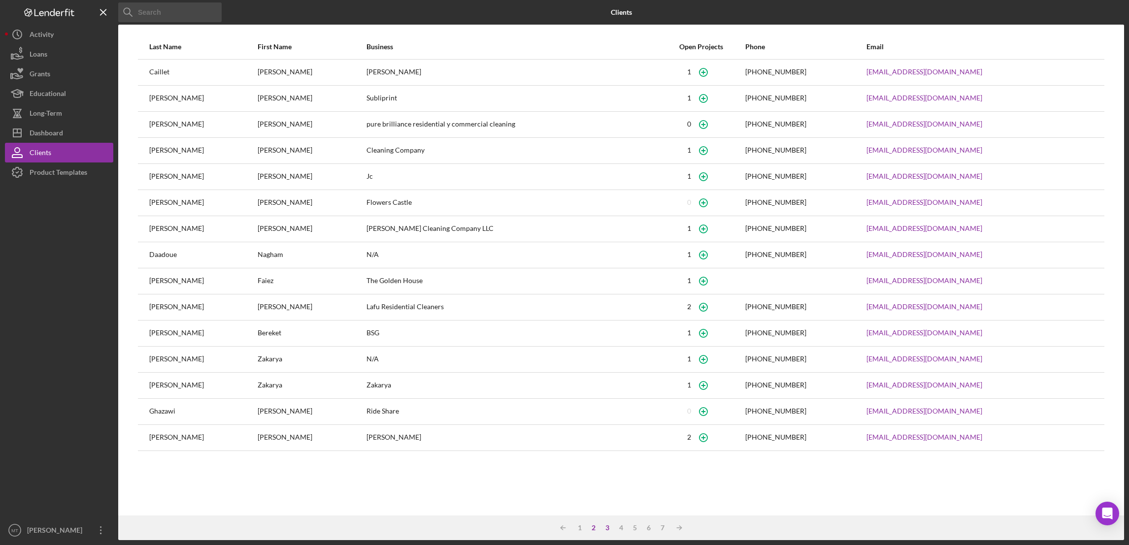
click at [607, 530] on div "3" at bounding box center [607, 528] width 14 height 8
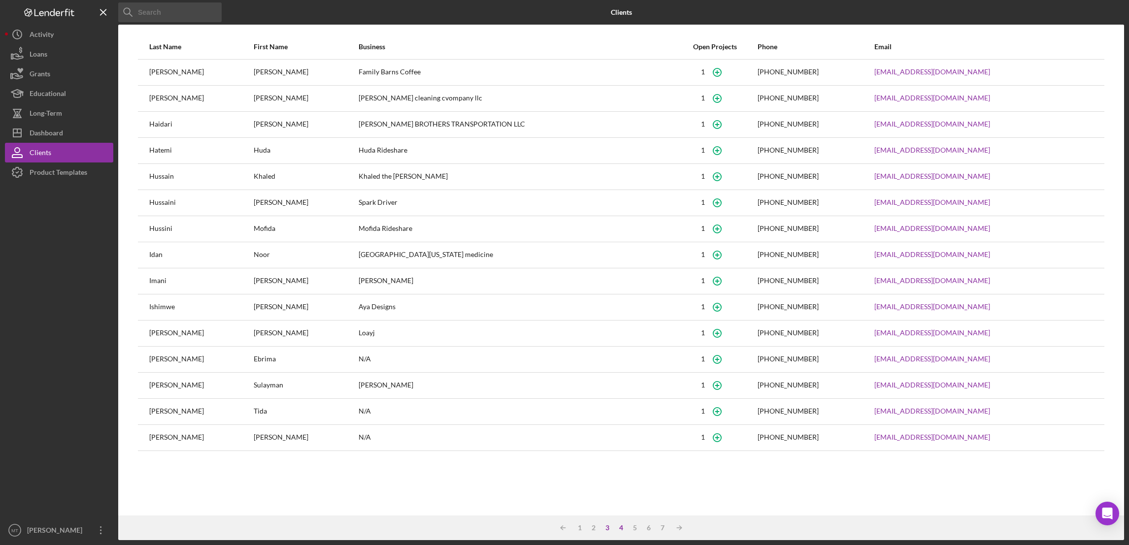
click at [618, 529] on div "4" at bounding box center [621, 528] width 14 height 8
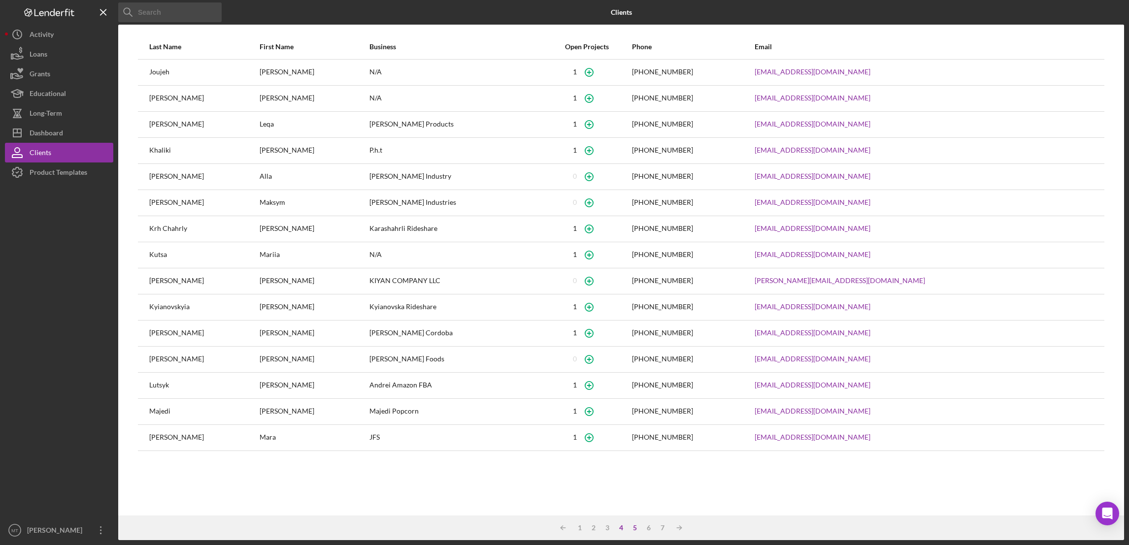
click at [636, 529] on div "5" at bounding box center [635, 528] width 14 height 8
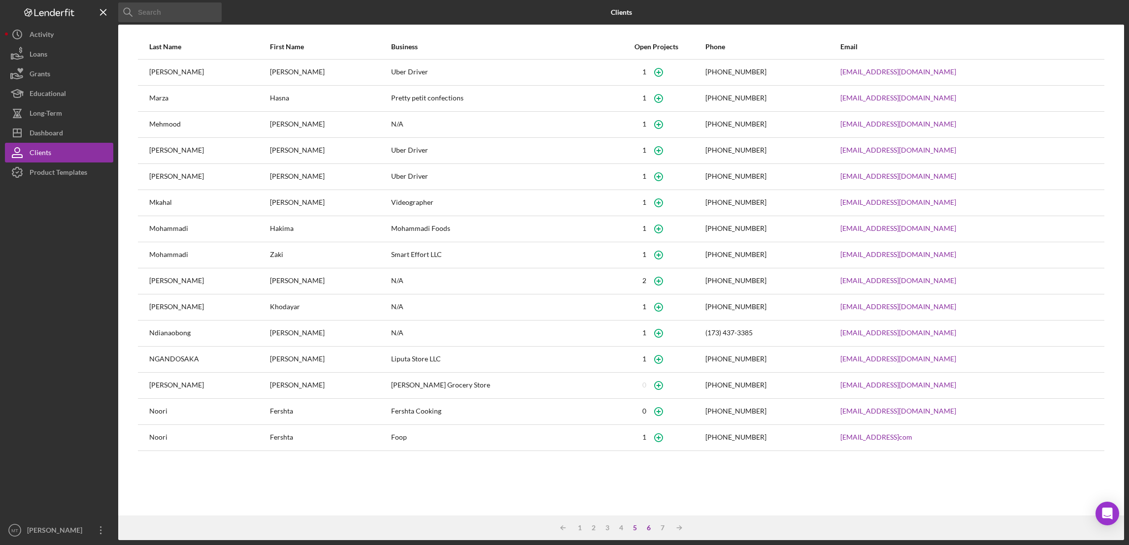
click at [646, 529] on div "6" at bounding box center [649, 528] width 14 height 8
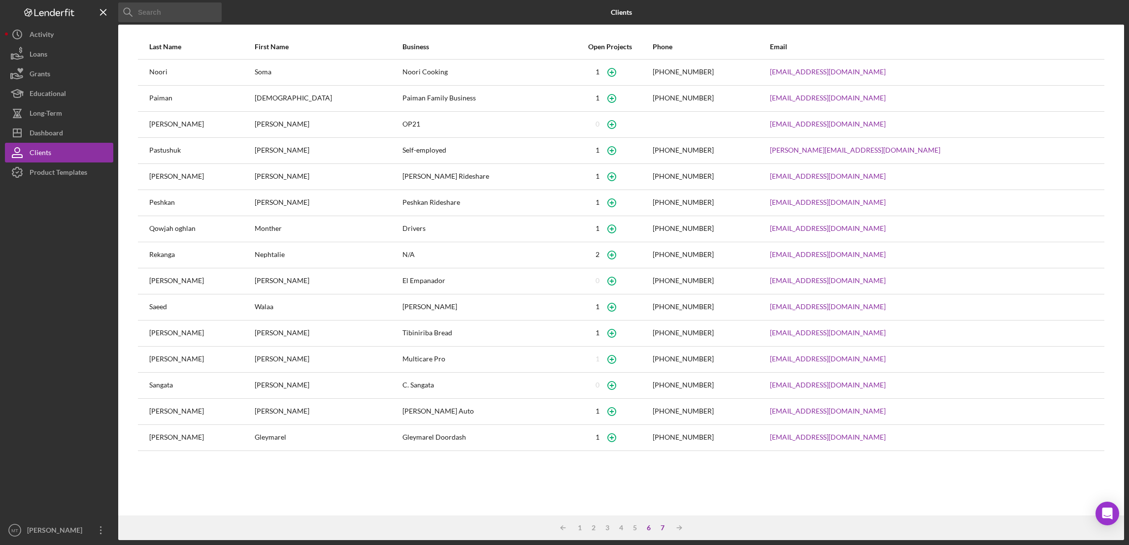
click at [664, 529] on div "7" at bounding box center [663, 528] width 14 height 8
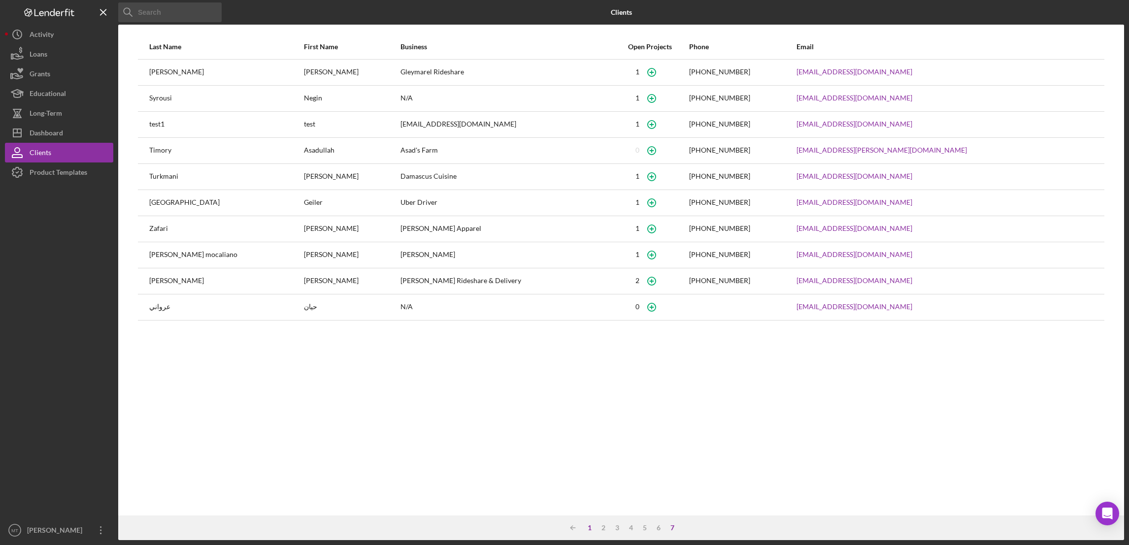
click at [591, 531] on div "1" at bounding box center [590, 528] width 14 height 8
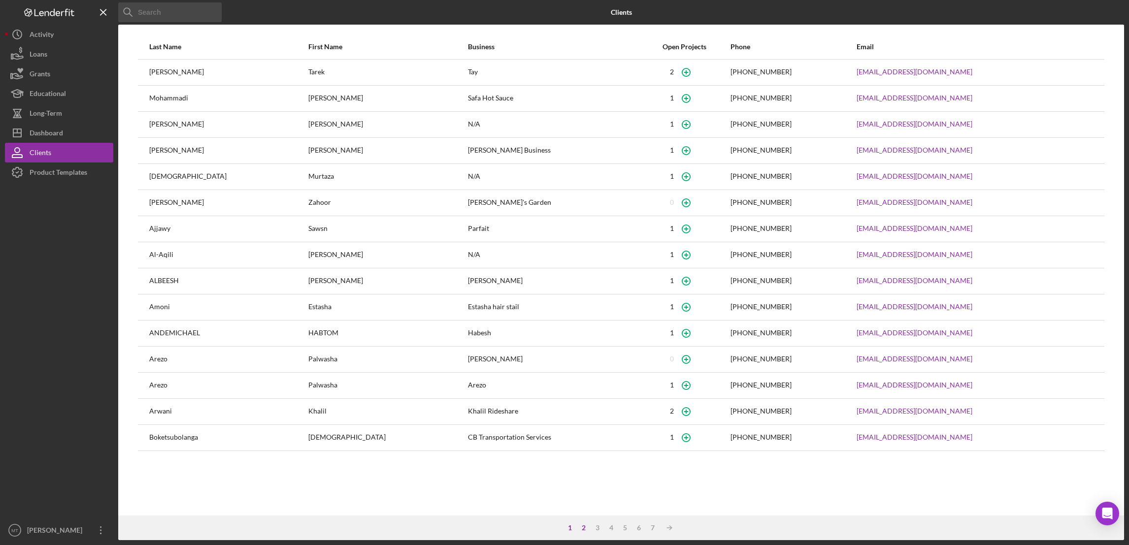
click at [582, 529] on div "2" at bounding box center [584, 528] width 14 height 8
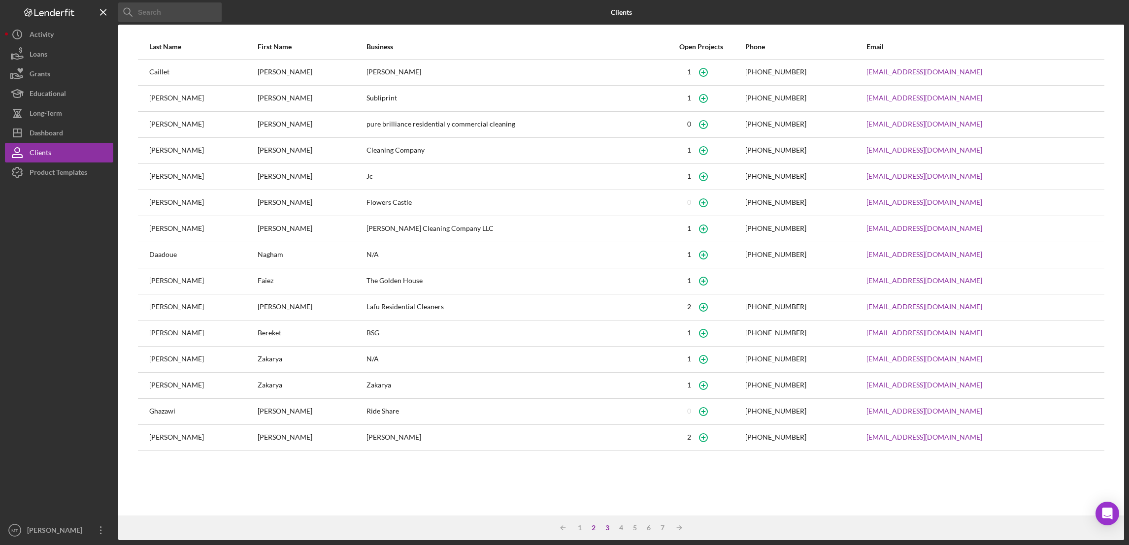
click at [608, 530] on div "3" at bounding box center [607, 528] width 14 height 8
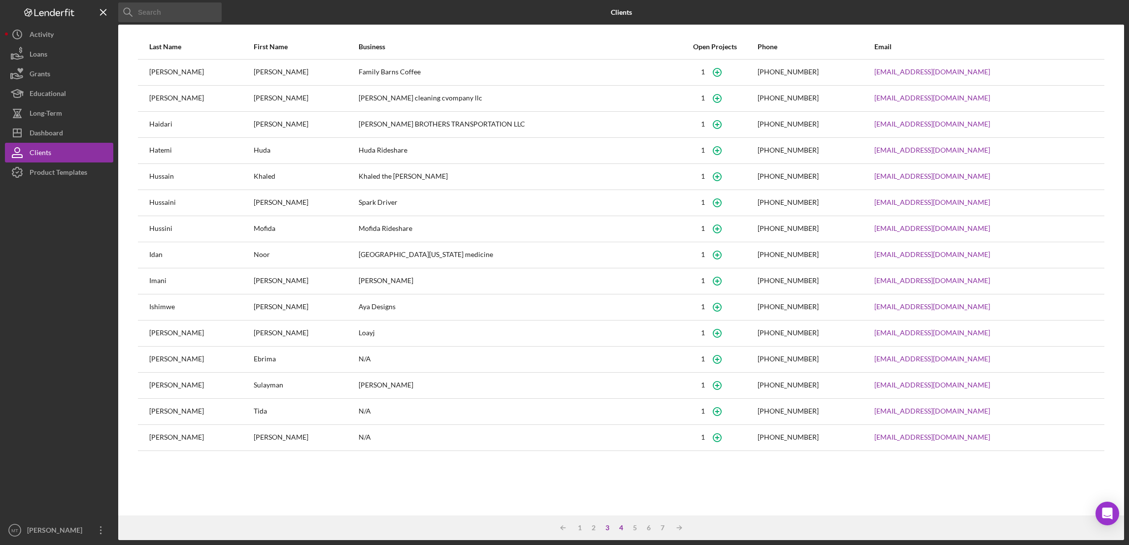
click at [622, 529] on div "4" at bounding box center [621, 528] width 14 height 8
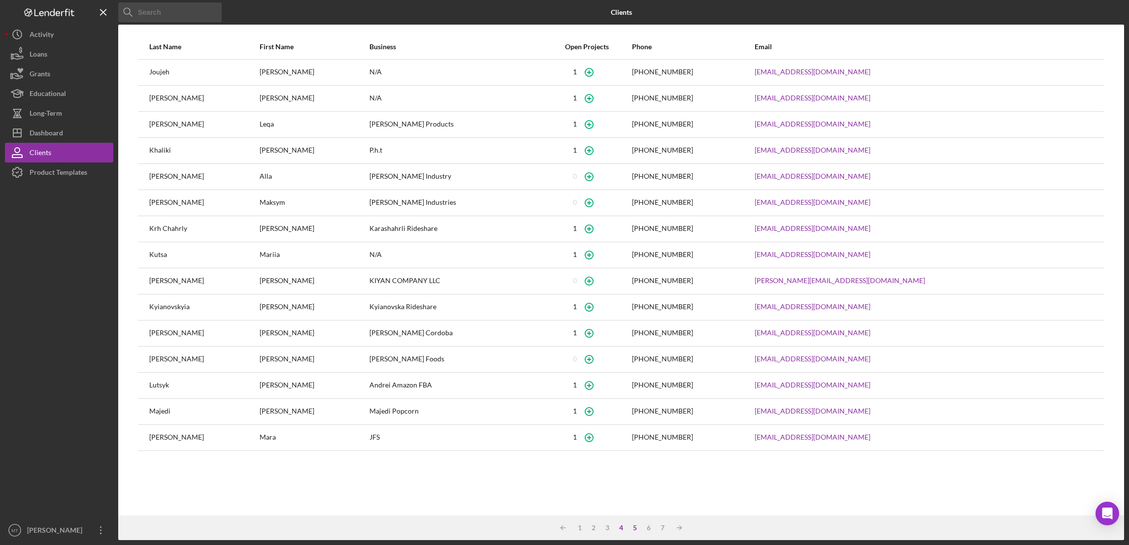
click at [634, 529] on div "5" at bounding box center [635, 528] width 14 height 8
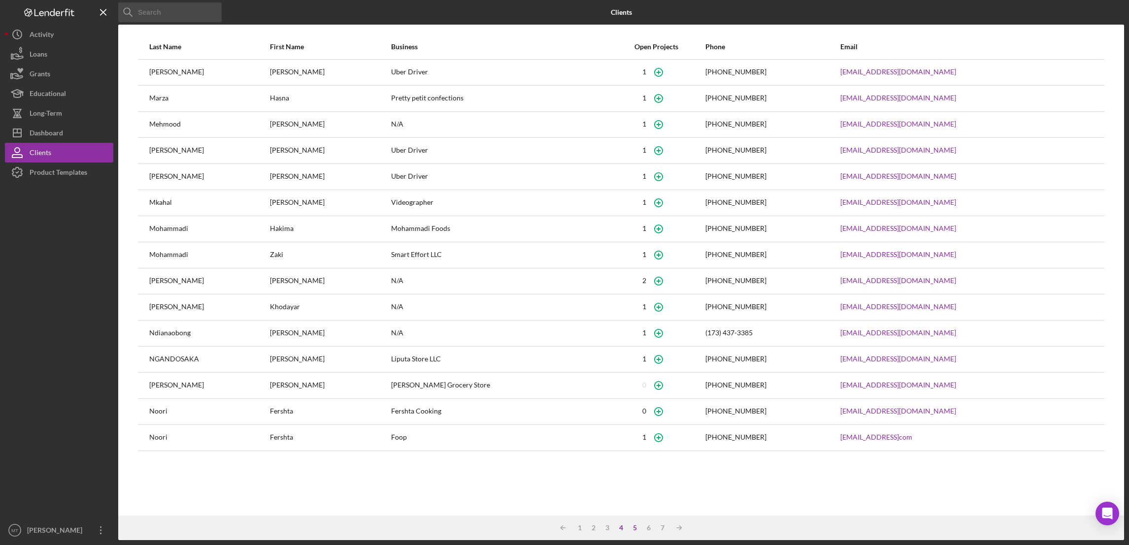
click at [619, 528] on div "4" at bounding box center [621, 528] width 14 height 8
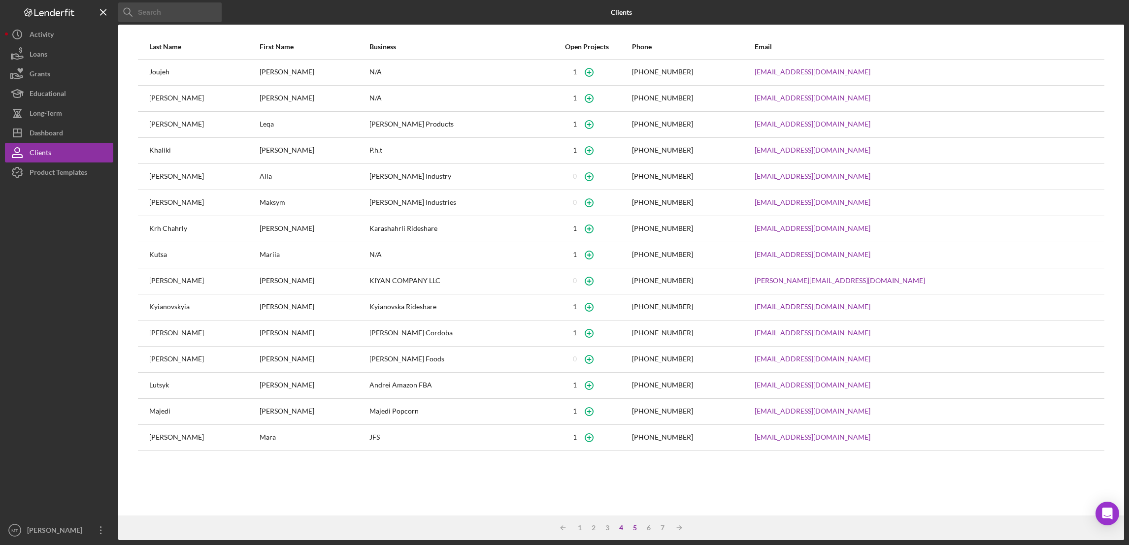
click at [631, 528] on div "5" at bounding box center [635, 528] width 14 height 8
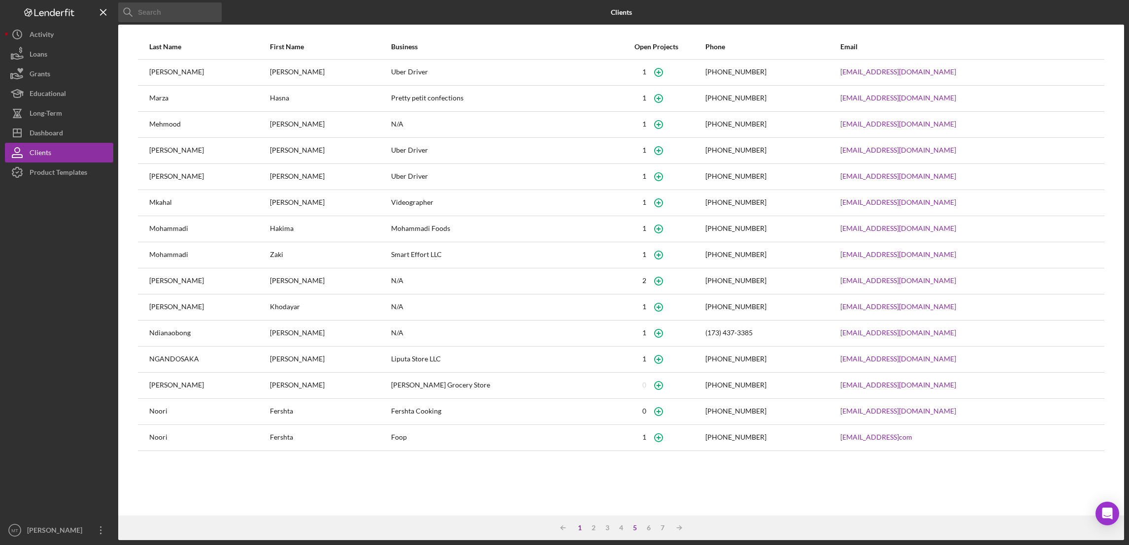
click at [580, 529] on div "1" at bounding box center [580, 528] width 14 height 8
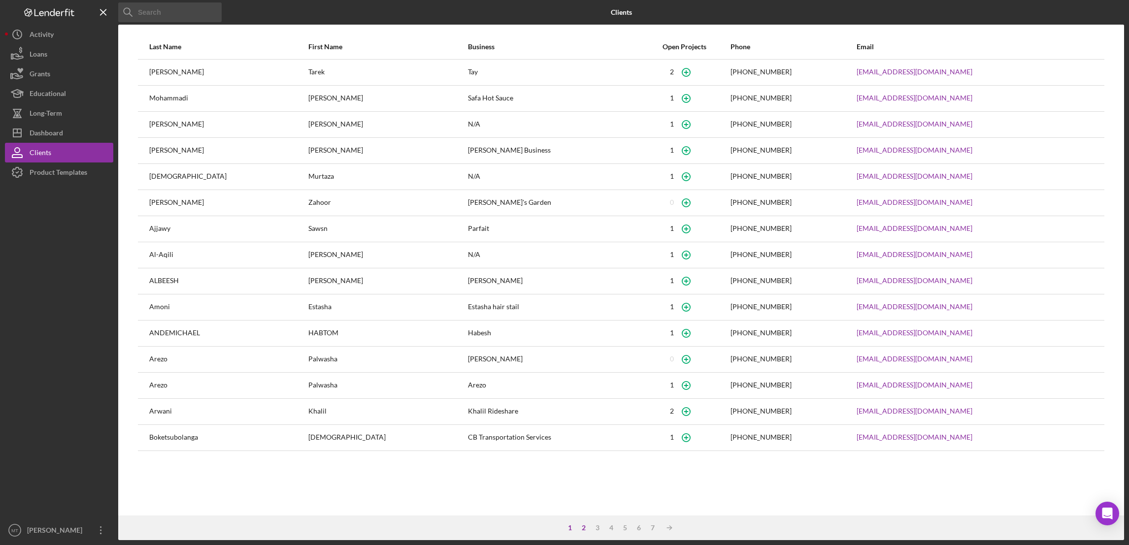
click at [584, 529] on div "2" at bounding box center [584, 528] width 14 height 8
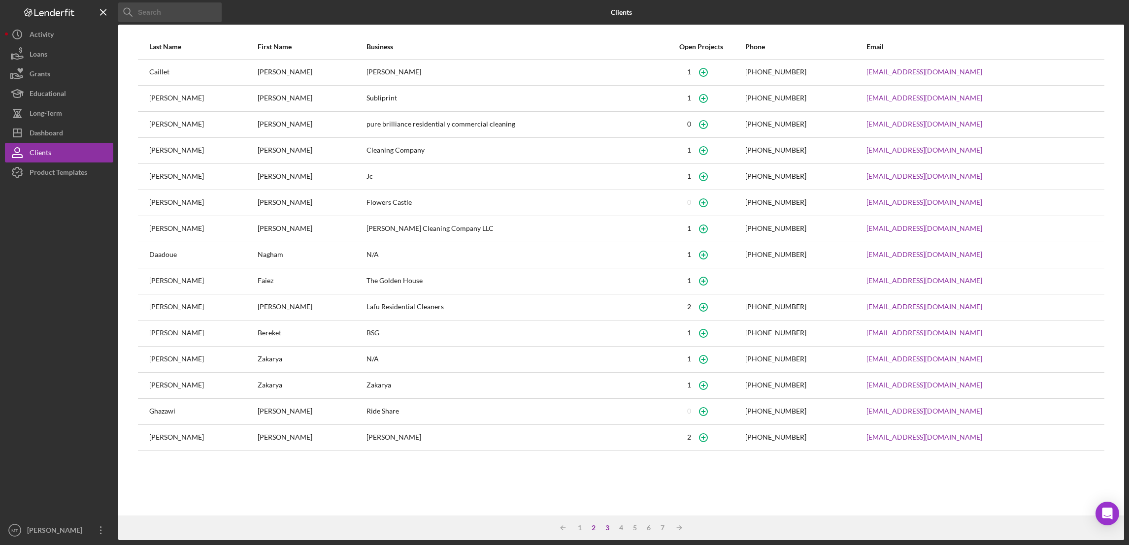
click at [607, 527] on div "3" at bounding box center [607, 528] width 14 height 8
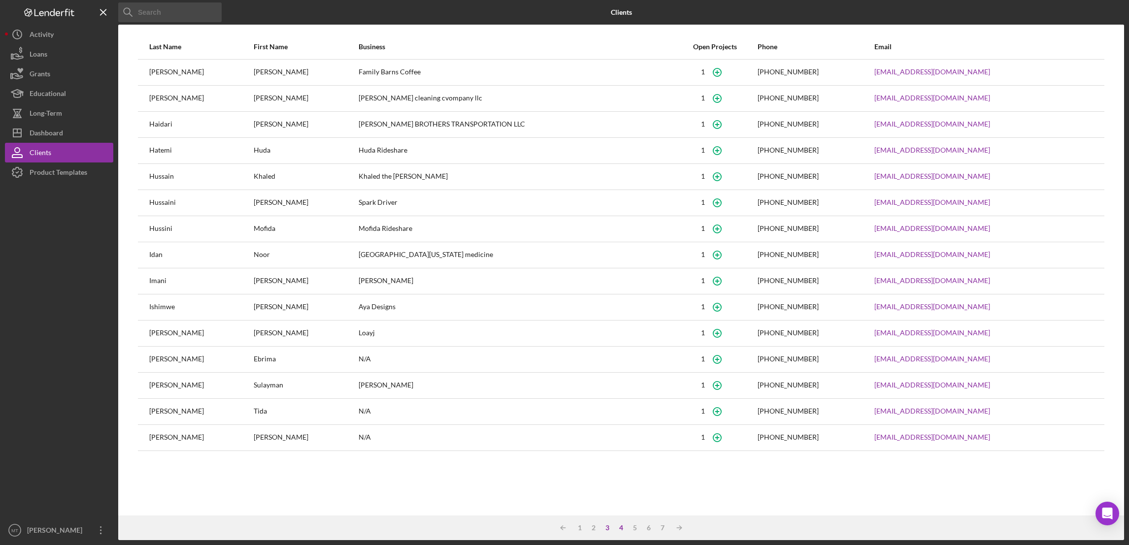
click at [620, 528] on div "4" at bounding box center [621, 528] width 14 height 8
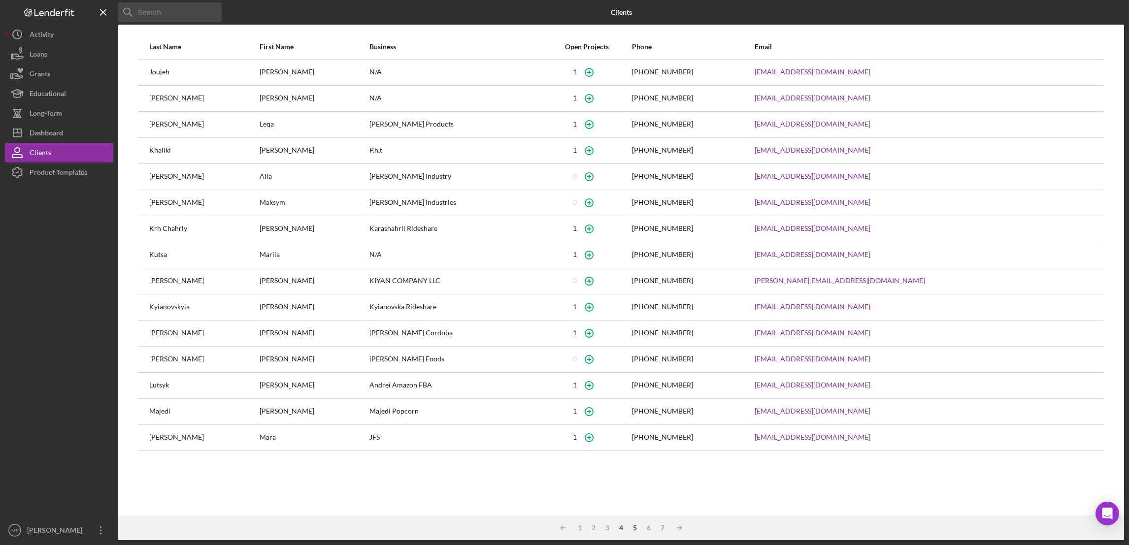
click at [633, 527] on div "5" at bounding box center [635, 528] width 14 height 8
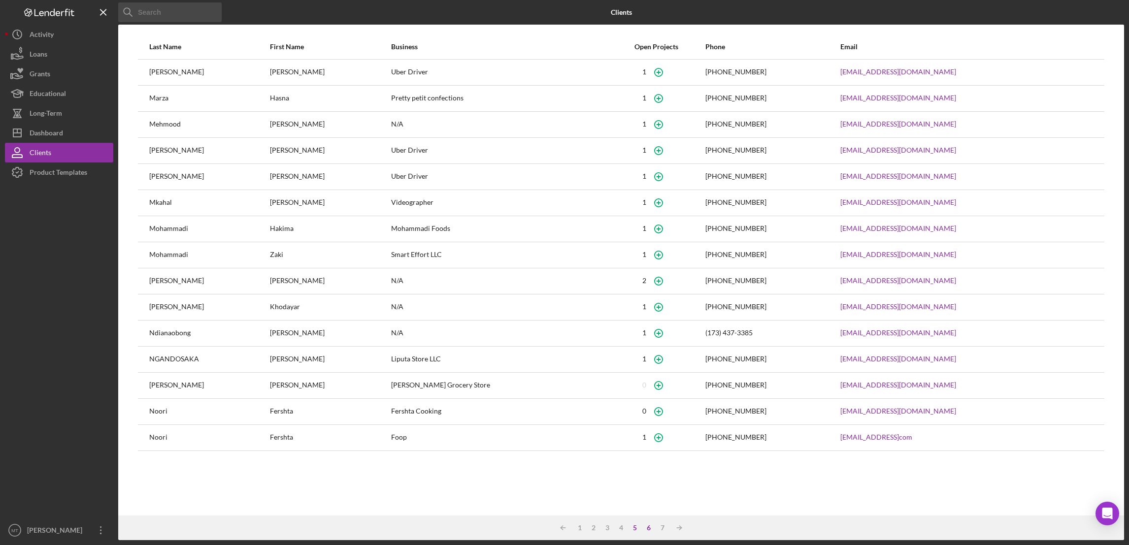
click at [649, 531] on div "6" at bounding box center [649, 528] width 14 height 8
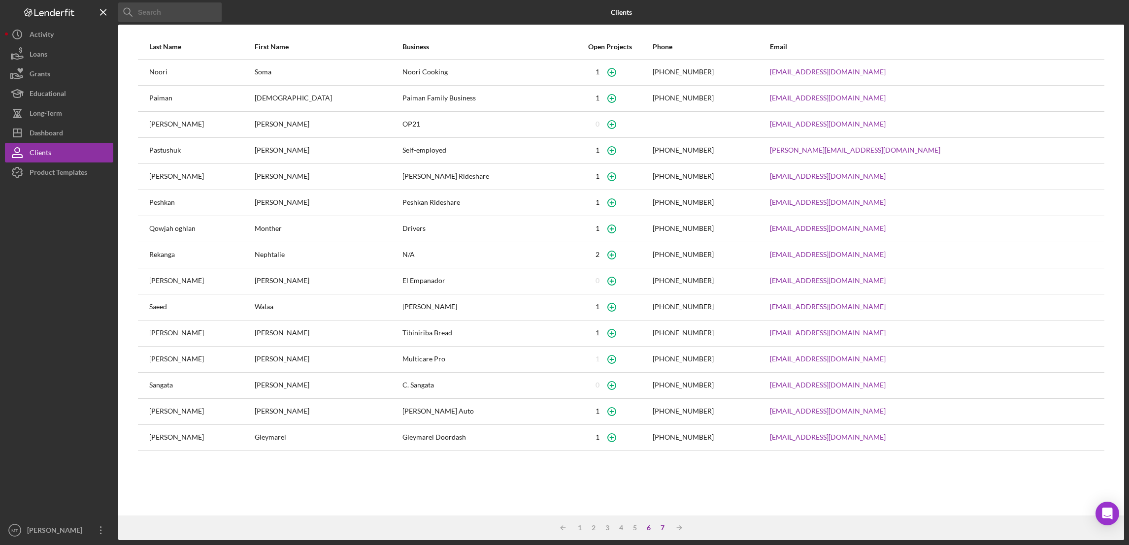
click at [661, 530] on div "7" at bounding box center [663, 528] width 14 height 8
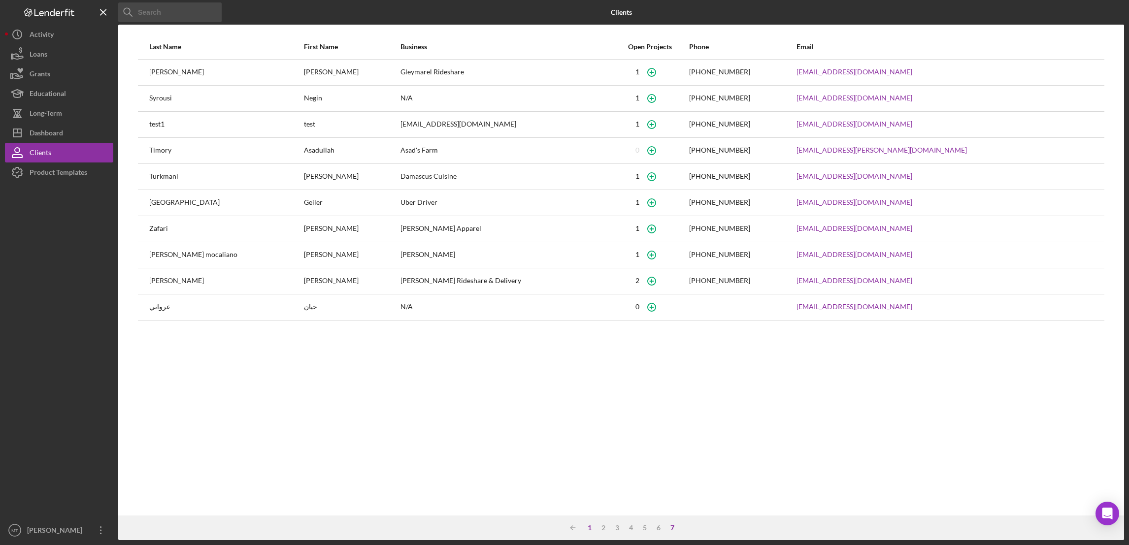
click at [589, 527] on div "1" at bounding box center [590, 528] width 14 height 8
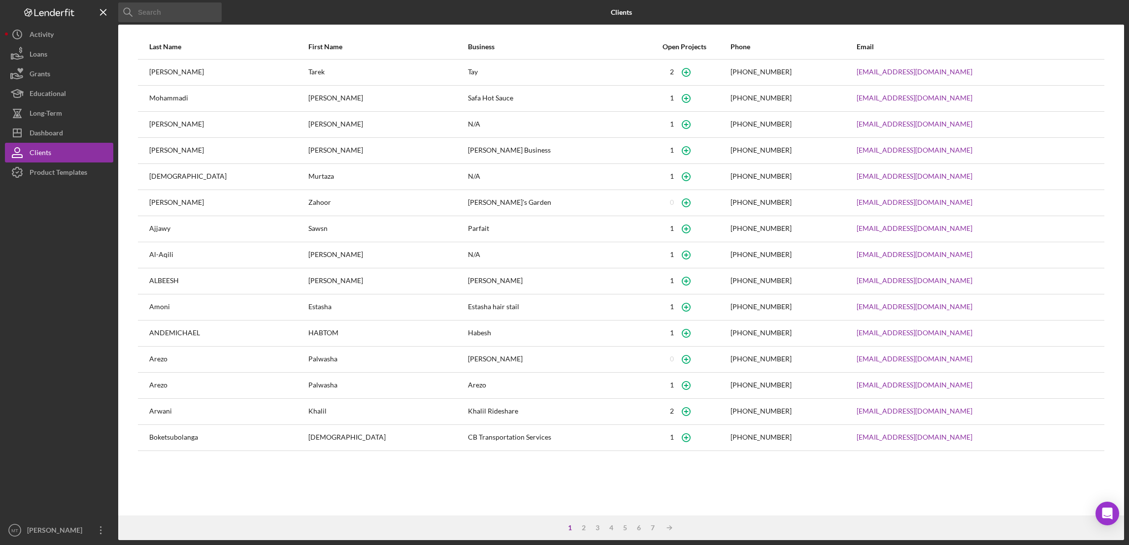
click at [468, 363] on div "[PERSON_NAME]" at bounding box center [553, 359] width 170 height 25
click at [586, 529] on div "2" at bounding box center [584, 528] width 14 height 8
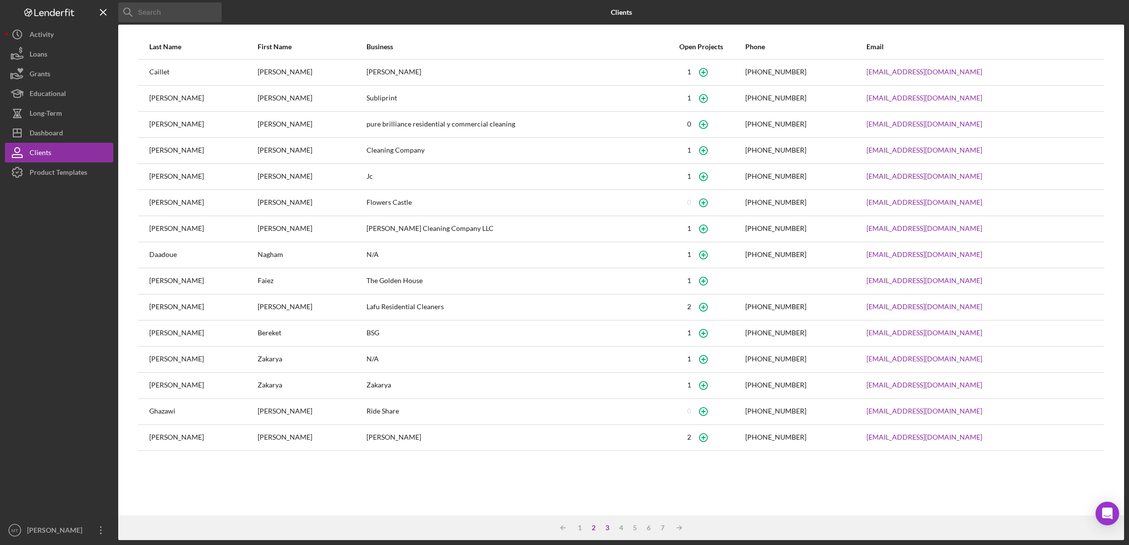
click at [606, 529] on div "3" at bounding box center [607, 528] width 14 height 8
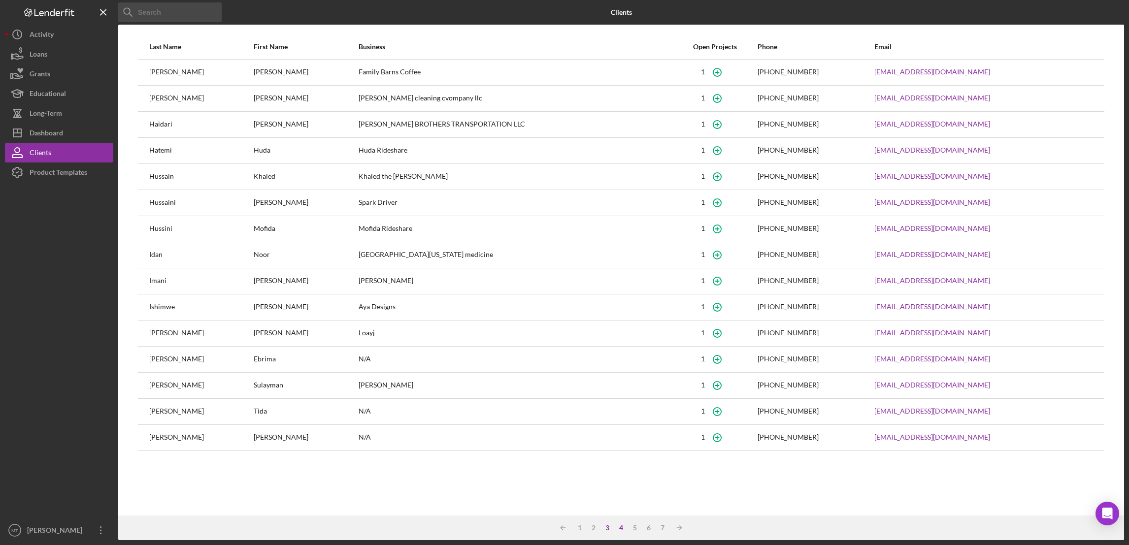
click at [619, 529] on div "4" at bounding box center [621, 528] width 14 height 8
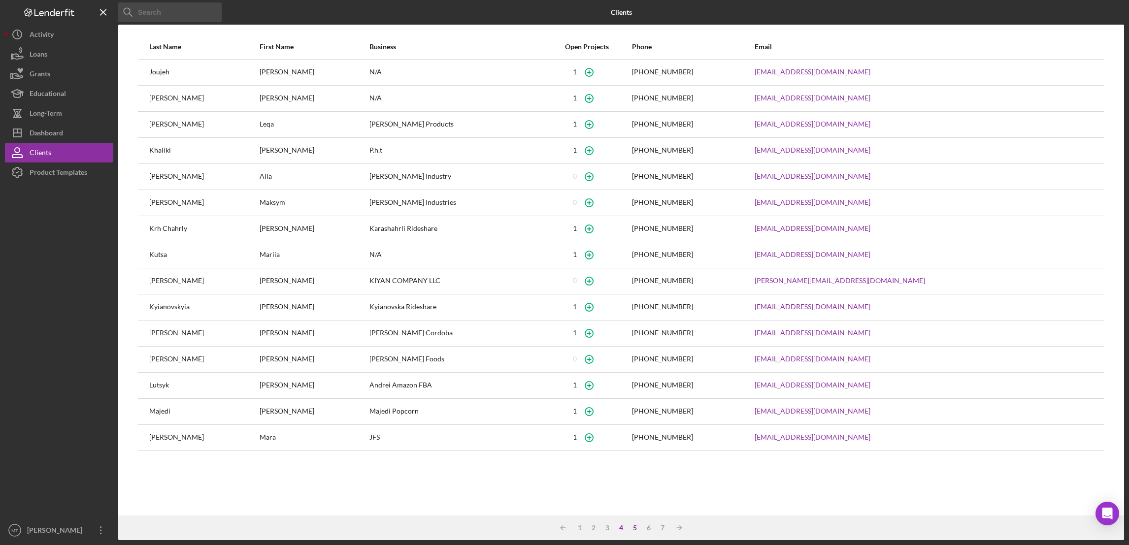
click at [636, 528] on div "5" at bounding box center [635, 528] width 14 height 8
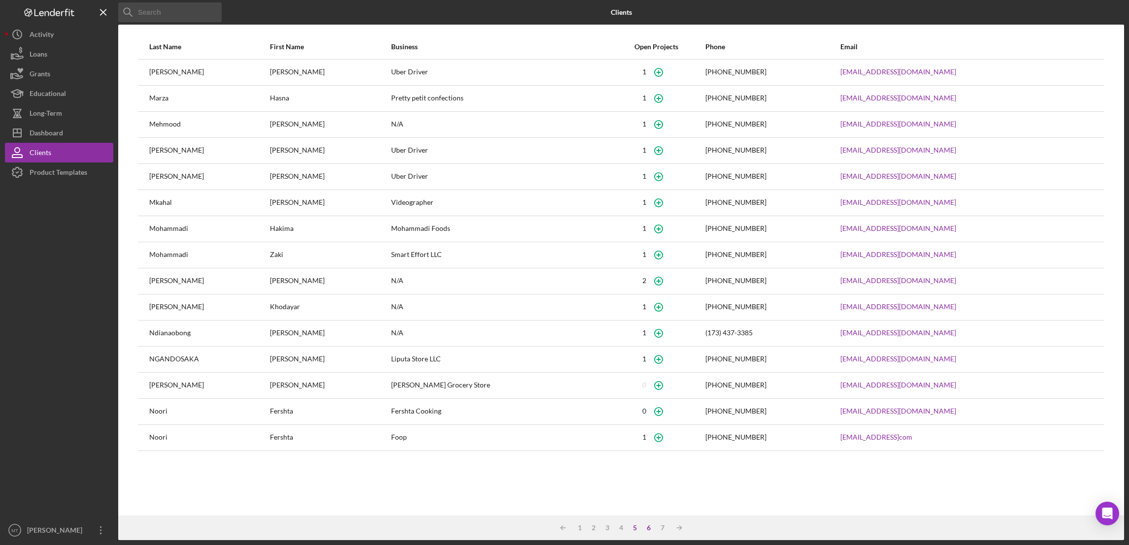
click at [649, 529] on div "6" at bounding box center [649, 528] width 14 height 8
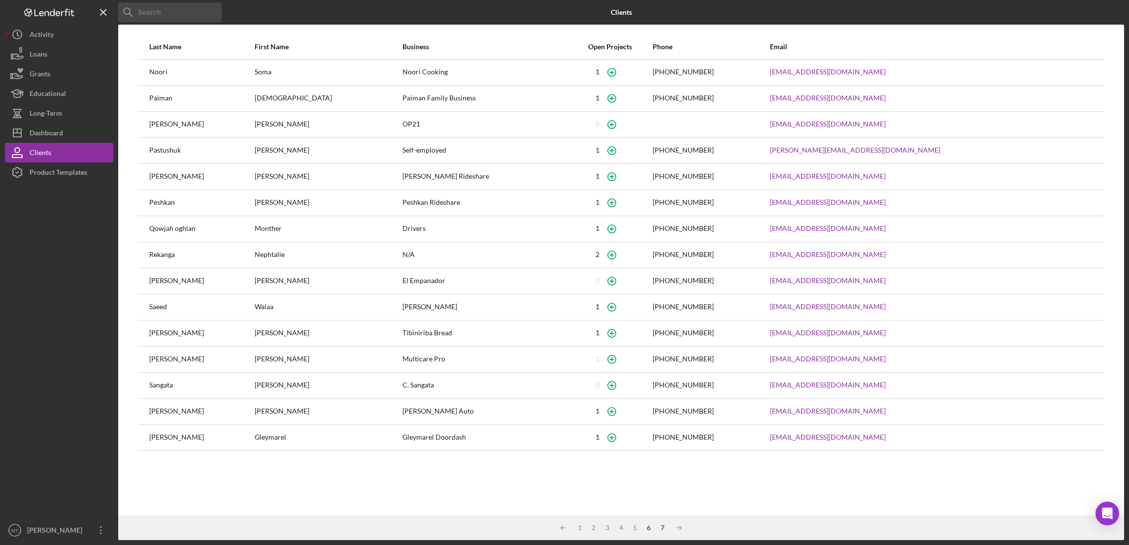
click at [662, 528] on div "7" at bounding box center [663, 528] width 14 height 8
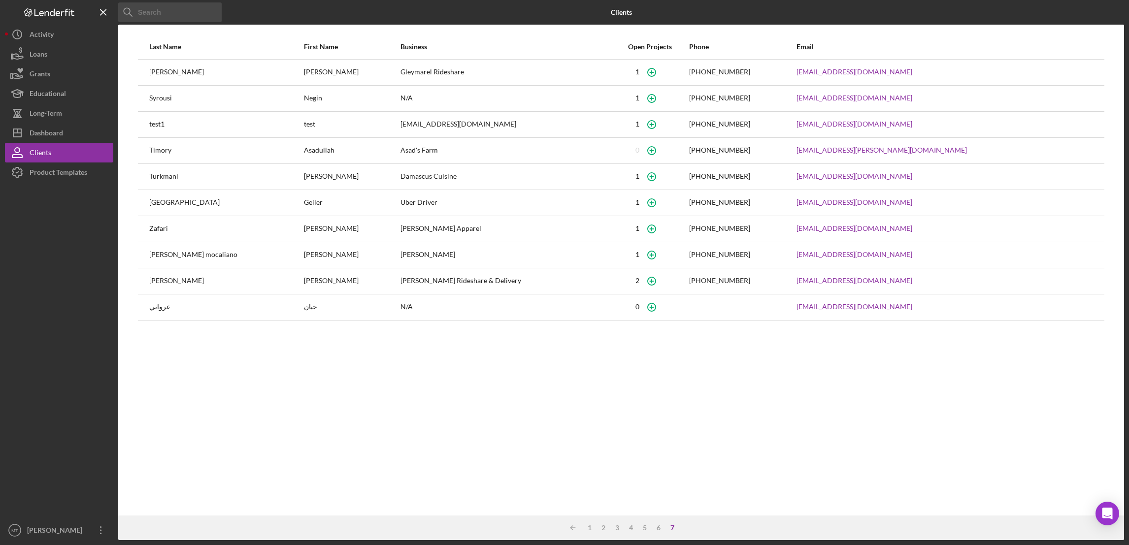
click at [671, 526] on div "7" at bounding box center [672, 528] width 14 height 8
click at [49, 133] on div "Dashboard" at bounding box center [46, 134] width 33 height 22
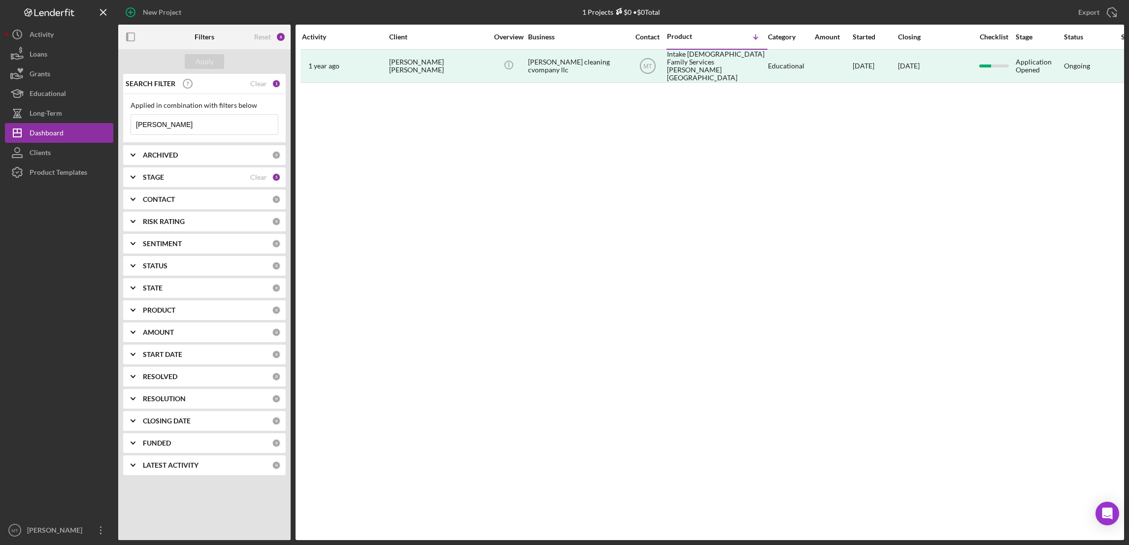
type input "[PERSON_NAME]"
click at [134, 180] on icon "Icon/Expander" at bounding box center [133, 177] width 25 height 25
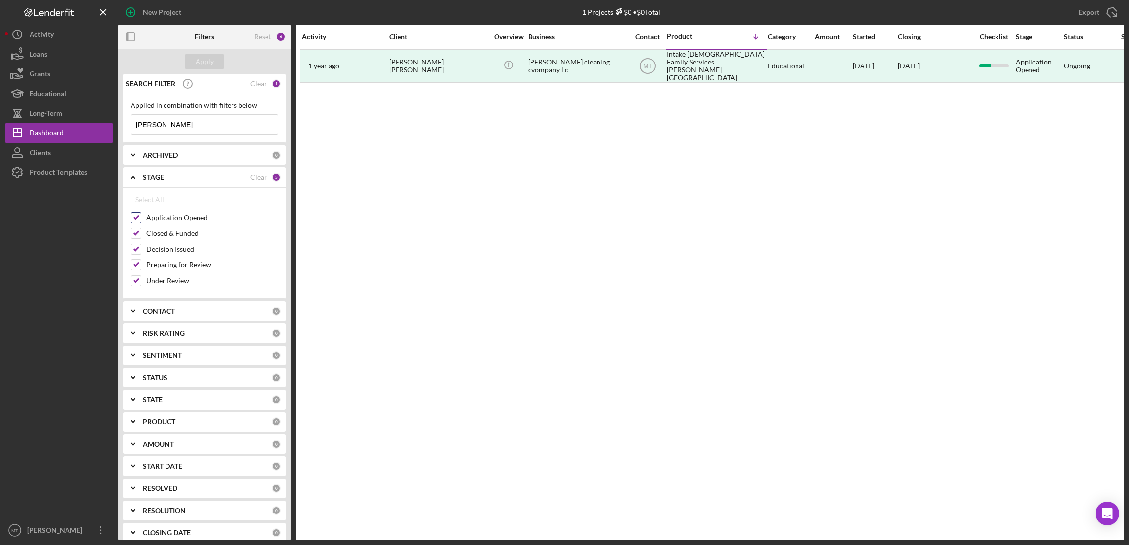
click at [135, 220] on input "Application Opened" at bounding box center [136, 218] width 10 height 10
checkbox input "false"
click at [135, 236] on input "Closed & Funded" at bounding box center [136, 234] width 10 height 10
checkbox input "false"
click at [134, 249] on input "Decision Issued" at bounding box center [136, 249] width 10 height 10
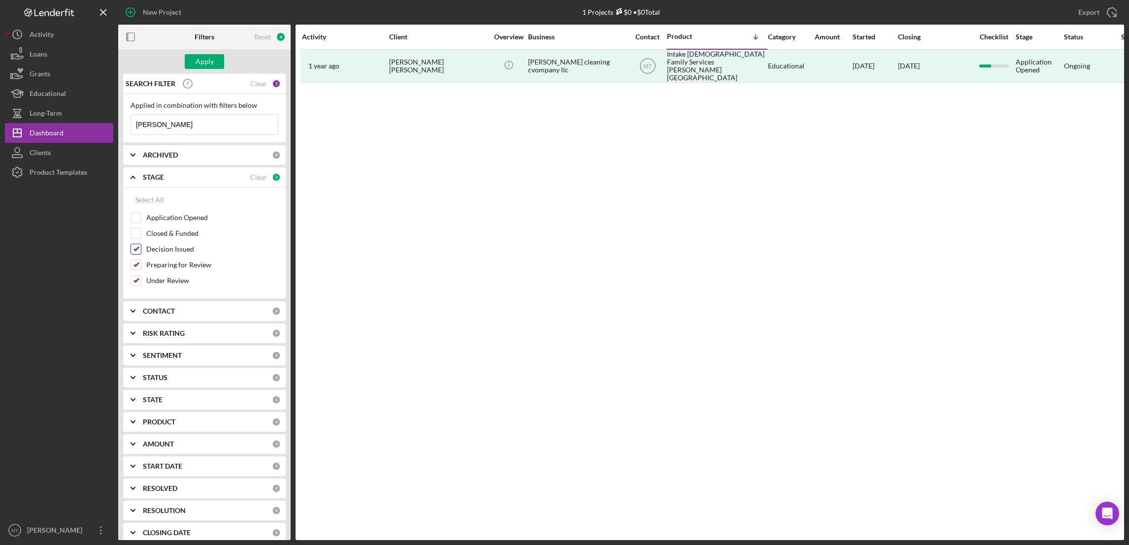
checkbox input "false"
click at [136, 266] on input "Preparing for Review" at bounding box center [136, 265] width 10 height 10
checkbox input "false"
click at [136, 280] on input "Under Review" at bounding box center [136, 281] width 10 height 10
checkbox input "false"
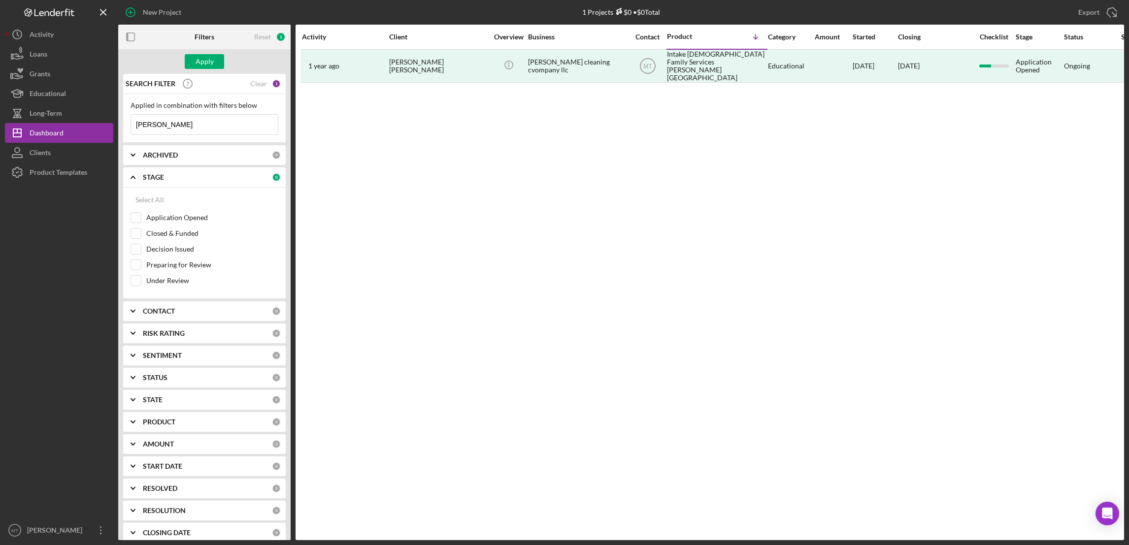
click at [272, 84] on div "1" at bounding box center [276, 83] width 9 height 9
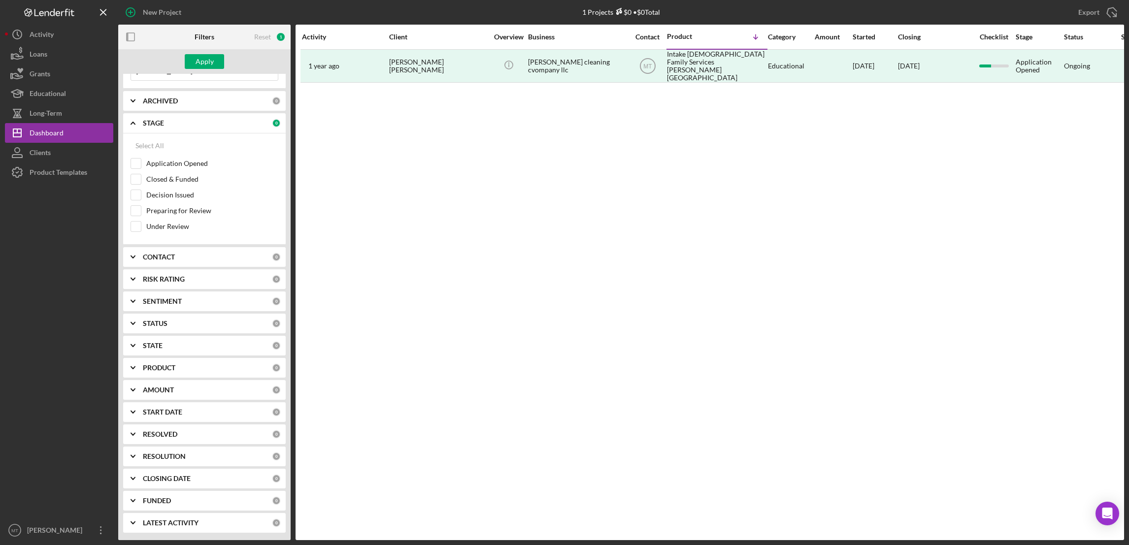
click at [135, 256] on icon "Icon/Expander" at bounding box center [133, 257] width 25 height 25
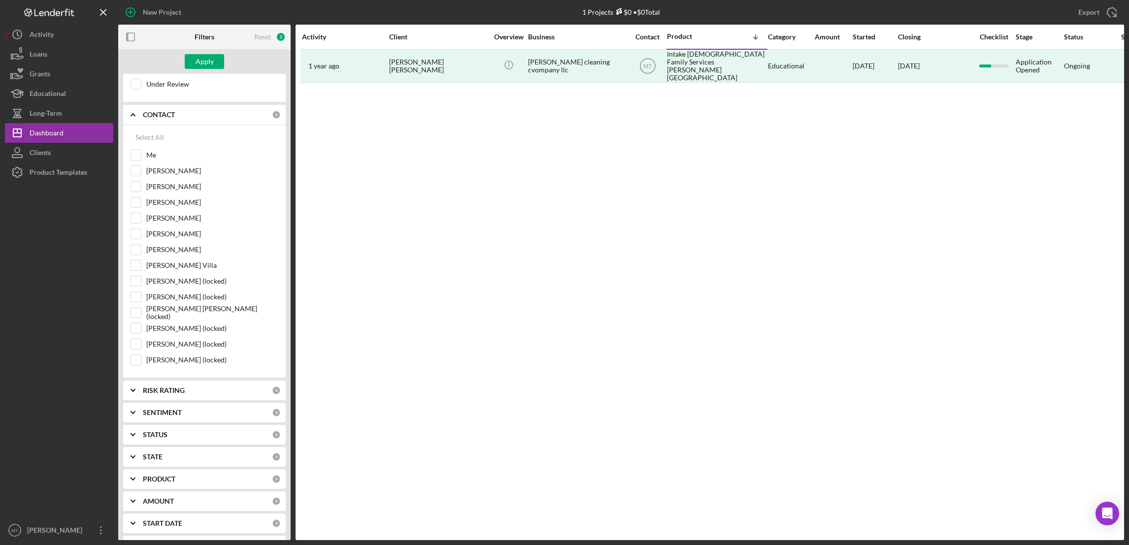
scroll to position [311, 0]
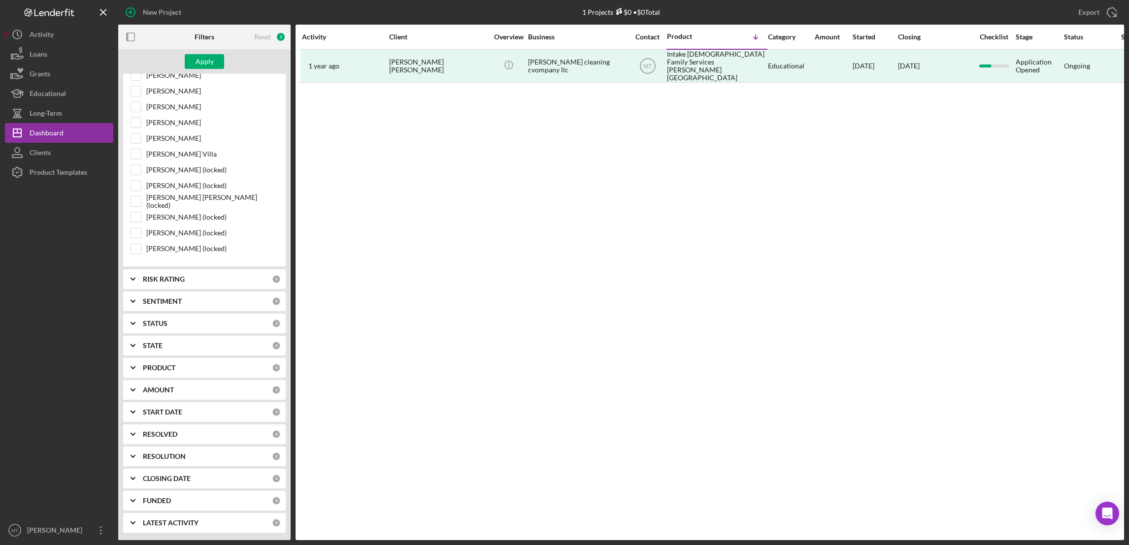
click at [137, 281] on icon "Icon/Expander" at bounding box center [133, 279] width 25 height 25
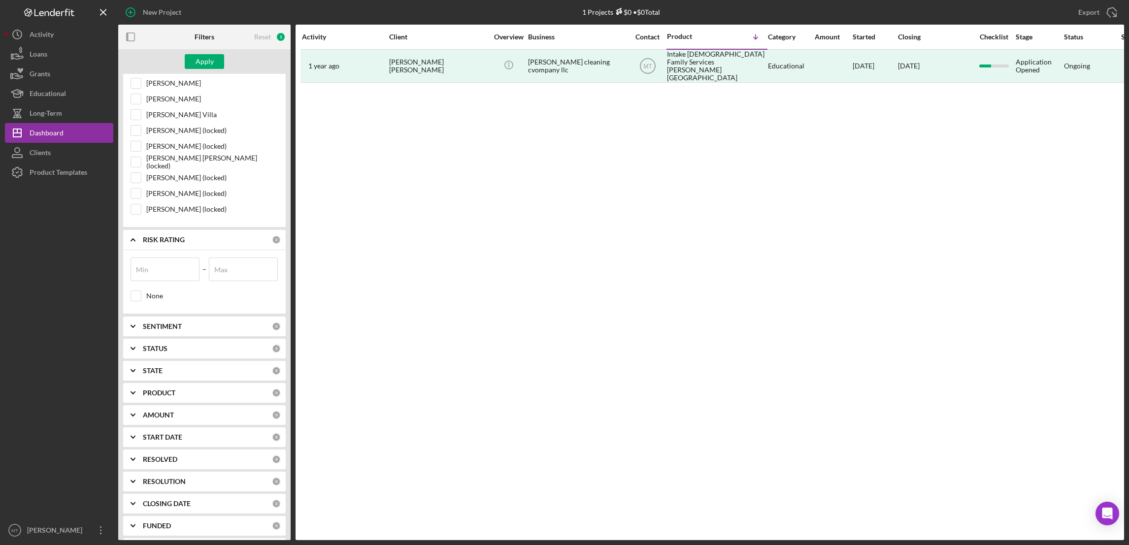
scroll to position [376, 0]
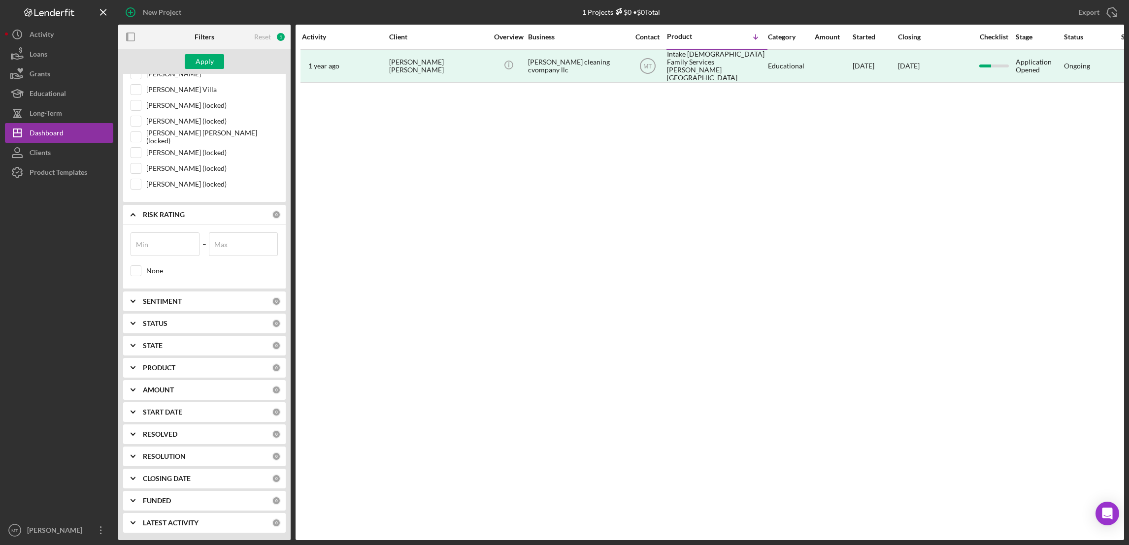
click at [135, 300] on icon "Icon/Expander" at bounding box center [133, 301] width 25 height 25
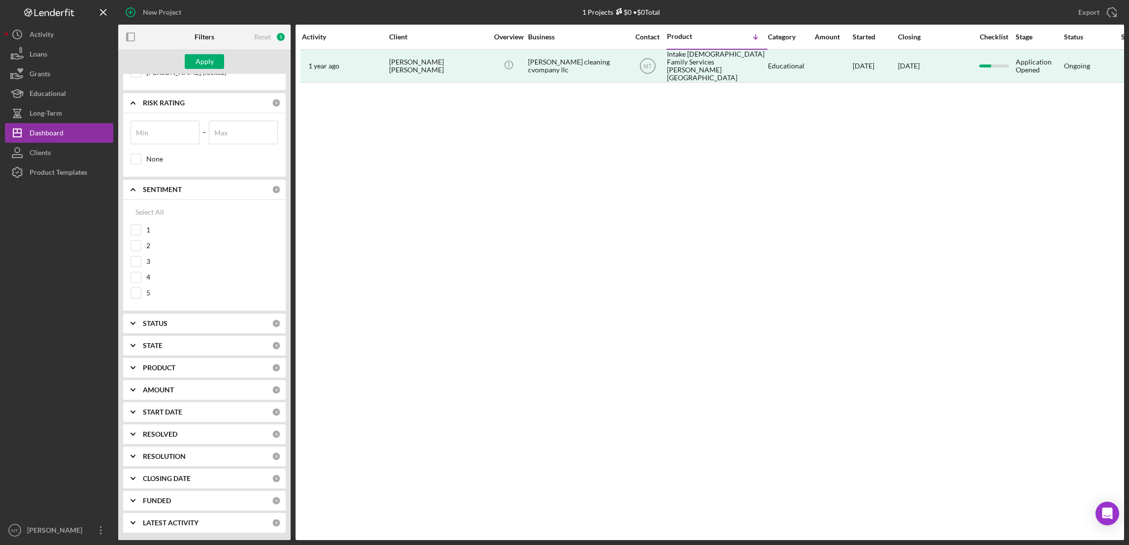
click at [133, 326] on icon "Icon/Expander" at bounding box center [133, 323] width 25 height 25
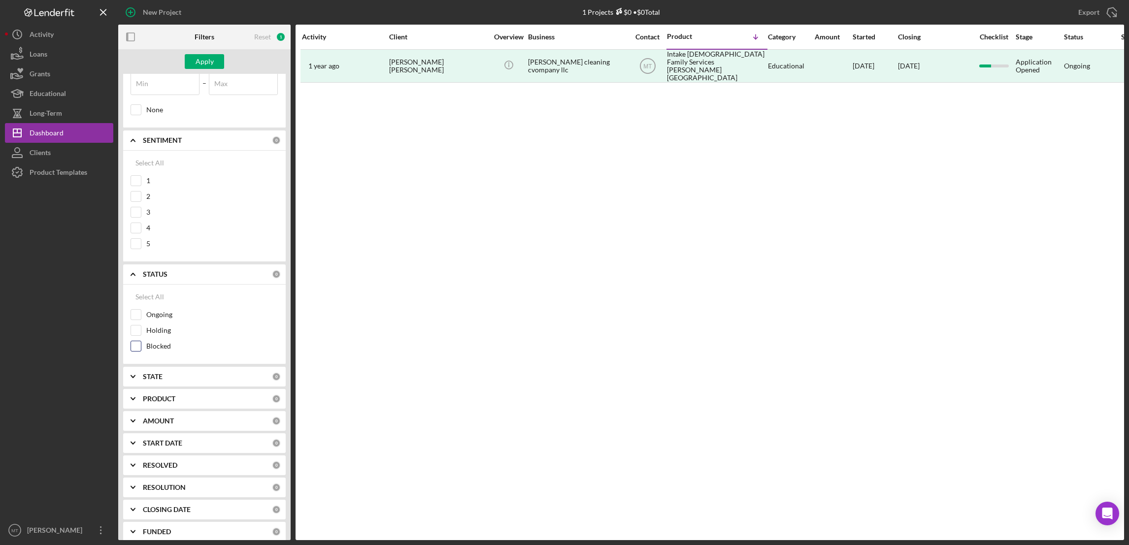
scroll to position [570, 0]
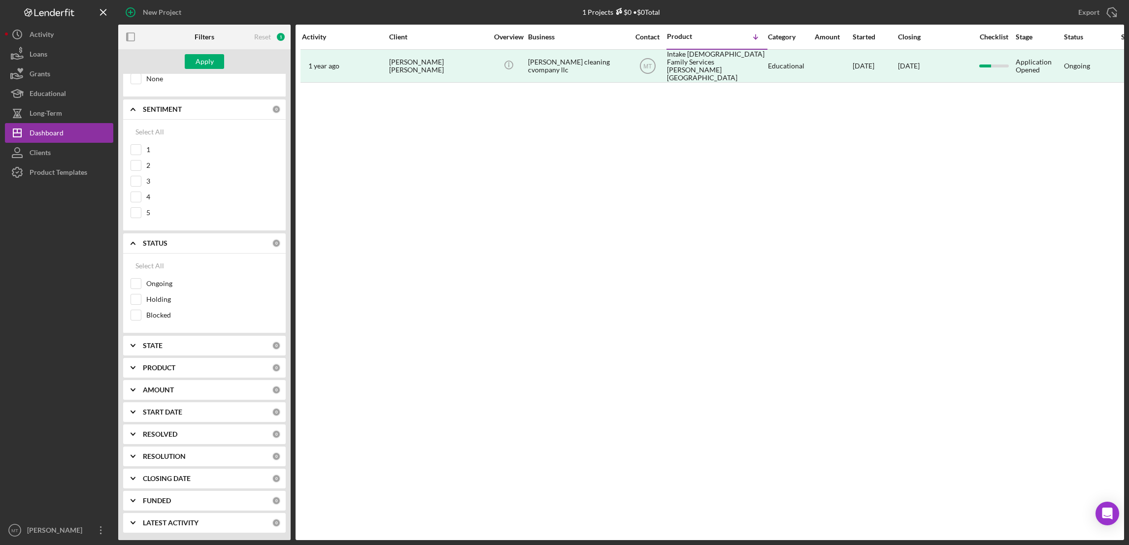
click at [129, 345] on icon "Icon/Expander" at bounding box center [133, 345] width 25 height 25
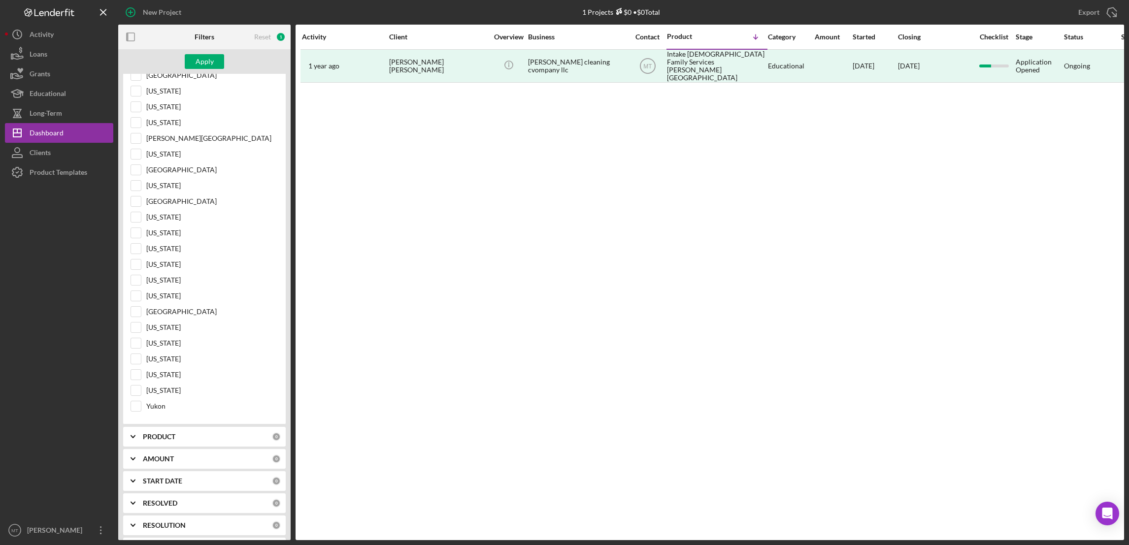
scroll to position [1816, 0]
click at [133, 364] on icon "Icon/Expander" at bounding box center [133, 368] width 25 height 25
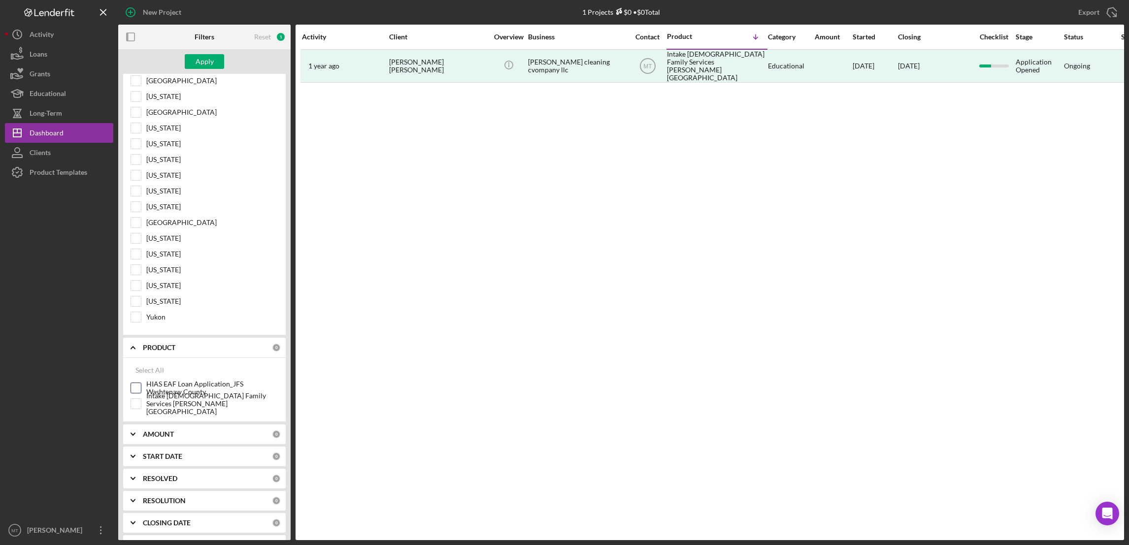
click at [132, 393] on input "HIAS EAF Loan Application_JFS Washtenaw County" at bounding box center [136, 388] width 10 height 10
checkbox input "true"
click at [209, 68] on div "Apply" at bounding box center [205, 61] width 18 height 15
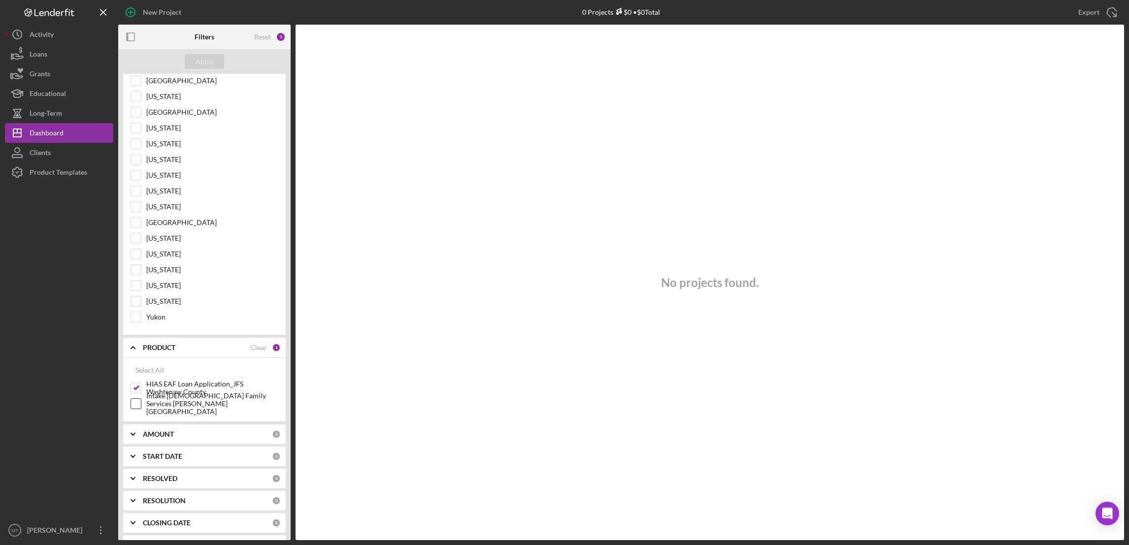
click at [134, 409] on input "Intake [DEMOGRAPHIC_DATA] Family Services [PERSON_NAME][GEOGRAPHIC_DATA]" at bounding box center [136, 404] width 10 height 10
checkbox input "true"
click at [199, 57] on div "Apply" at bounding box center [205, 61] width 18 height 15
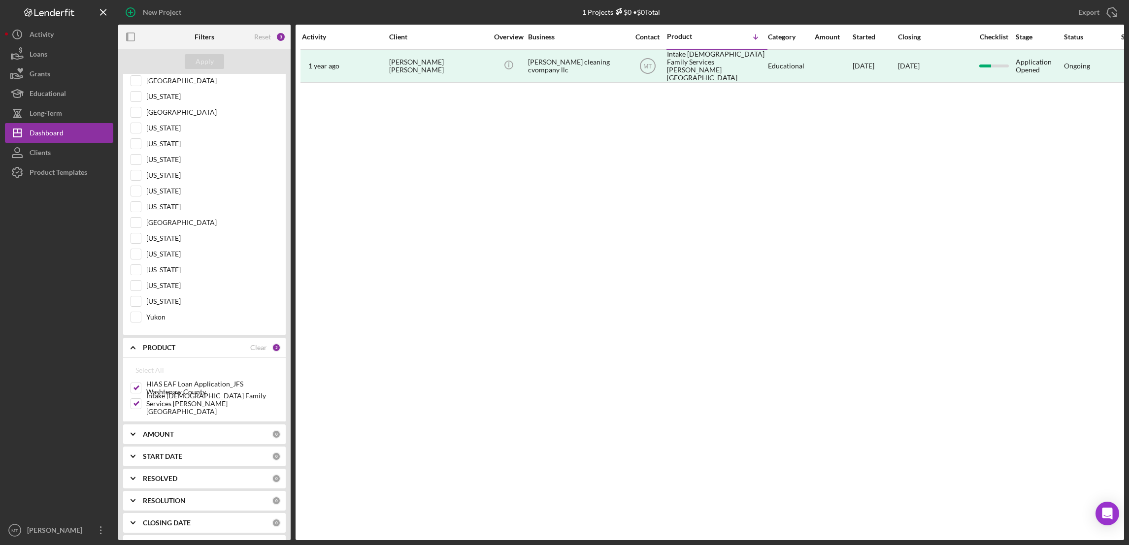
click at [132, 447] on icon "Icon/Expander" at bounding box center [133, 434] width 25 height 25
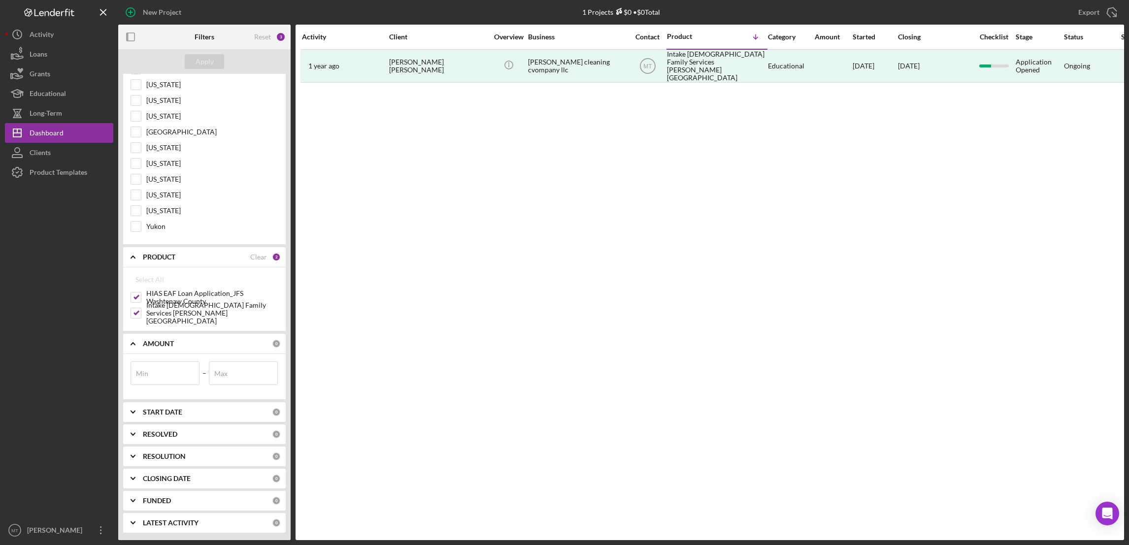
scroll to position [1927, 0]
click at [220, 377] on label "Max" at bounding box center [220, 374] width 13 height 8
click at [220, 377] on input "Max" at bounding box center [243, 374] width 69 height 24
click at [158, 376] on input "Min" at bounding box center [165, 374] width 69 height 24
type input "5,000"
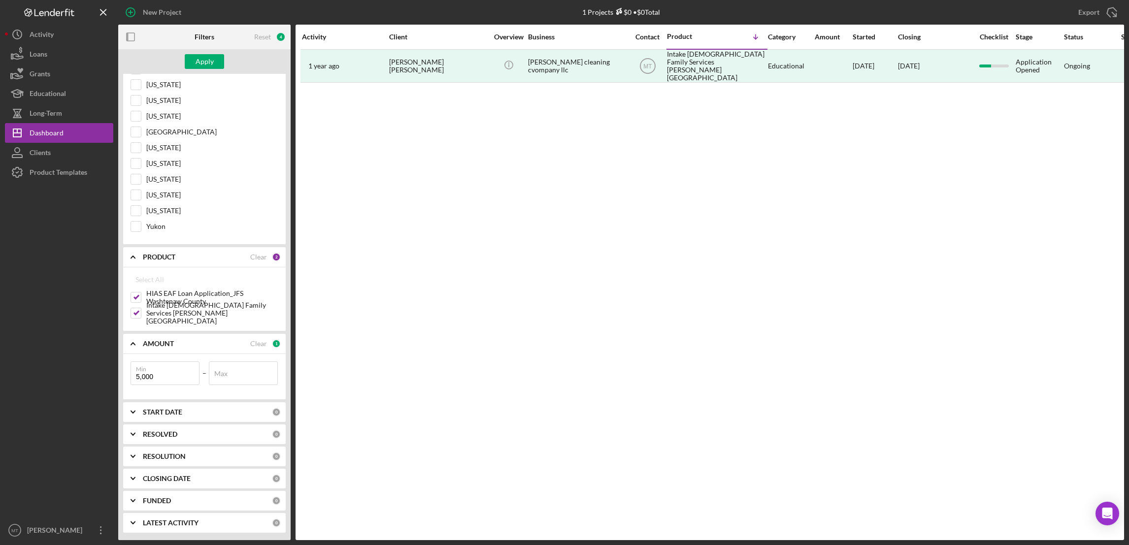
click at [275, 382] on div "Min 5,000 – Max" at bounding box center [204, 377] width 163 height 46
click at [155, 379] on input "5,000" at bounding box center [165, 374] width 69 height 24
drag, startPoint x: 155, startPoint y: 379, endPoint x: 123, endPoint y: 370, distance: 32.6
click at [123, 370] on div "Min 5,000 – Max" at bounding box center [204, 377] width 163 height 46
click at [137, 413] on icon "Icon/Expander" at bounding box center [133, 412] width 25 height 25
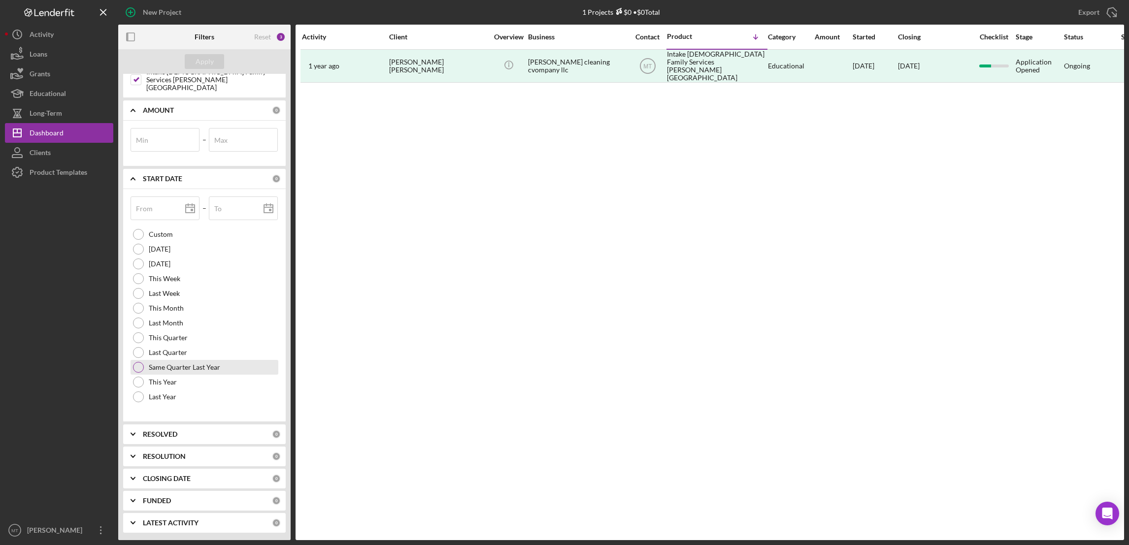
scroll to position [2161, 0]
click at [173, 525] on b "LATEST ACTIVITY" at bounding box center [171, 523] width 56 height 8
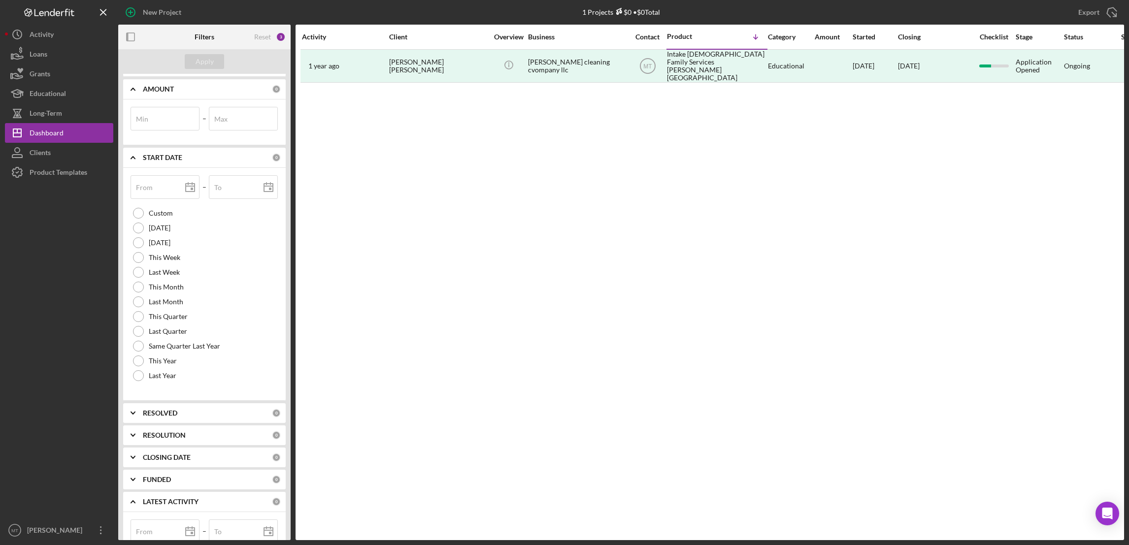
click at [172, 506] on b "LATEST ACTIVITY" at bounding box center [171, 502] width 56 height 8
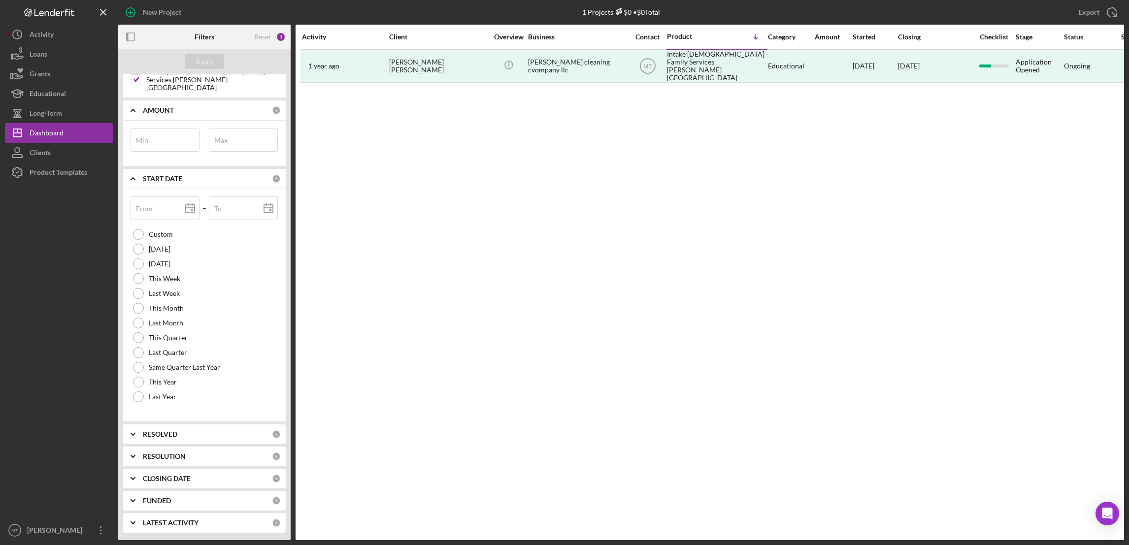
click at [172, 521] on b "LATEST ACTIVITY" at bounding box center [171, 523] width 56 height 8
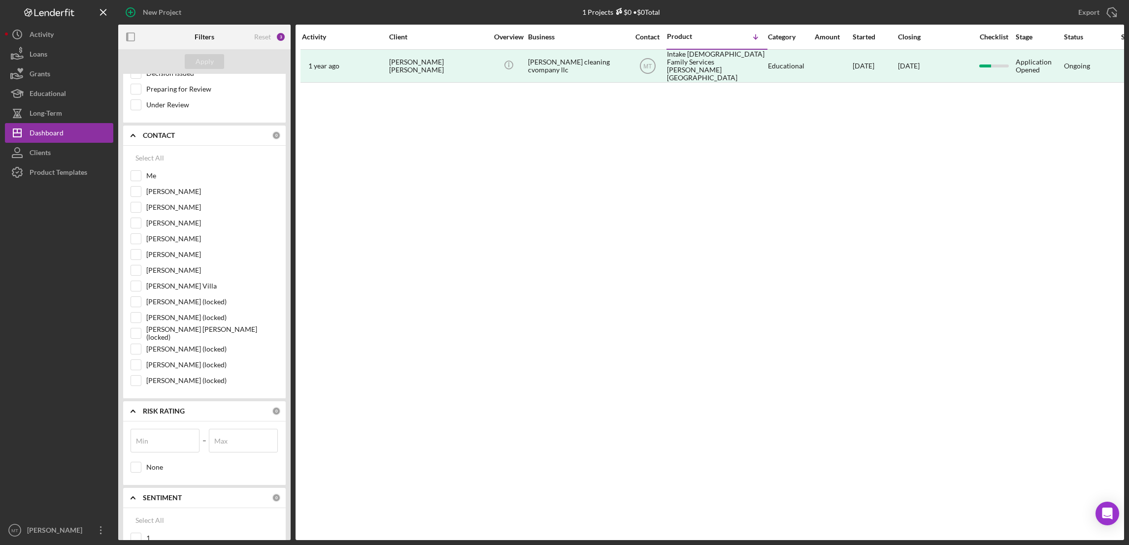
scroll to position [0, 0]
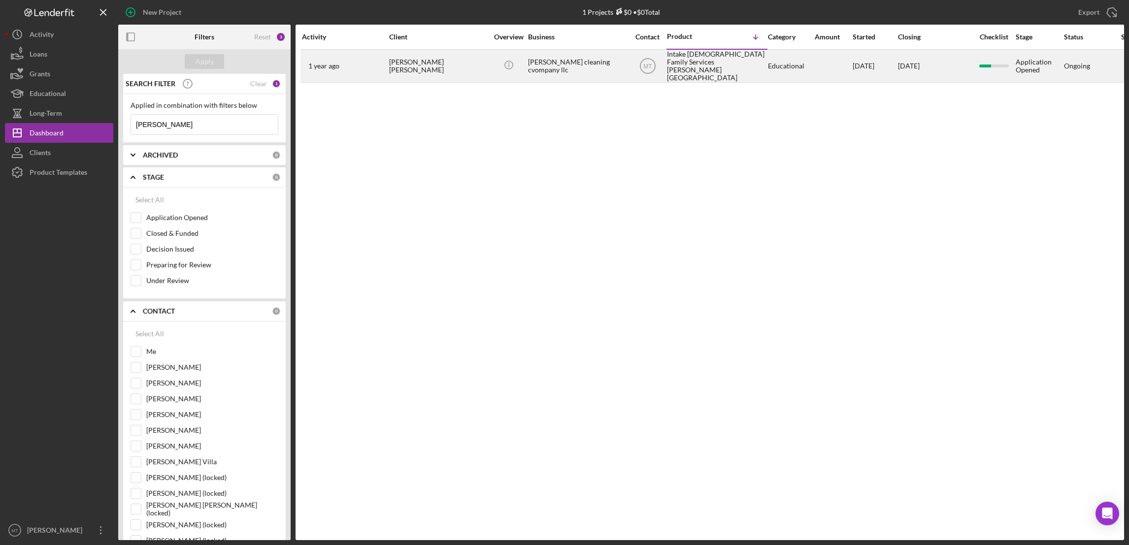
click at [711, 65] on div "Intake [DEMOGRAPHIC_DATA] Family Services [PERSON_NAME][GEOGRAPHIC_DATA]" at bounding box center [716, 66] width 99 height 32
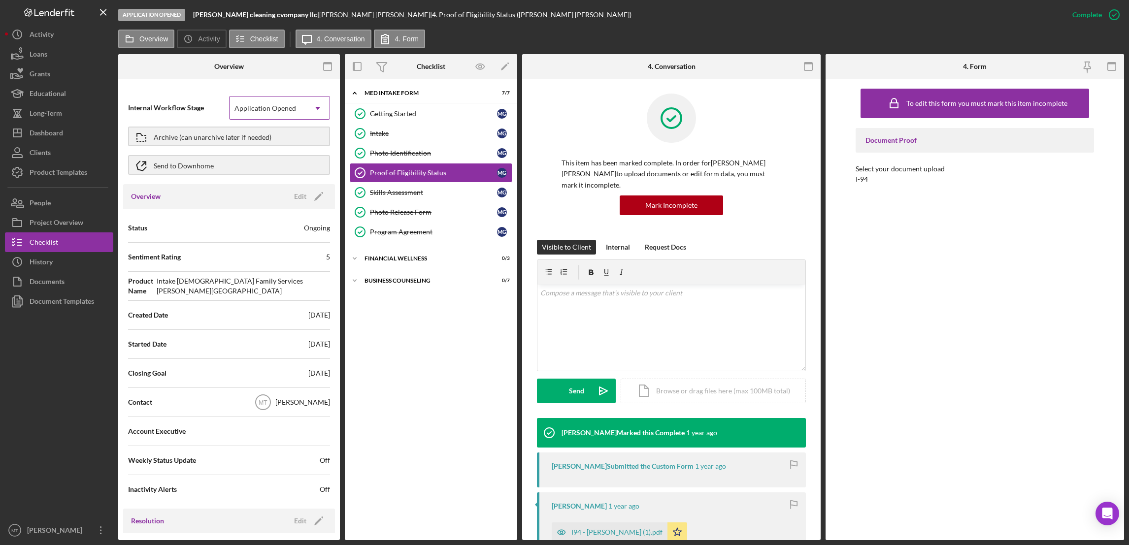
click at [318, 108] on icon "Icon/Dropdown Arrow" at bounding box center [318, 109] width 24 height 24
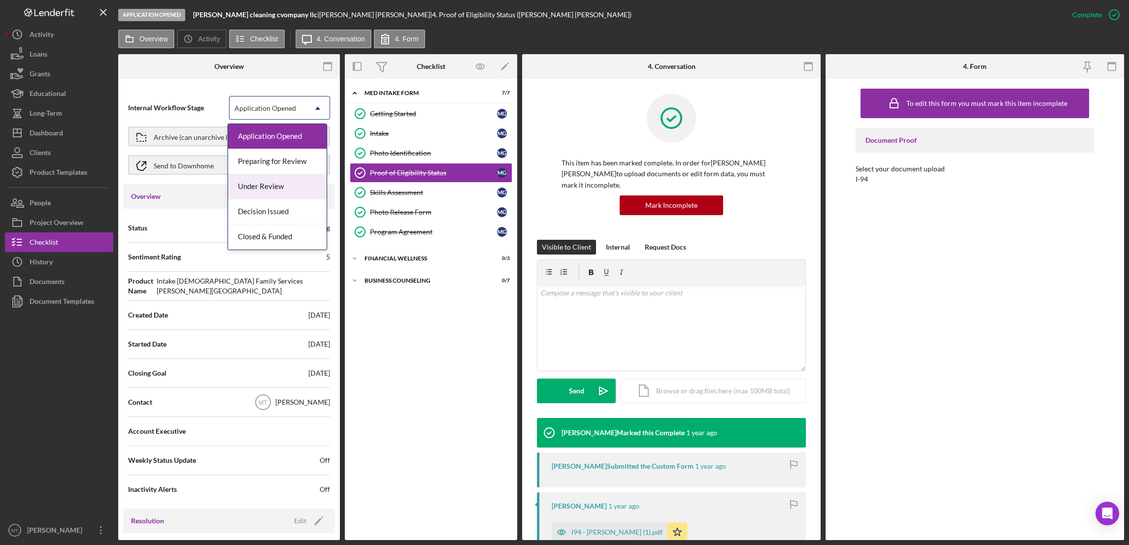
click at [277, 189] on div "Under Review" at bounding box center [277, 186] width 99 height 25
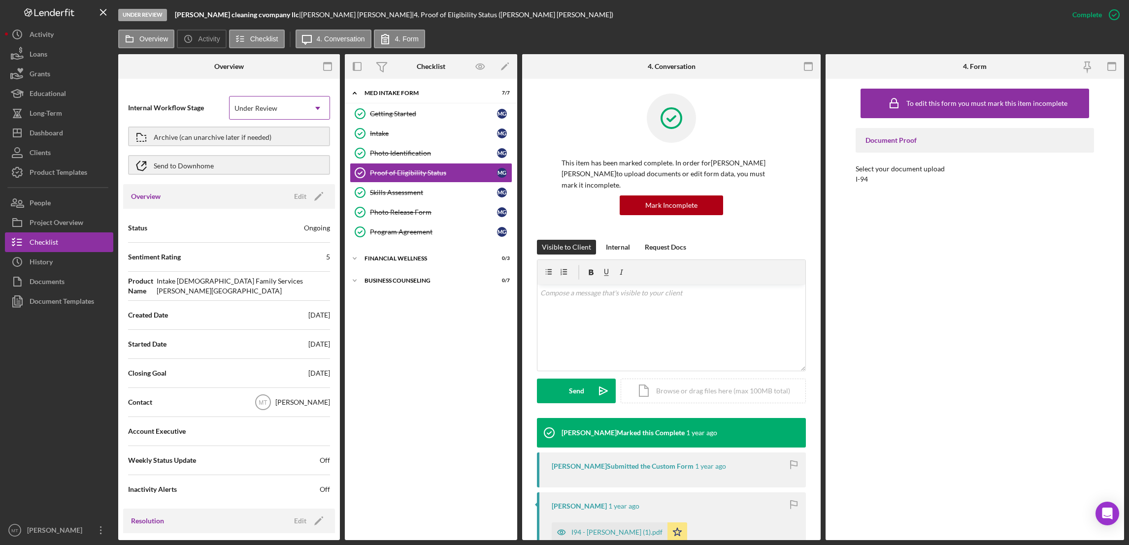
click at [314, 110] on icon "Icon/Dropdown Arrow" at bounding box center [318, 109] width 24 height 24
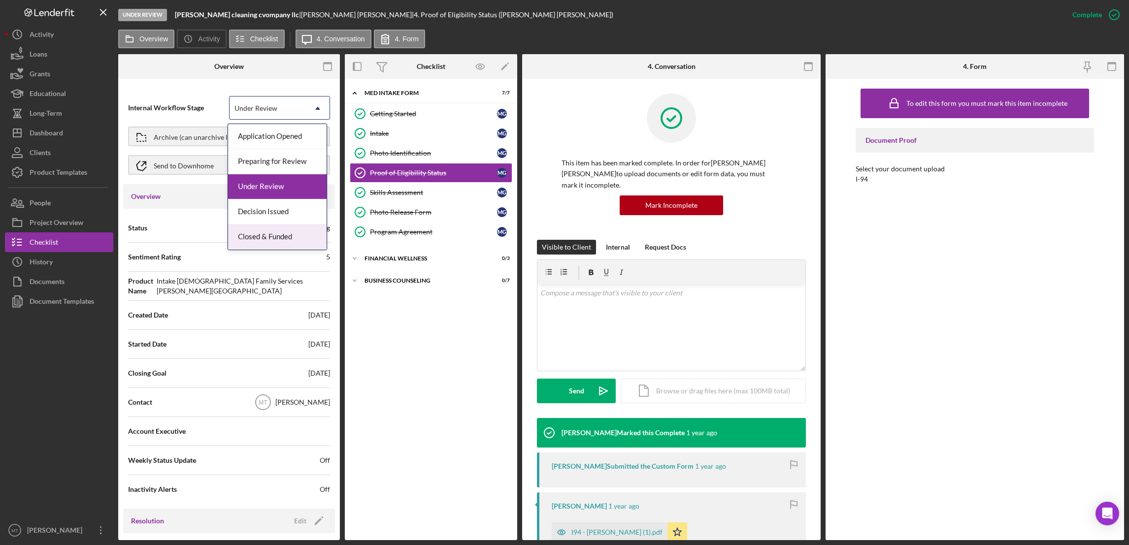
click at [280, 236] on div "Closed & Funded" at bounding box center [277, 237] width 99 height 25
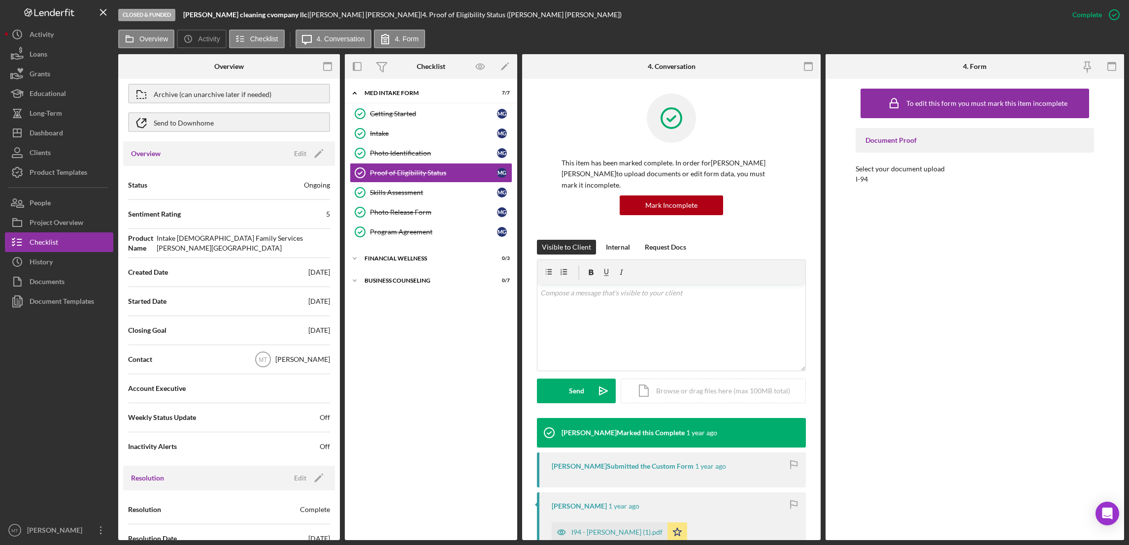
scroll to position [66, 0]
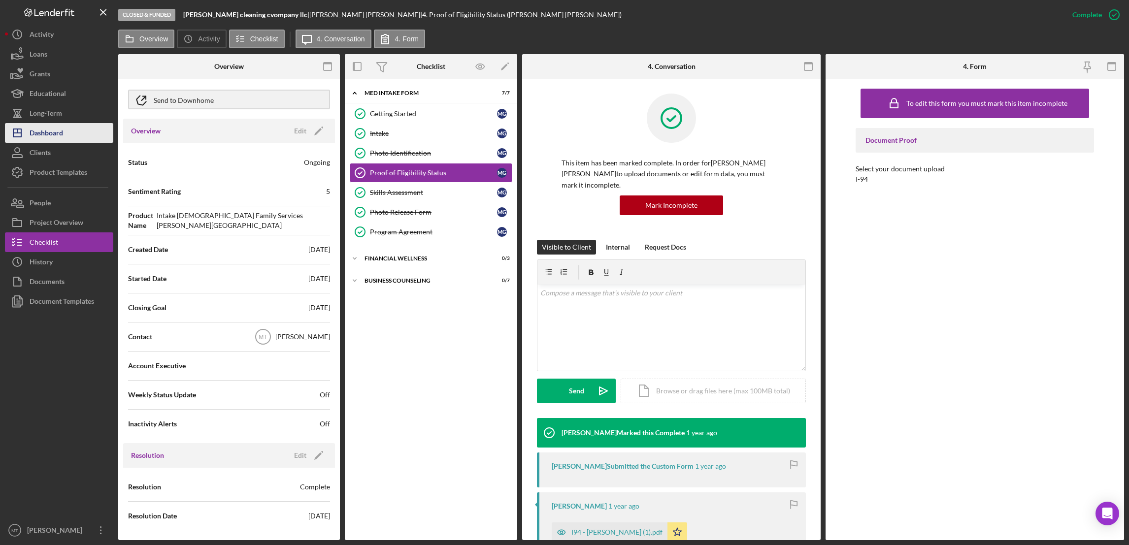
click at [36, 131] on div "Dashboard" at bounding box center [46, 134] width 33 height 22
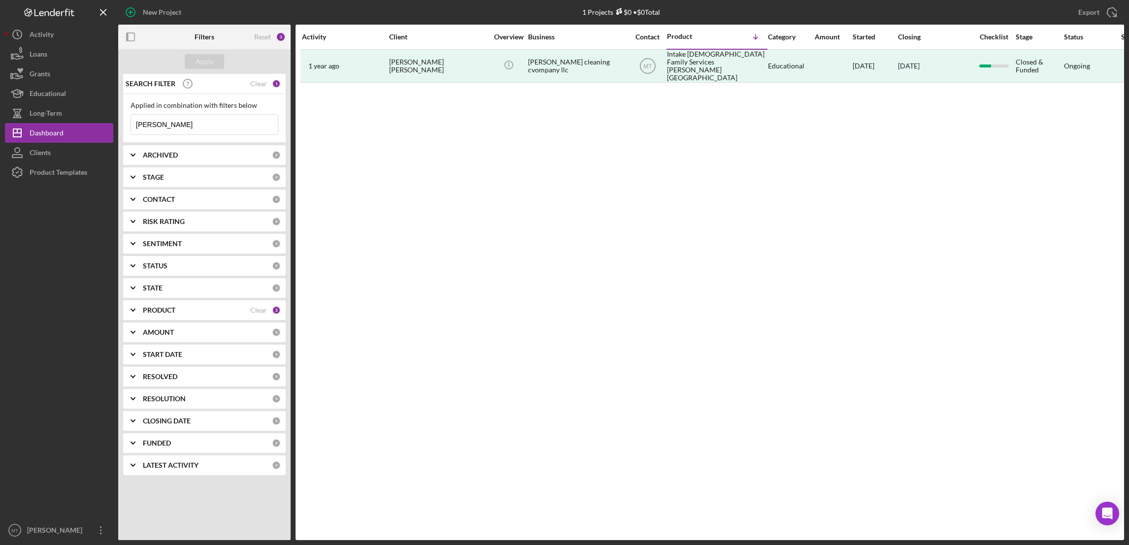
click at [132, 157] on icon "Icon/Expander" at bounding box center [133, 155] width 25 height 25
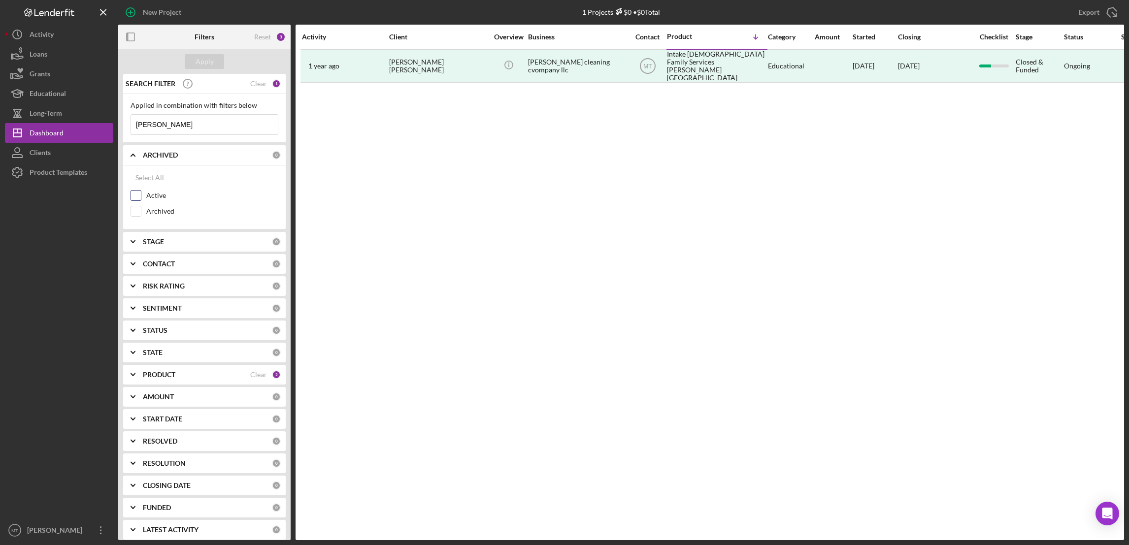
click at [137, 195] on input "Active" at bounding box center [136, 196] width 10 height 10
checkbox input "true"
click at [205, 61] on div "Apply" at bounding box center [205, 61] width 18 height 15
click at [79, 151] on button "Clients" at bounding box center [59, 153] width 108 height 20
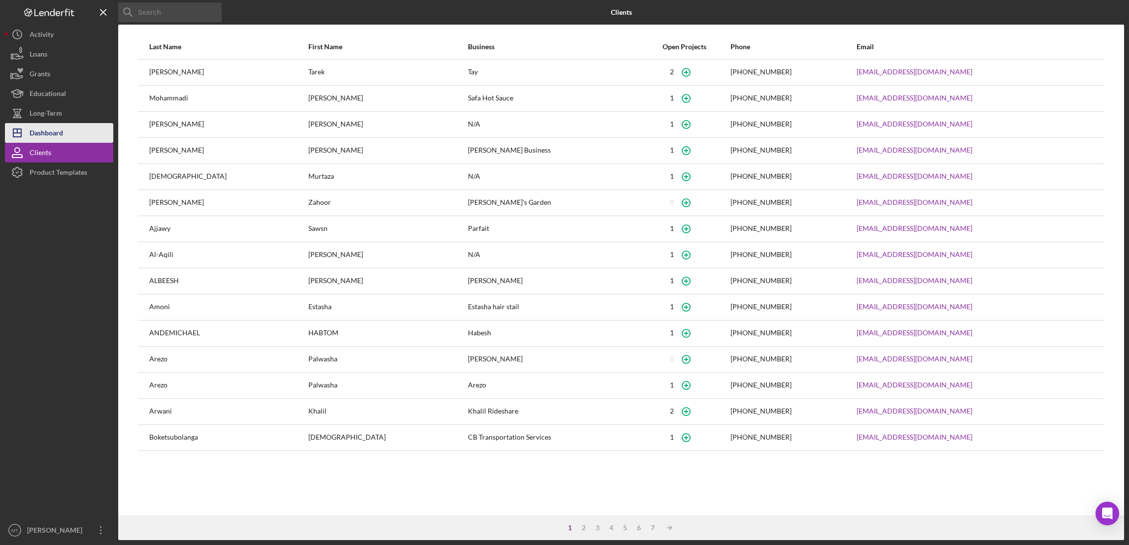
click at [77, 133] on button "Icon/Dashboard Dashboard" at bounding box center [59, 133] width 108 height 20
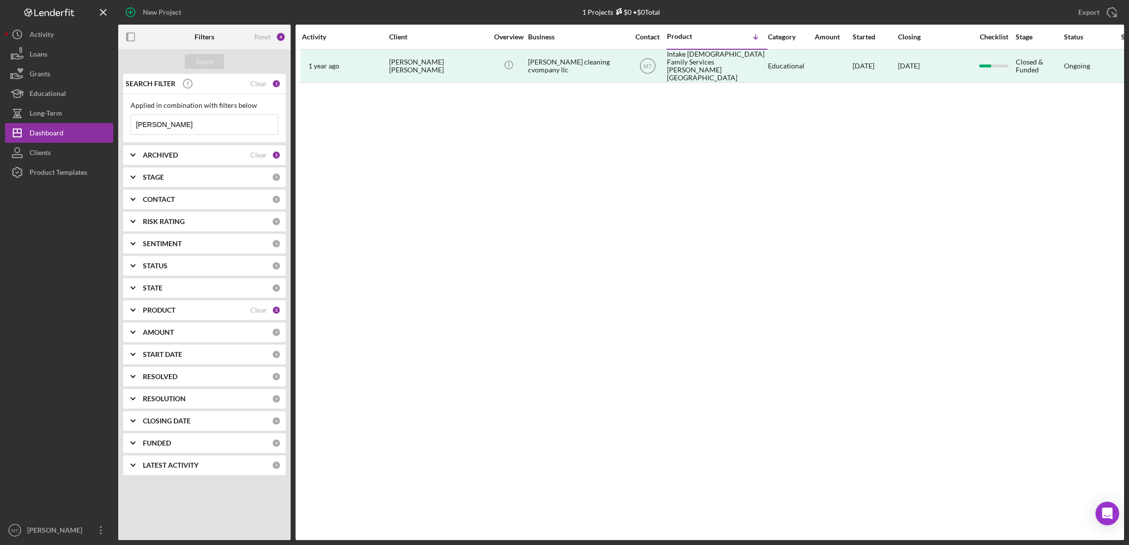
click at [176, 122] on input "[PERSON_NAME]" at bounding box center [204, 125] width 147 height 20
click at [134, 311] on icon "Icon/Expander" at bounding box center [133, 310] width 25 height 25
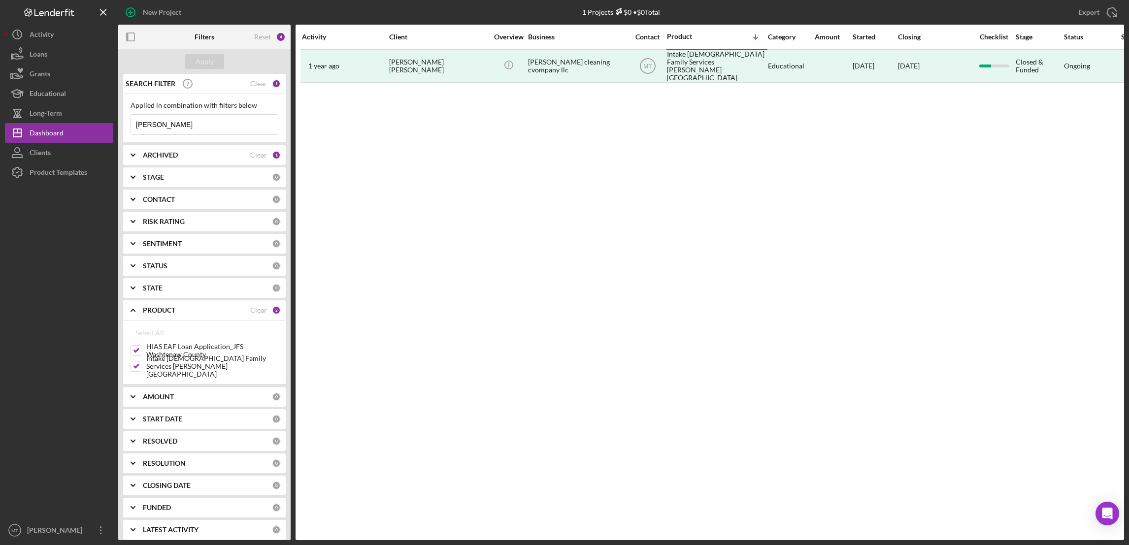
click at [134, 397] on icon "Icon/Expander" at bounding box center [133, 397] width 25 height 25
click at [131, 312] on icon "Icon/Expander" at bounding box center [133, 310] width 25 height 25
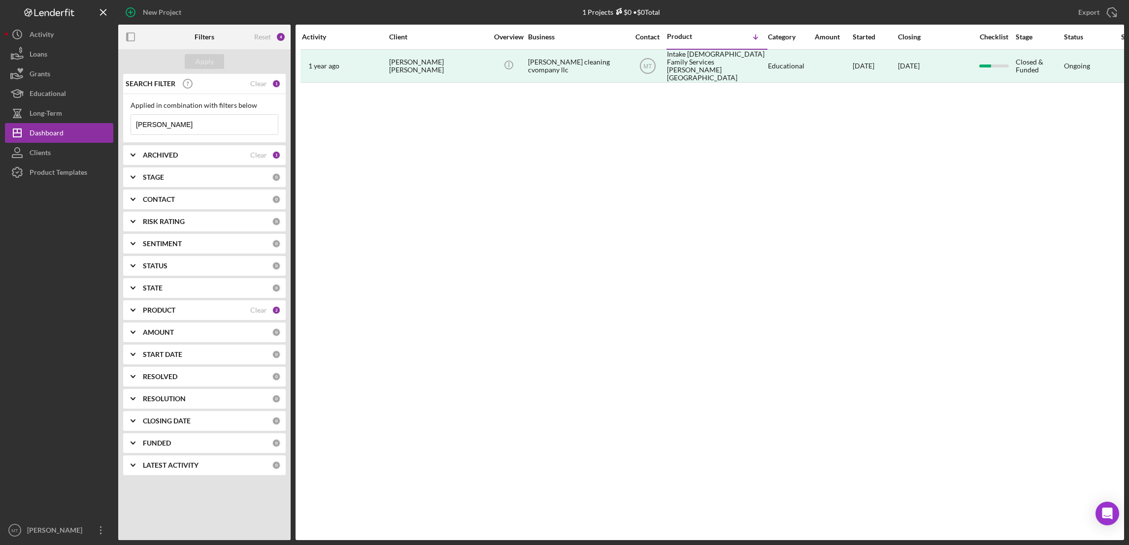
click at [135, 310] on icon "Icon/Expander" at bounding box center [133, 310] width 25 height 25
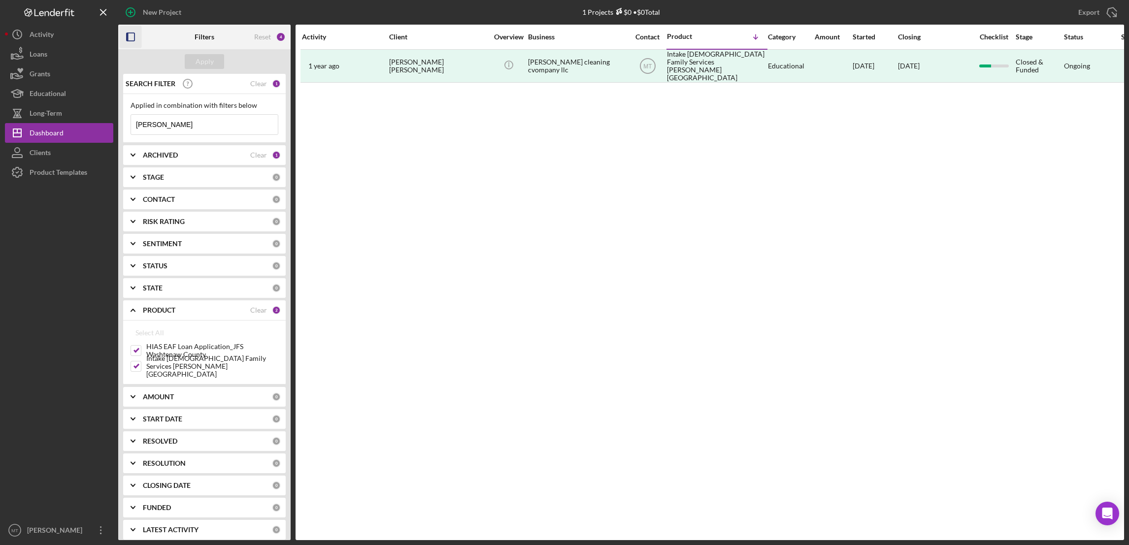
click at [128, 38] on rect "button" at bounding box center [128, 37] width 2 height 8
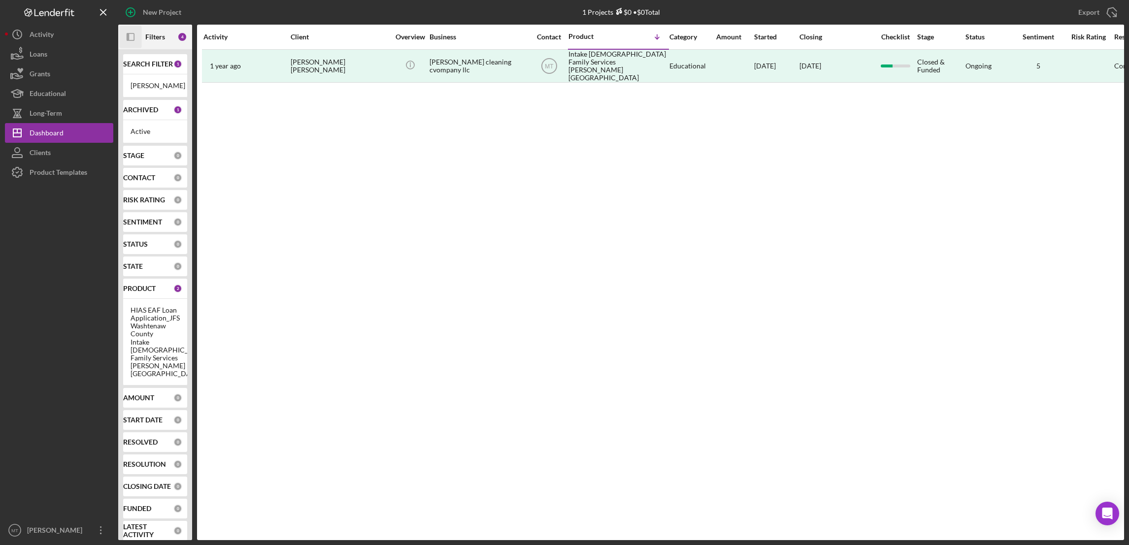
click at [128, 38] on icon "button" at bounding box center [128, 37] width 2 height 8
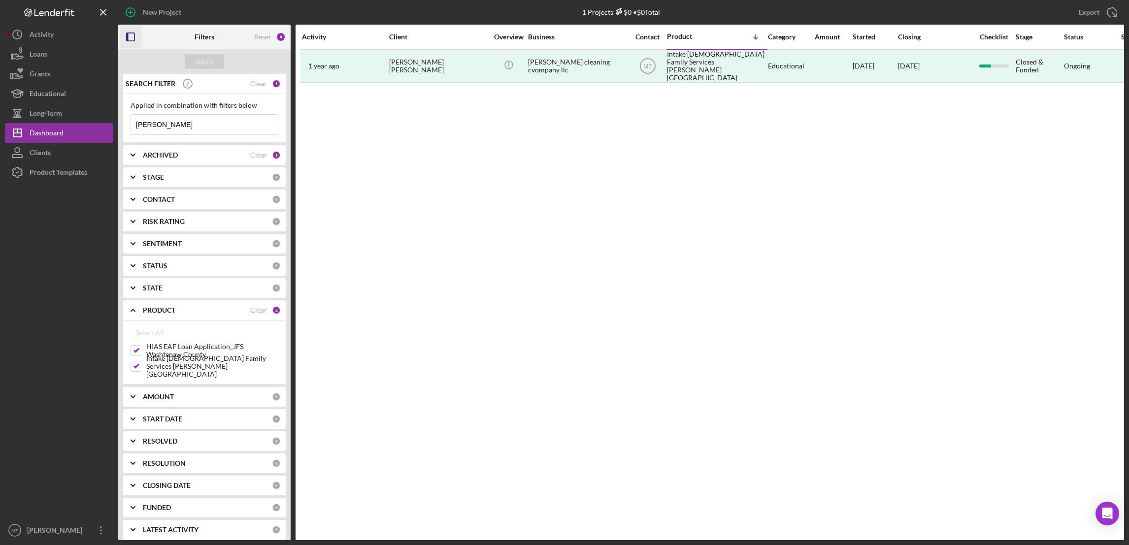
click at [134, 288] on polyline at bounding box center [133, 288] width 4 height 2
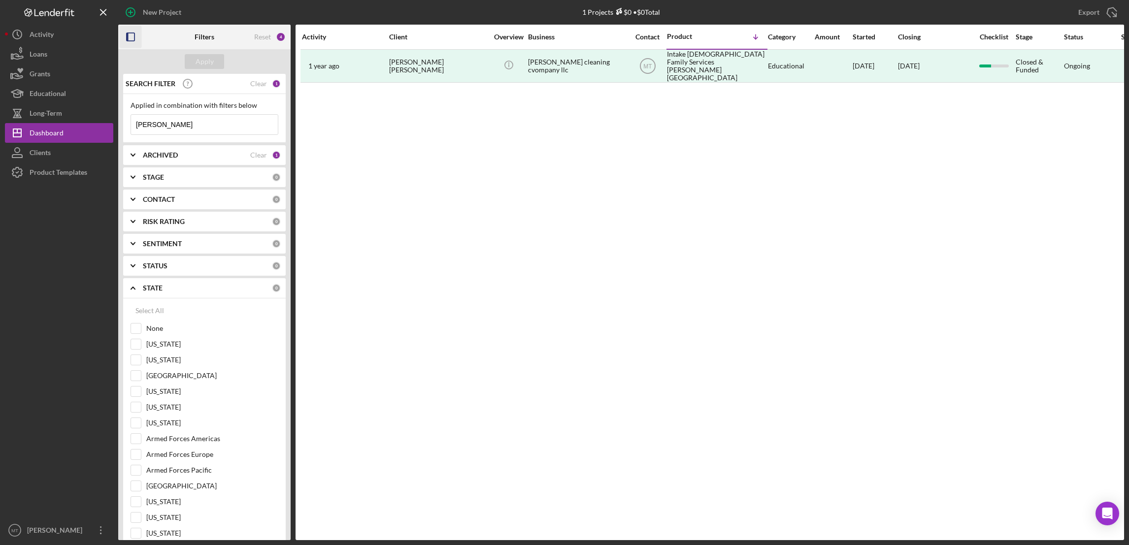
click at [134, 288] on polyline at bounding box center [133, 288] width 4 height 2
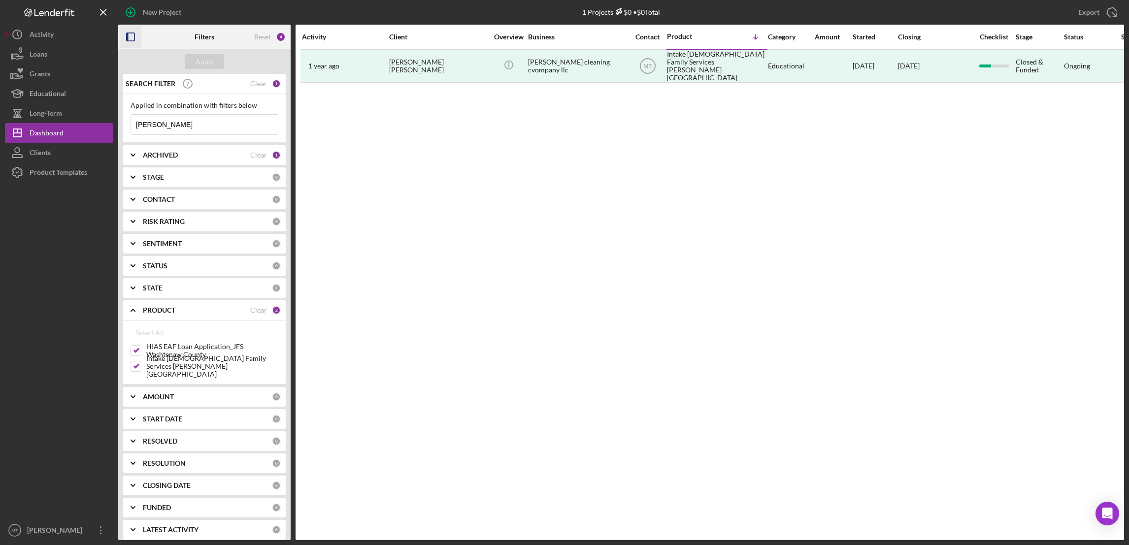
click at [134, 288] on polyline at bounding box center [133, 288] width 4 height 2
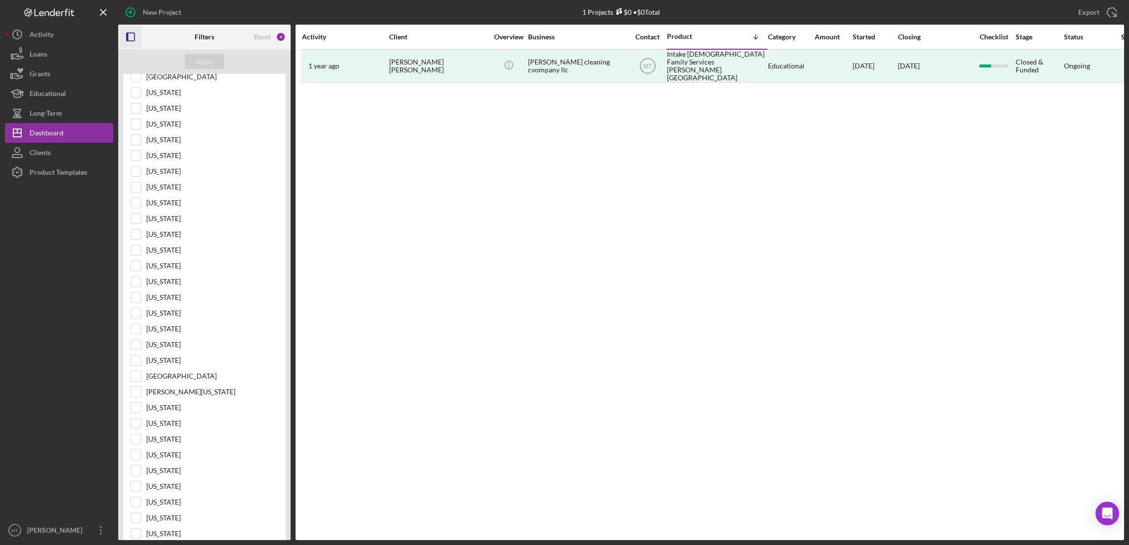
scroll to position [517, 0]
click at [137, 336] on input "[US_STATE]" at bounding box center [136, 332] width 10 height 10
click at [205, 59] on div "Apply" at bounding box center [205, 61] width 18 height 15
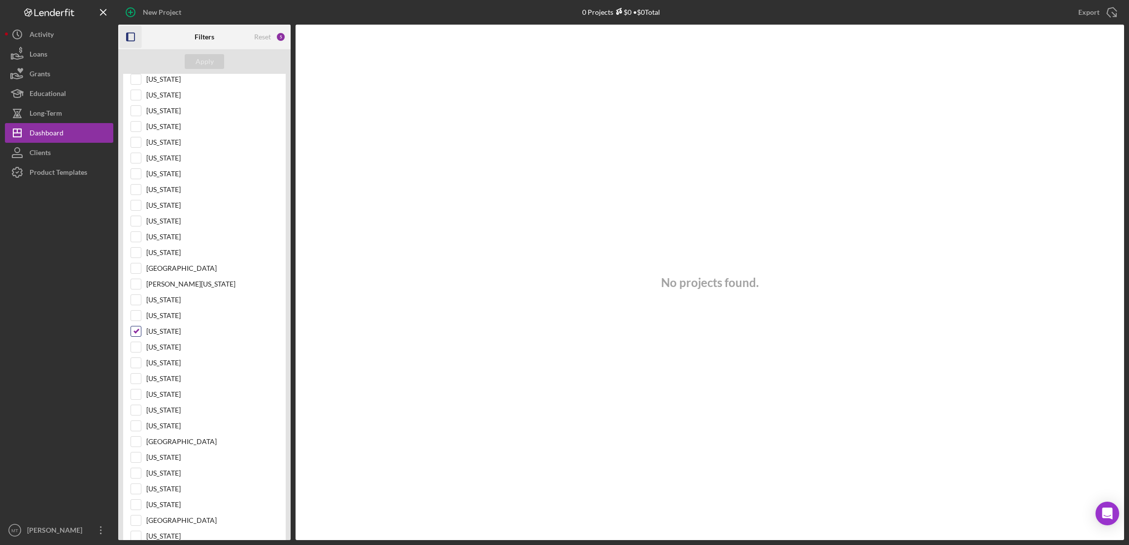
click at [137, 336] on input "[US_STATE]" at bounding box center [136, 332] width 10 height 10
checkbox input "false"
click at [203, 57] on div "Apply" at bounding box center [205, 61] width 18 height 15
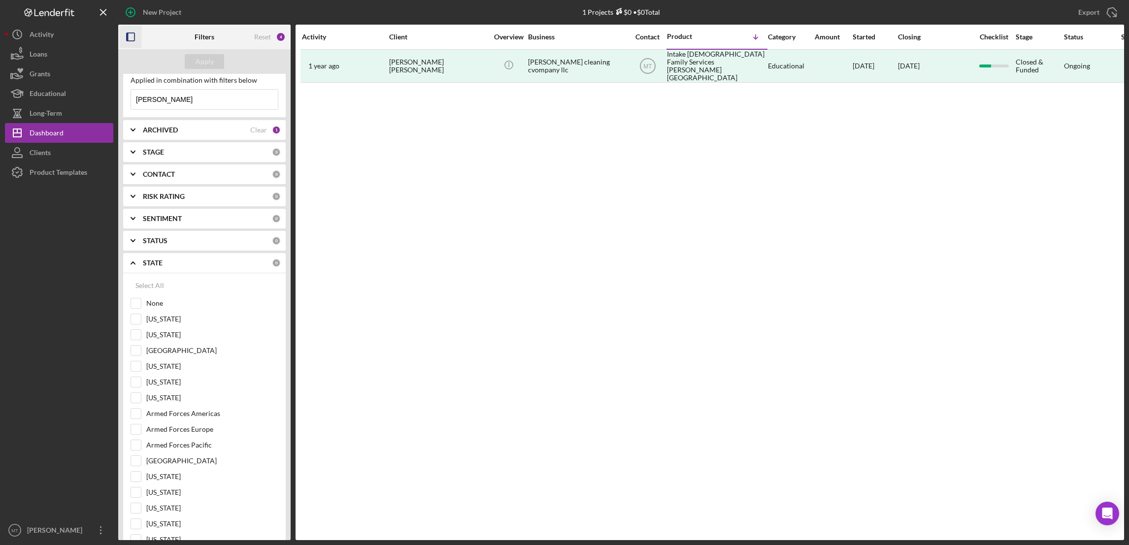
scroll to position [0, 0]
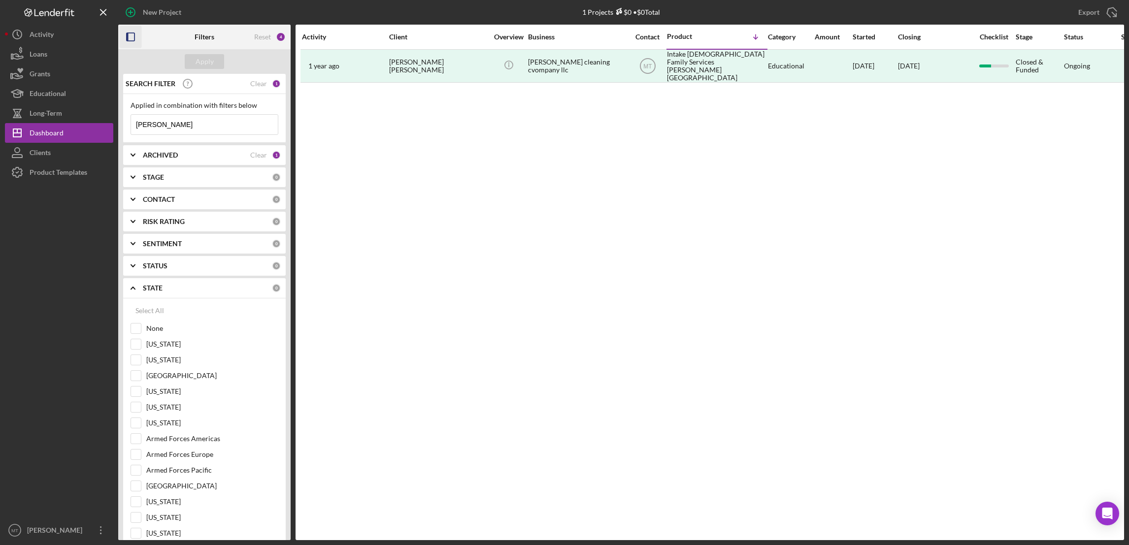
click at [131, 289] on polyline at bounding box center [133, 288] width 4 height 2
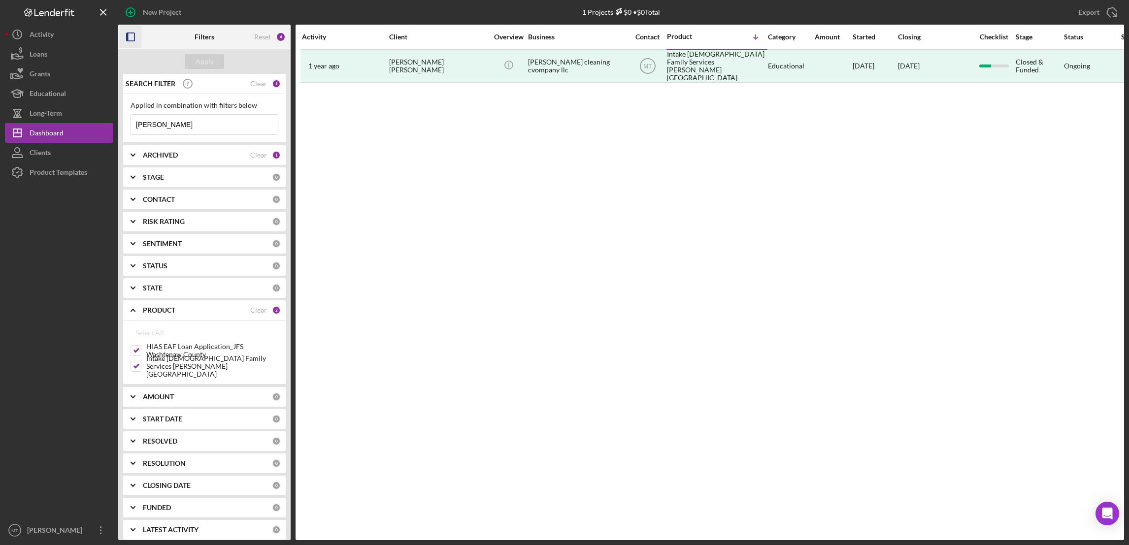
click at [133, 152] on icon "Icon/Expander" at bounding box center [133, 155] width 25 height 25
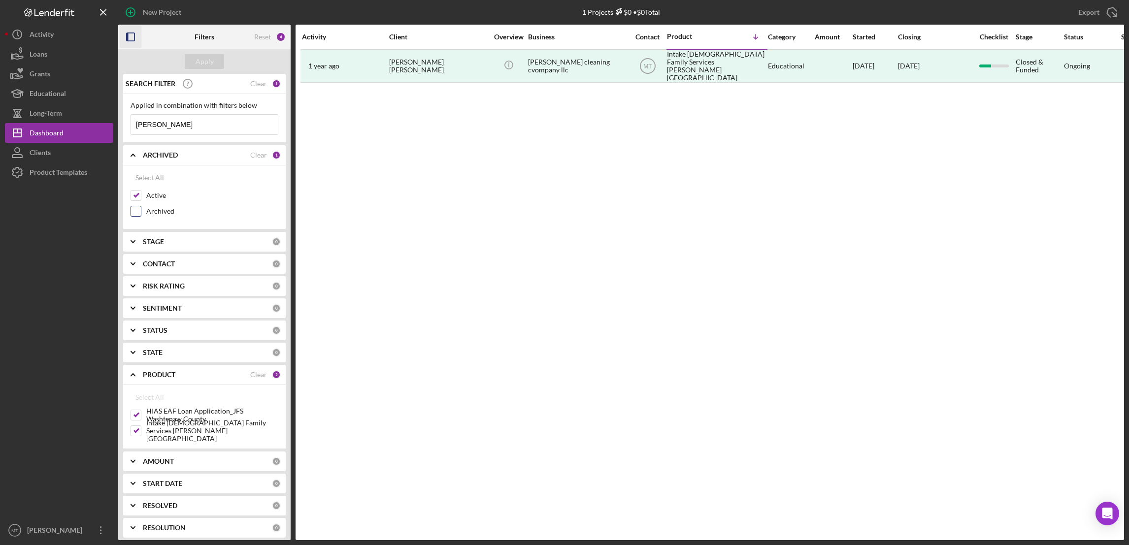
click at [139, 212] on input "Archived" at bounding box center [136, 211] width 10 height 10
checkbox input "true"
click at [202, 62] on div "Apply" at bounding box center [205, 61] width 18 height 15
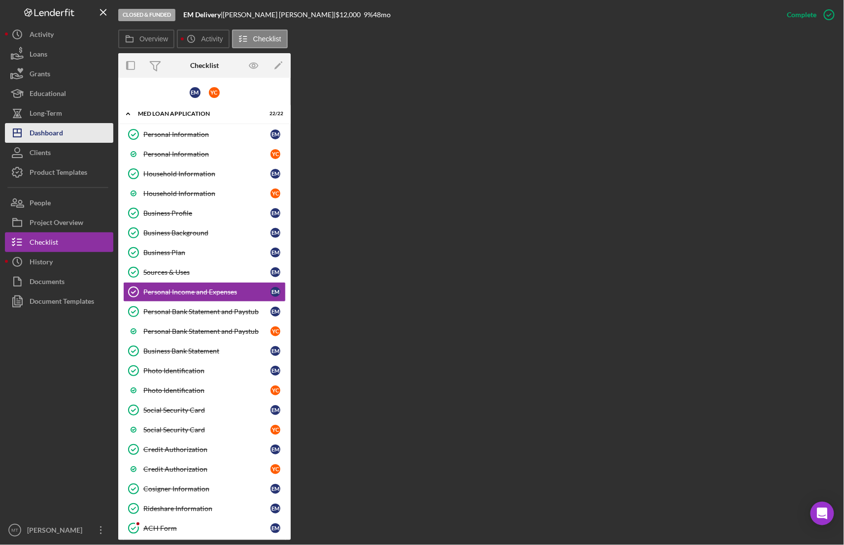
click at [39, 130] on div "Dashboard" at bounding box center [46, 134] width 33 height 22
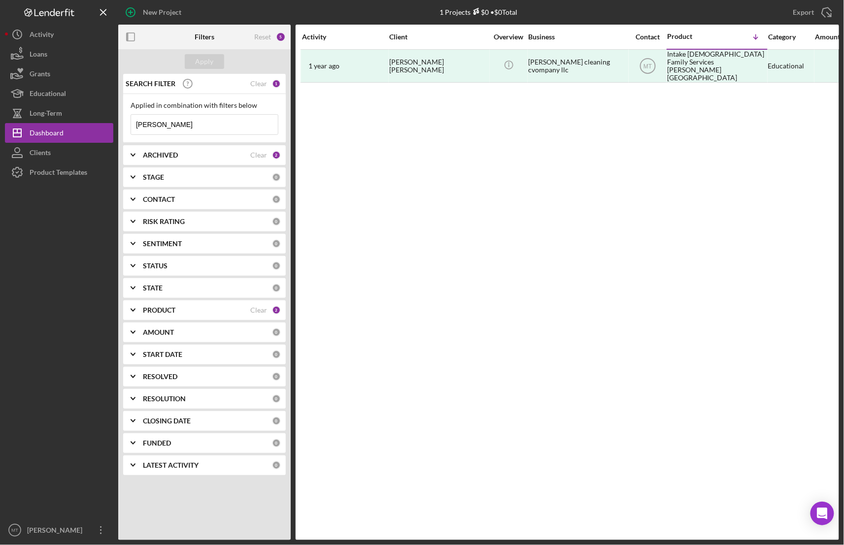
drag, startPoint x: 180, startPoint y: 127, endPoint x: 119, endPoint y: 126, distance: 61.1
click at [119, 126] on div "SEARCH FILTER Clear 1 Applied in combination with filters below marleny Icon/Me…" at bounding box center [204, 278] width 172 height 409
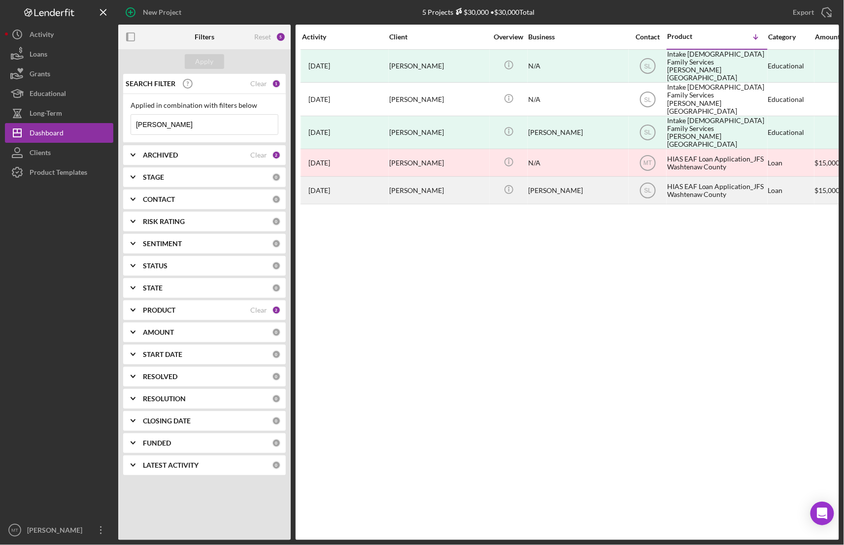
type input "[PERSON_NAME]"
click at [688, 177] on div "HIAS EAF Loan Application_JFS Washtenaw County" at bounding box center [716, 190] width 99 height 26
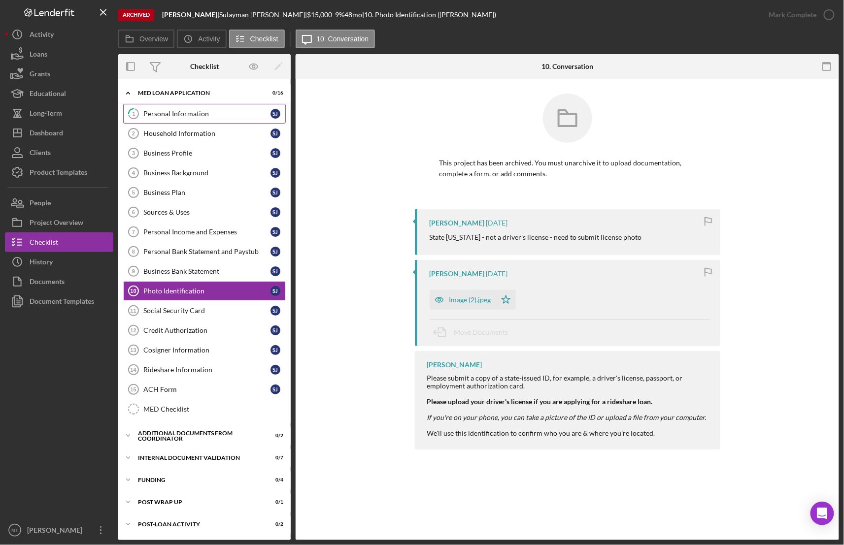
click at [176, 116] on div "Personal Information" at bounding box center [206, 114] width 127 height 8
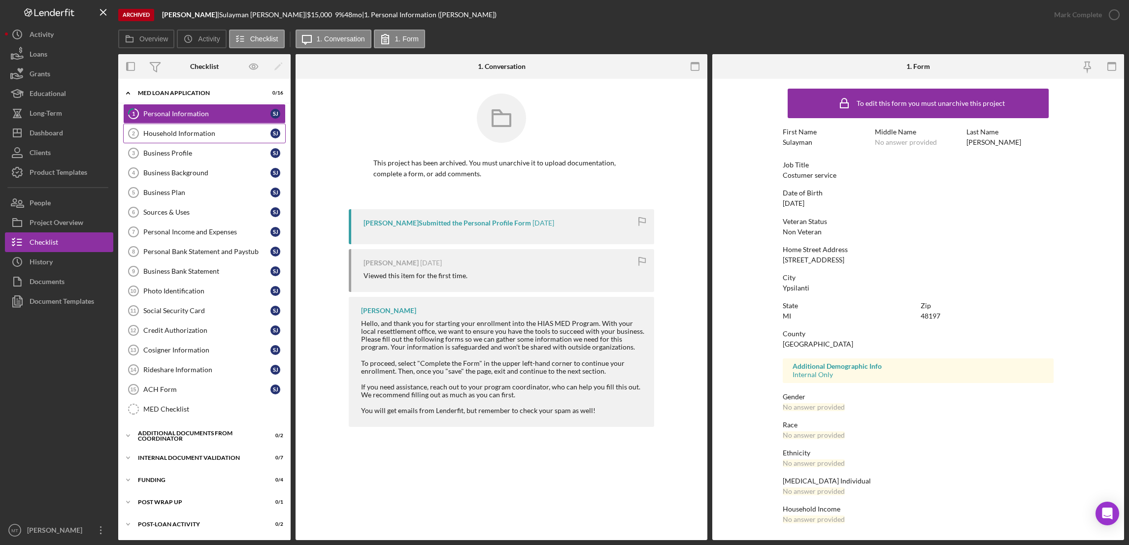
click at [165, 134] on div "Household Information" at bounding box center [206, 134] width 127 height 8
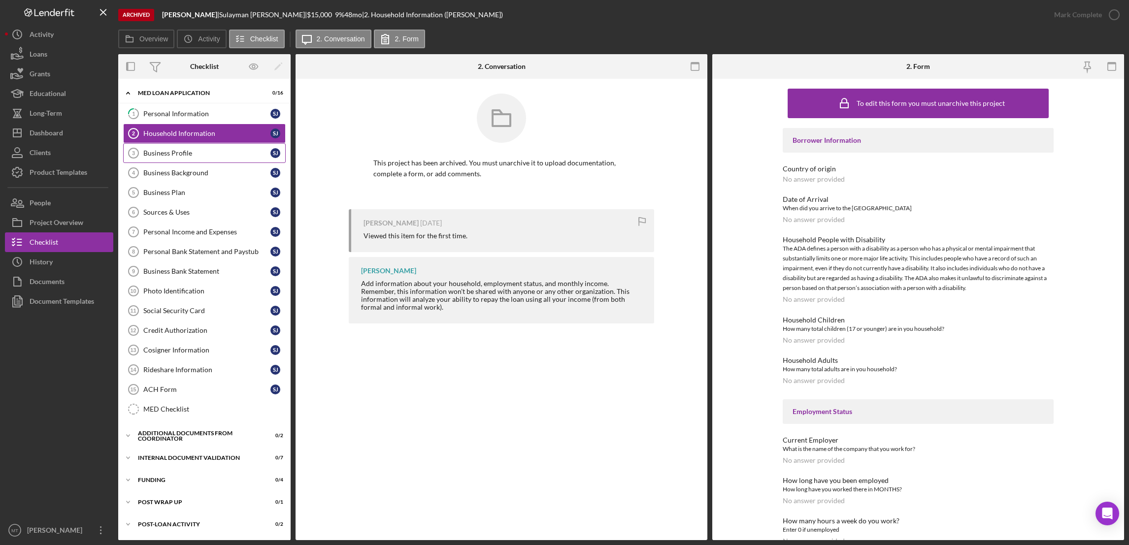
click at [168, 152] on div "Business Profile" at bounding box center [206, 153] width 127 height 8
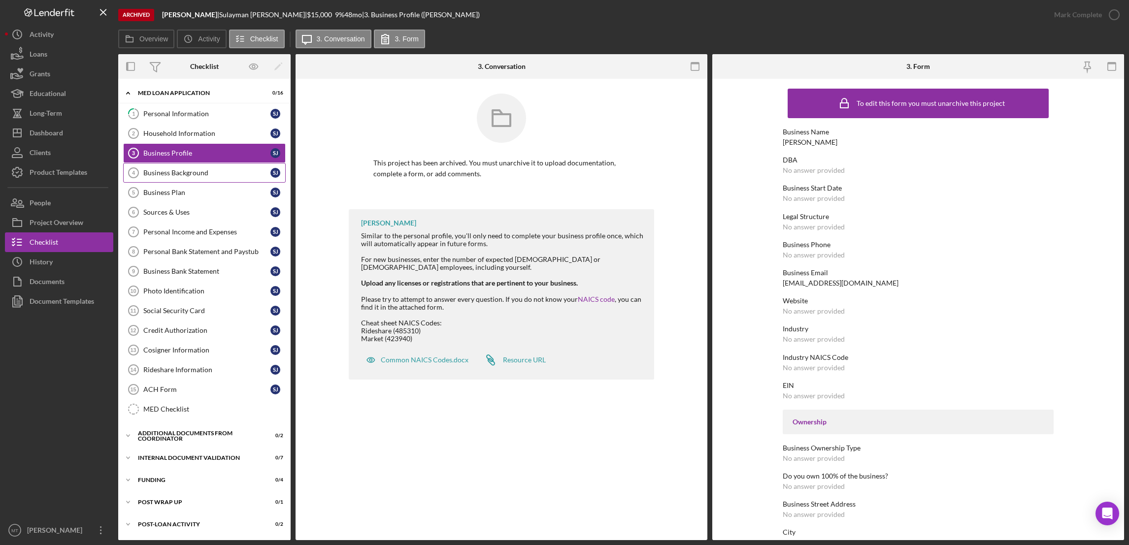
click at [167, 175] on div "Business Background" at bounding box center [206, 173] width 127 height 8
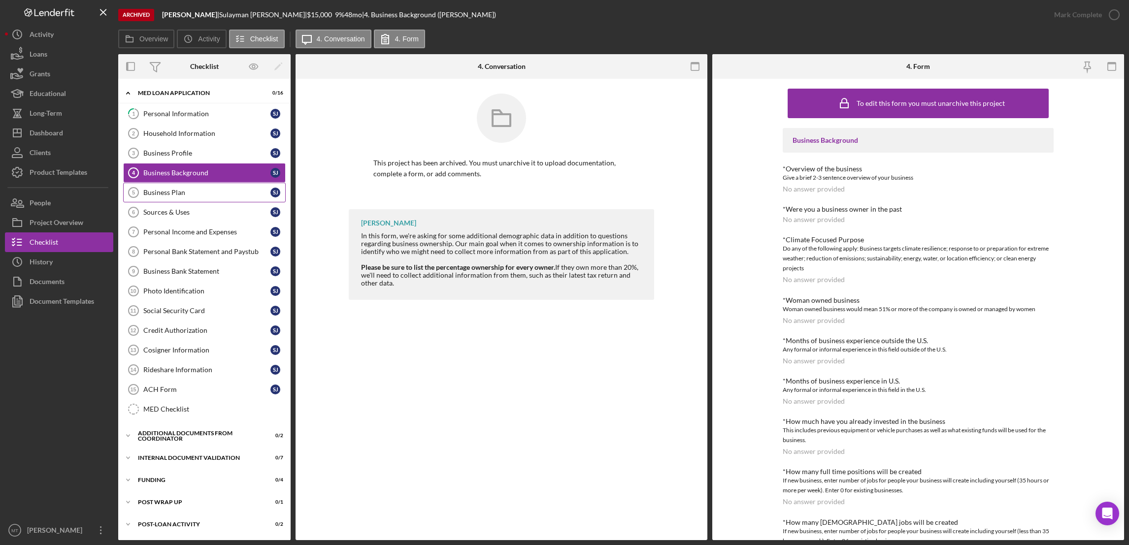
click at [170, 195] on div "Business Plan" at bounding box center [206, 193] width 127 height 8
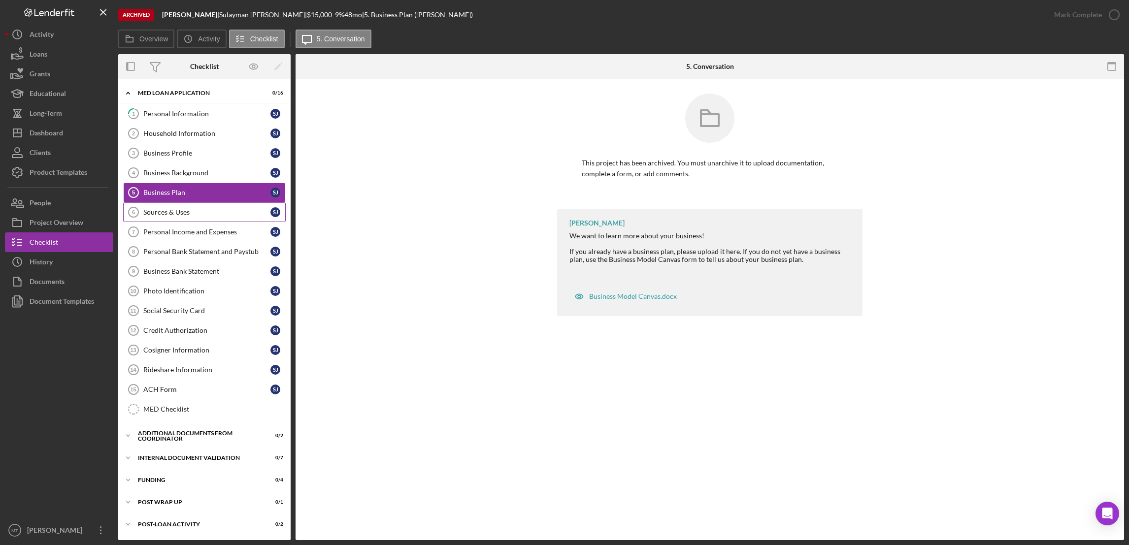
click at [173, 215] on div "Sources & Uses" at bounding box center [206, 212] width 127 height 8
